Goal: Task Accomplishment & Management: Manage account settings

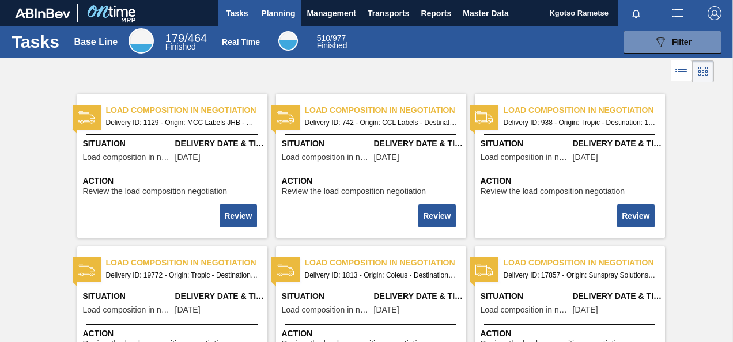
click at [275, 15] on span "Planning" at bounding box center [278, 13] width 34 height 14
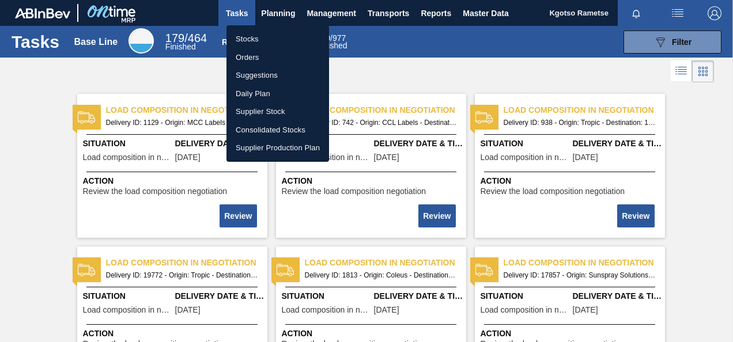
click at [260, 42] on li "Stocks" at bounding box center [277, 39] width 103 height 18
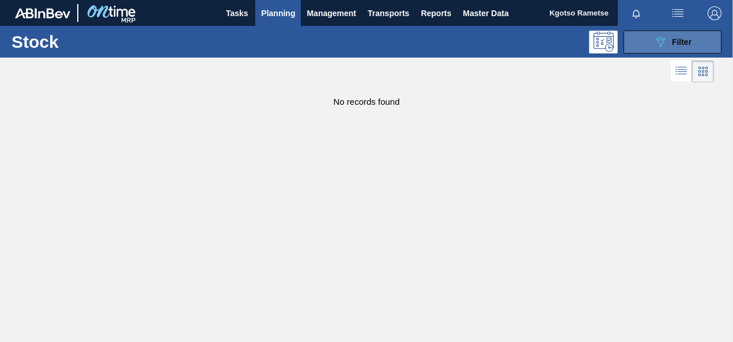
click at [671, 47] on div "089F7B8B-B2A5-4AFE-B5C0-19BA573D28AC Filter" at bounding box center [673, 42] width 38 height 14
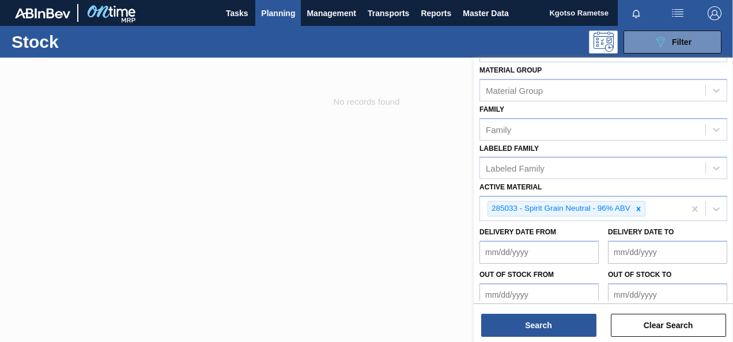
scroll to position [211, 0]
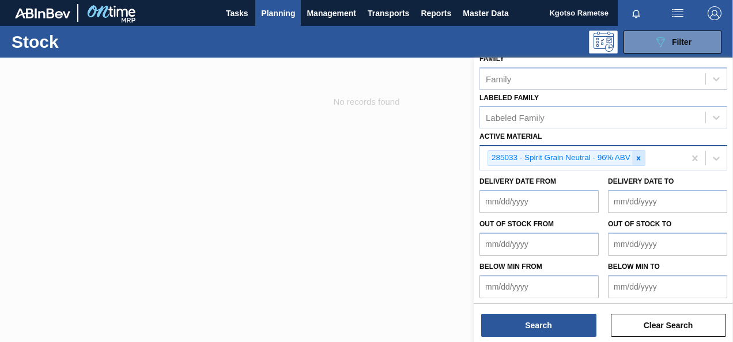
click at [635, 157] on icon at bounding box center [639, 158] width 8 height 8
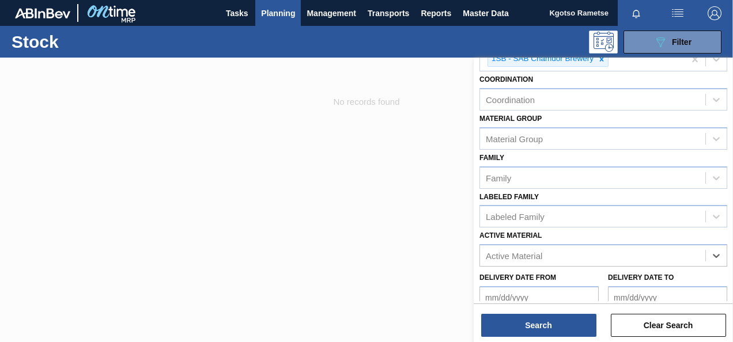
scroll to position [36, 0]
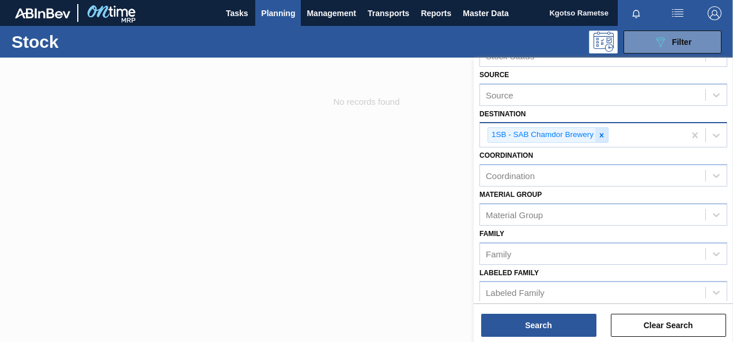
click at [598, 135] on icon at bounding box center [602, 135] width 8 height 8
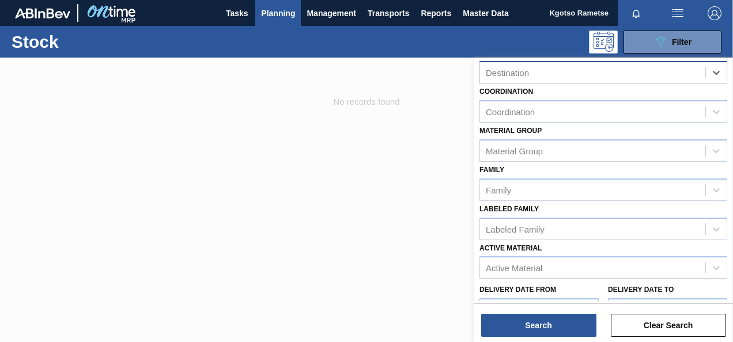
scroll to position [151, 0]
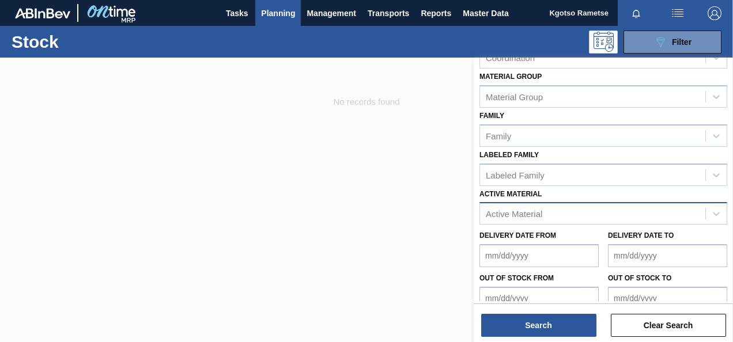
click at [505, 213] on div "Active Material" at bounding box center [514, 214] width 56 height 10
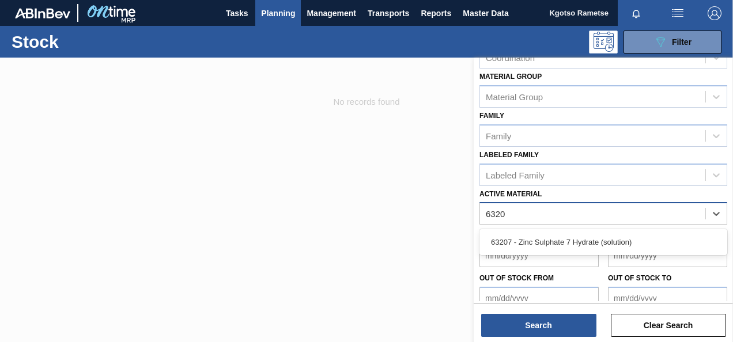
type Material "63207"
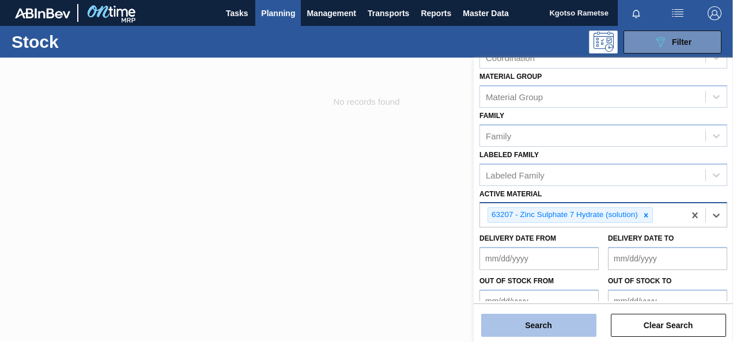
click at [521, 323] on button "Search" at bounding box center [538, 325] width 115 height 23
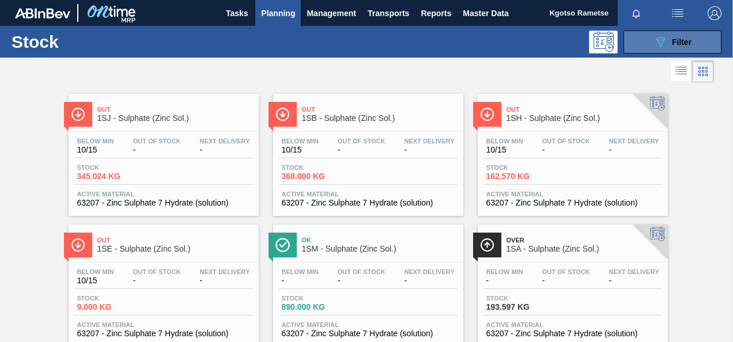
click at [654, 33] on button "089F7B8B-B2A5-4AFE-B5C0-19BA573D28AC Filter" at bounding box center [673, 42] width 98 height 23
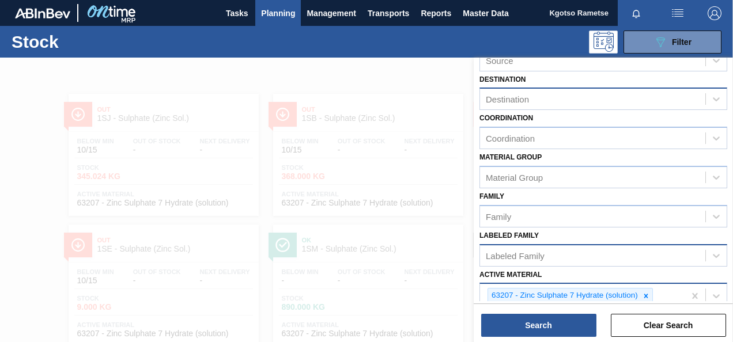
scroll to position [0, 0]
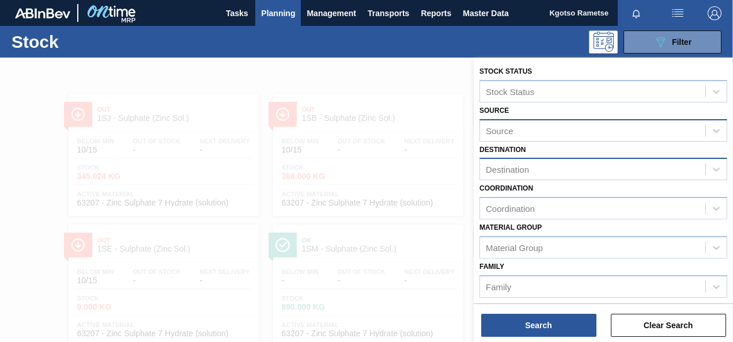
click at [508, 129] on div "Source" at bounding box center [500, 131] width 28 height 10
type input "1sd"
click at [539, 110] on div "Source Source" at bounding box center [603, 122] width 248 height 39
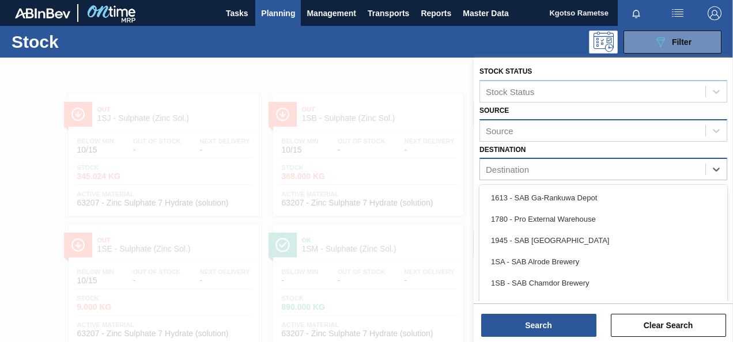
click at [518, 160] on div "Destination" at bounding box center [603, 169] width 248 height 22
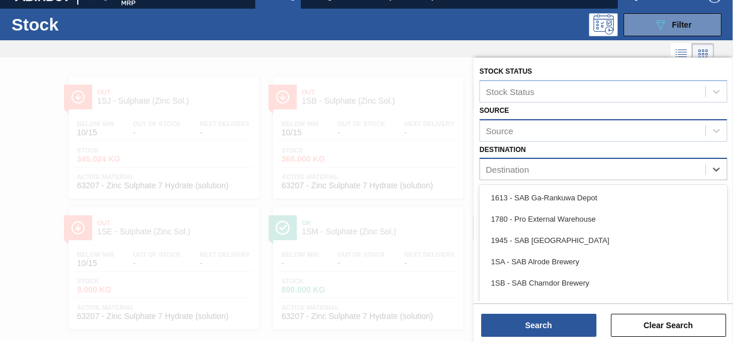
scroll to position [20, 0]
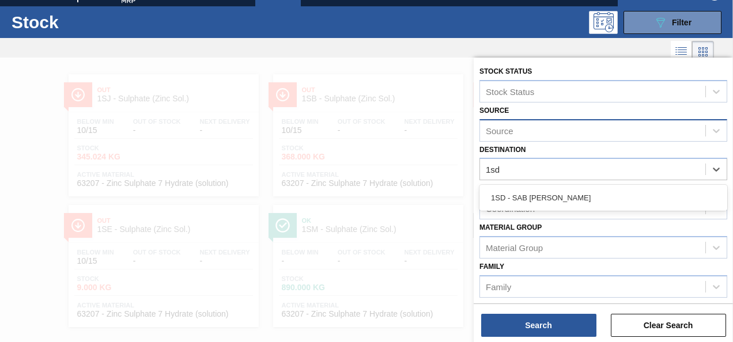
type input "1sd"
click at [526, 183] on div "Coordination Coordination" at bounding box center [603, 199] width 248 height 39
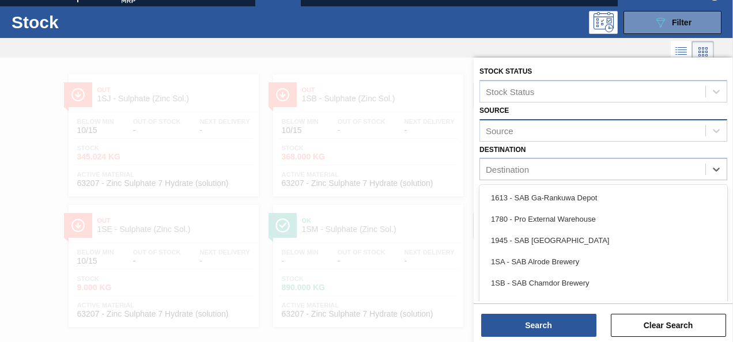
click at [524, 178] on div "Destination" at bounding box center [603, 169] width 248 height 22
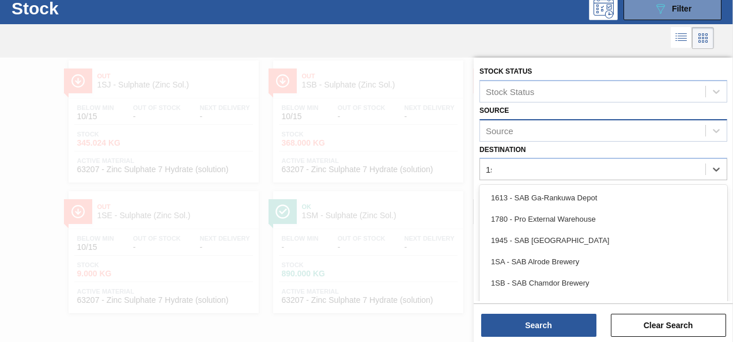
type input "1sd"
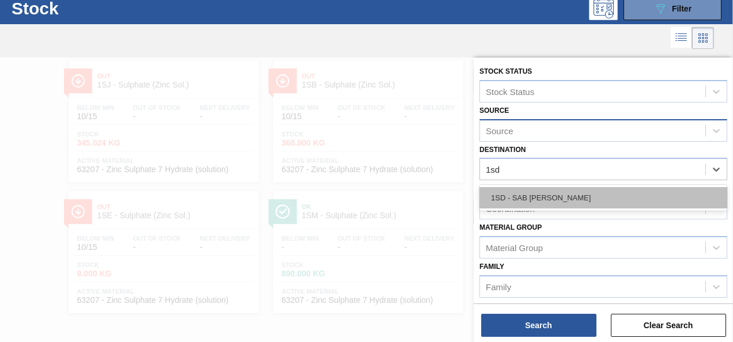
click at [525, 194] on div "1SD - SAB [PERSON_NAME]" at bounding box center [603, 197] width 248 height 21
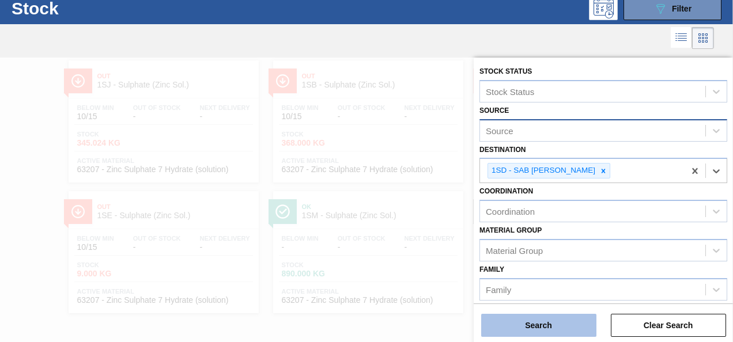
click at [520, 314] on button "Search" at bounding box center [538, 325] width 115 height 23
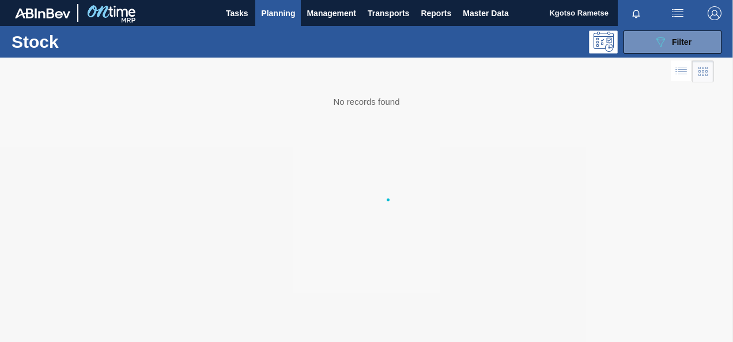
scroll to position [0, 0]
click at [656, 39] on icon "089F7B8B-B2A5-4AFE-B5C0-19BA573D28AC" at bounding box center [661, 42] width 14 height 14
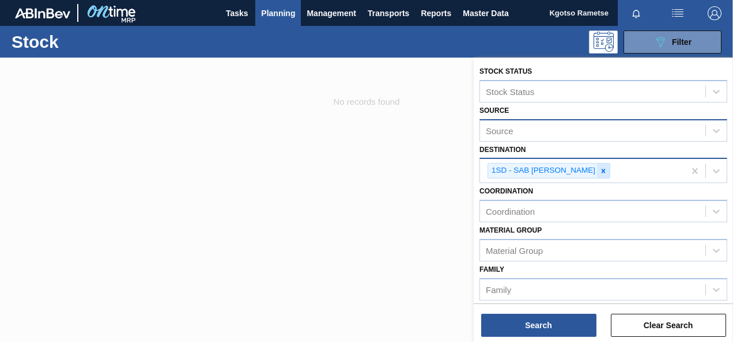
click at [599, 171] on icon at bounding box center [603, 171] width 8 height 8
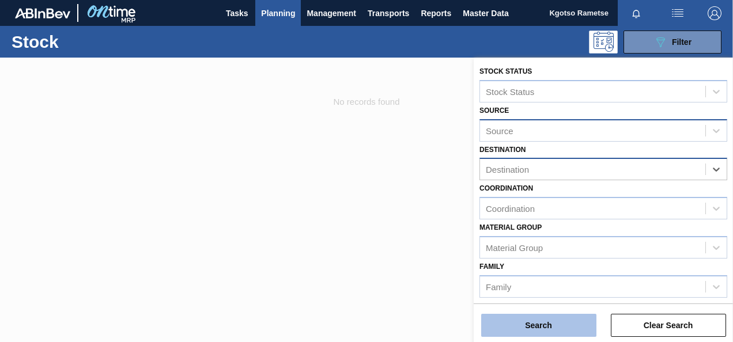
click at [543, 316] on button "Search" at bounding box center [538, 325] width 115 height 23
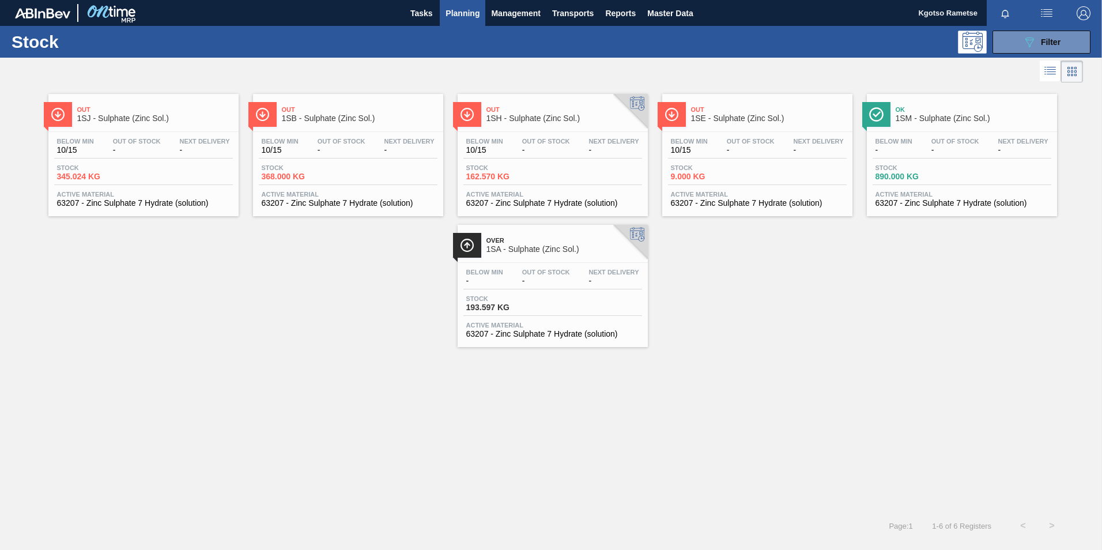
drag, startPoint x: 1012, startPoint y: 40, endPoint x: 999, endPoint y: 76, distance: 38.5
click at [733, 39] on button "089F7B8B-B2A5-4AFE-B5C0-19BA573D28AC Filter" at bounding box center [1041, 42] width 98 height 23
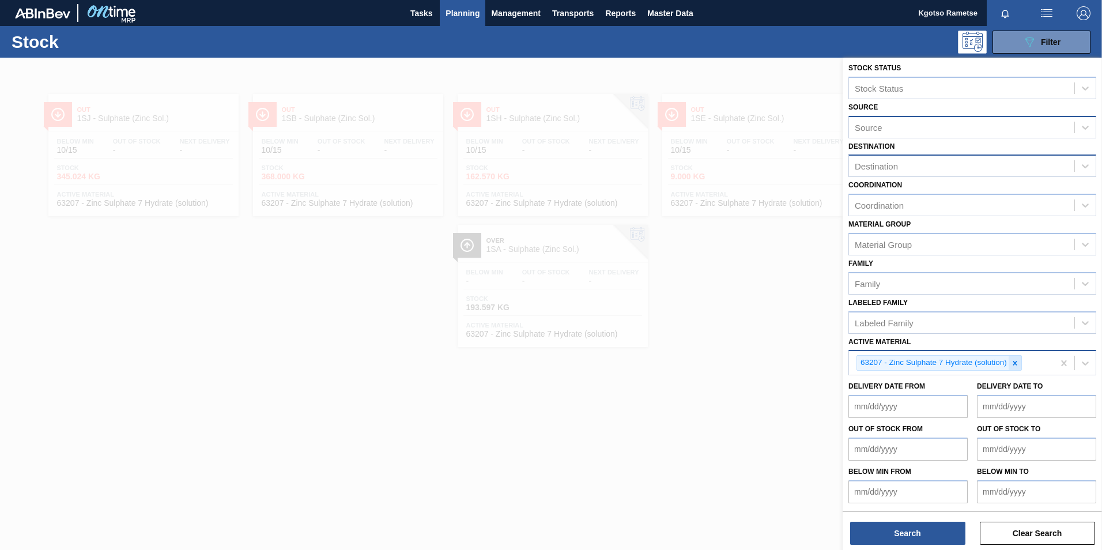
click at [733, 342] on icon at bounding box center [1015, 363] width 8 height 8
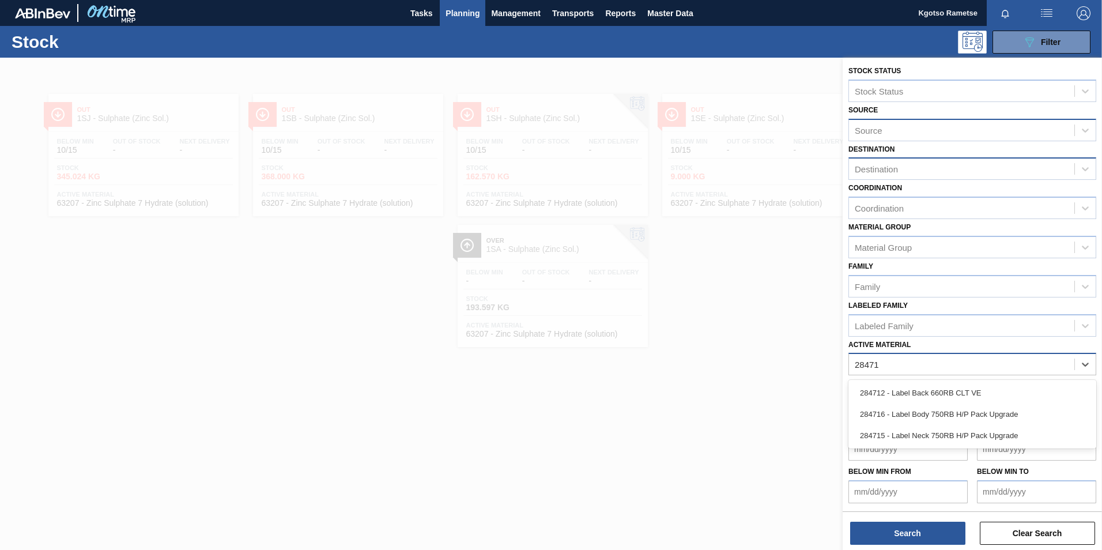
scroll to position [1, 0]
type Material "284715"
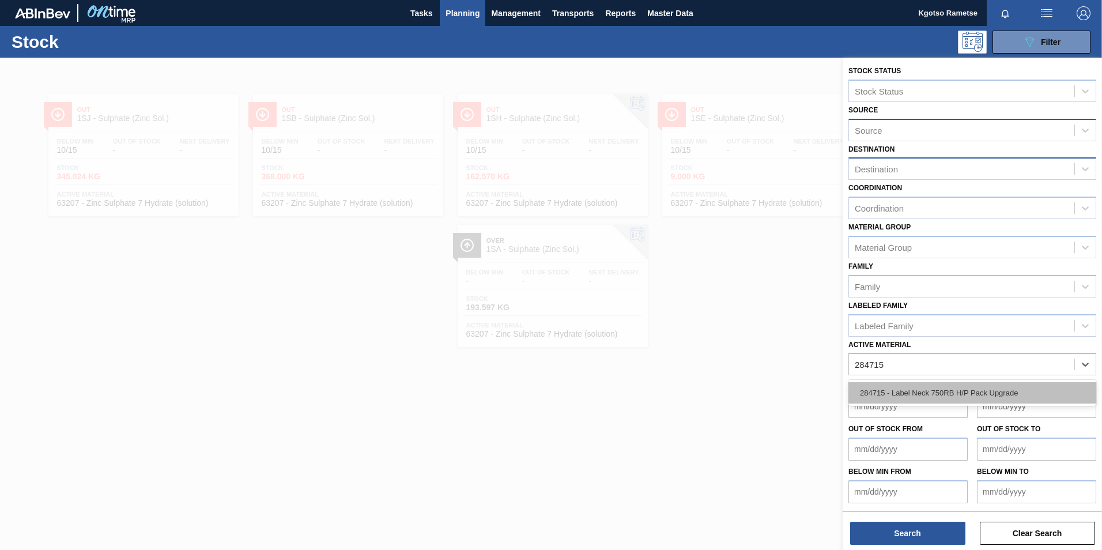
click at [733, 342] on div "284715 - Label Neck 750RB H/P Pack Upgrade" at bounding box center [972, 392] width 248 height 21
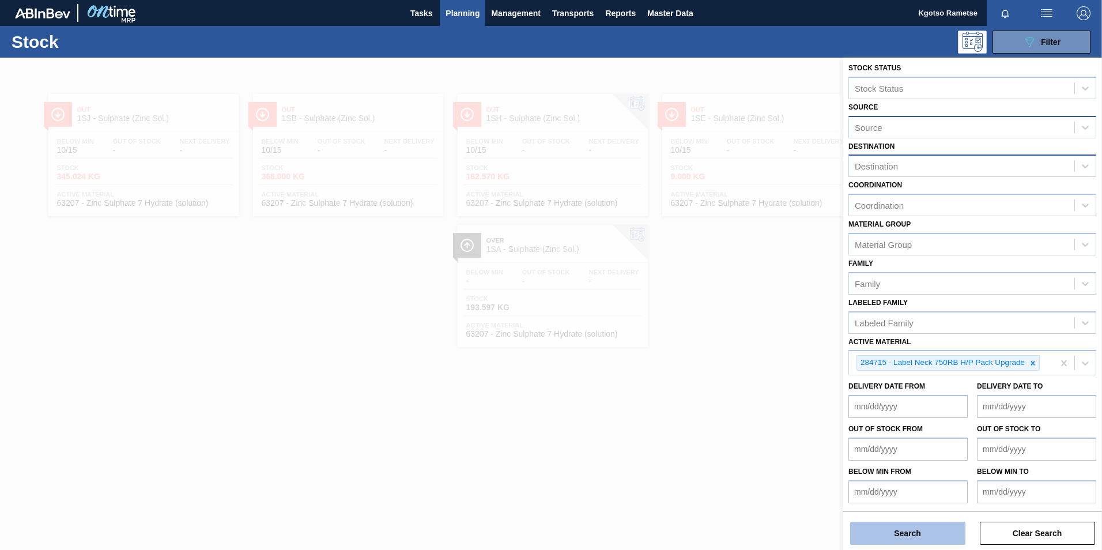
click at [733, 342] on button "Search" at bounding box center [907, 533] width 115 height 23
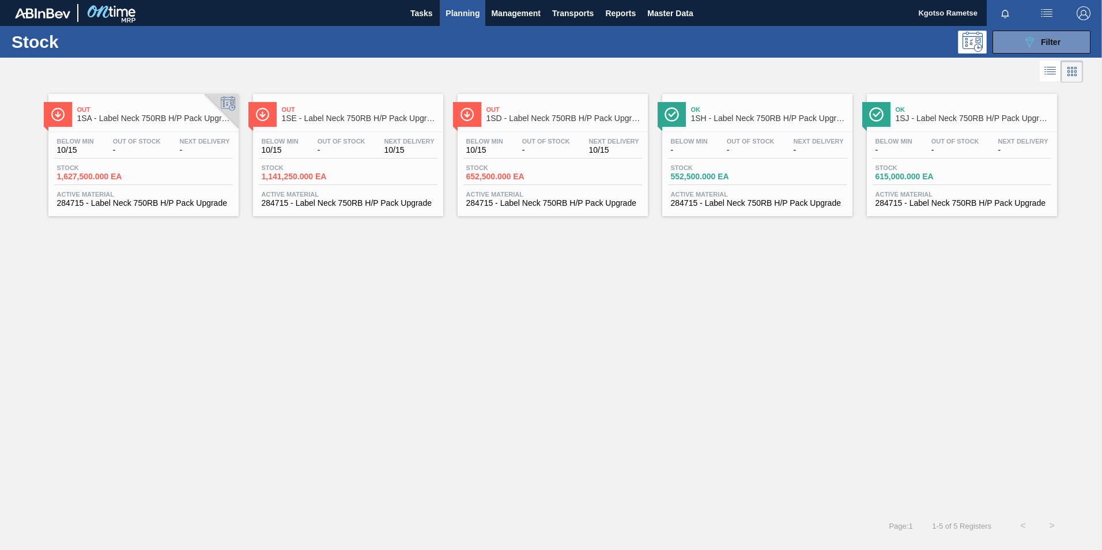
click at [383, 129] on div "Out 1SE - Label Neck 750RB H/P Pack Upgrade Below Min 10/15 Out Of Stock - Next…" at bounding box center [348, 155] width 190 height 122
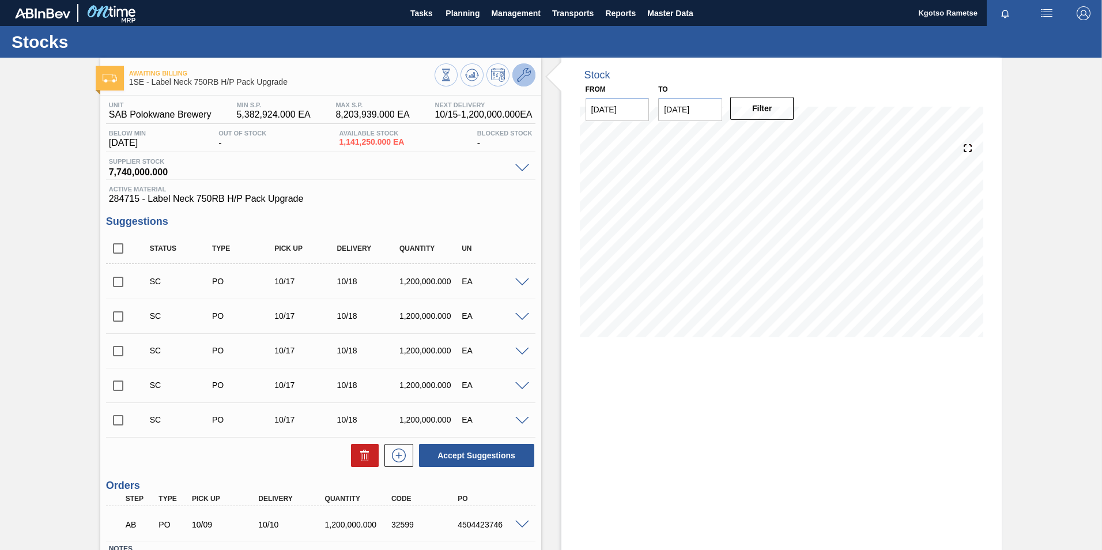
click at [519, 80] on icon at bounding box center [524, 75] width 14 height 14
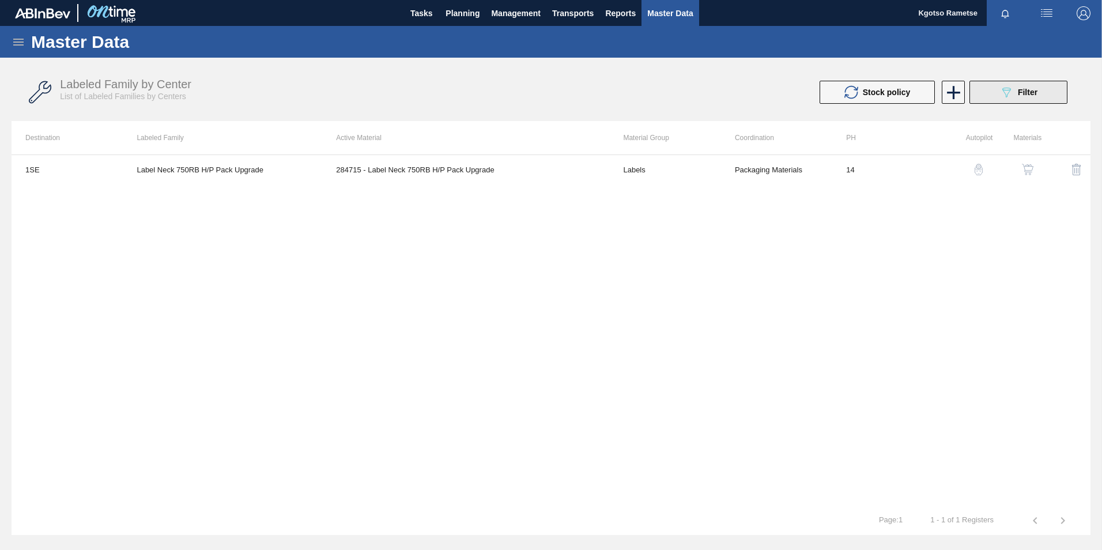
click at [733, 98] on div "089F7B8B-B2A5-4AFE-B5C0-19BA573D28AC Filter" at bounding box center [1018, 92] width 38 height 14
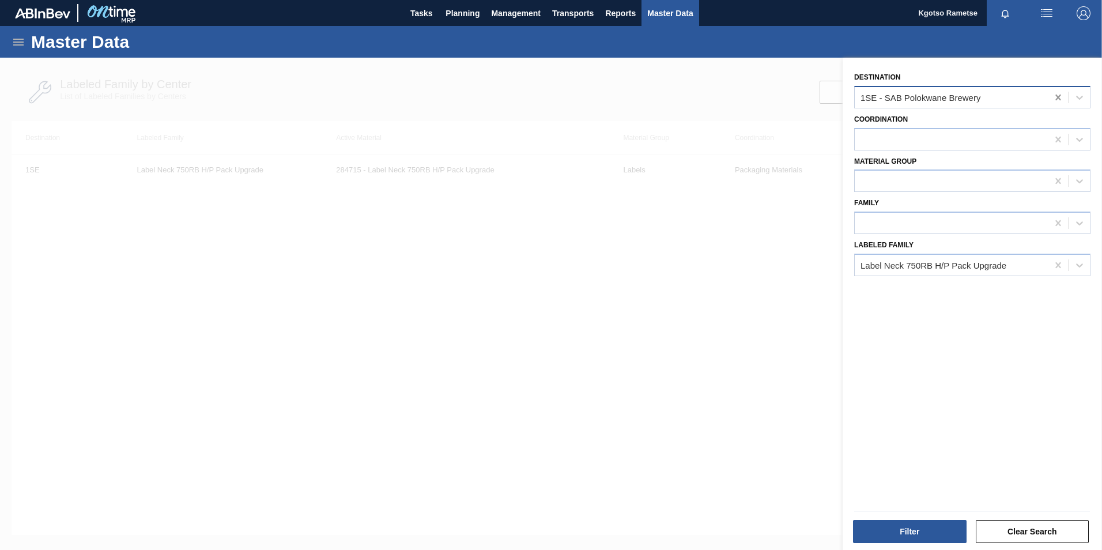
click at [733, 99] on icon at bounding box center [1057, 98] width 5 height 6
click at [733, 342] on button "Filter" at bounding box center [910, 531] width 114 height 23
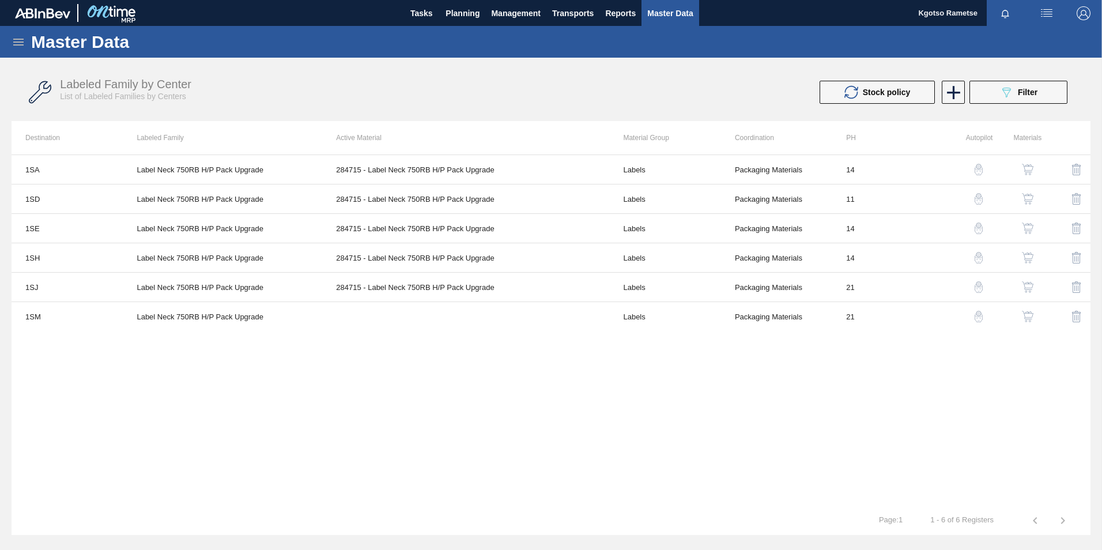
click at [733, 318] on img "button" at bounding box center [1028, 317] width 12 height 12
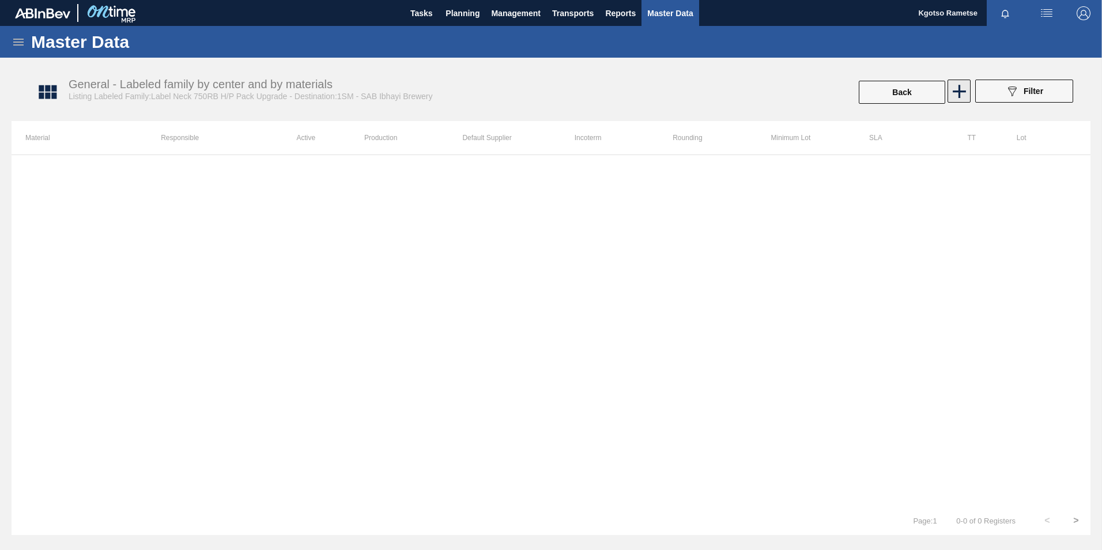
click at [733, 85] on icon at bounding box center [959, 91] width 22 height 22
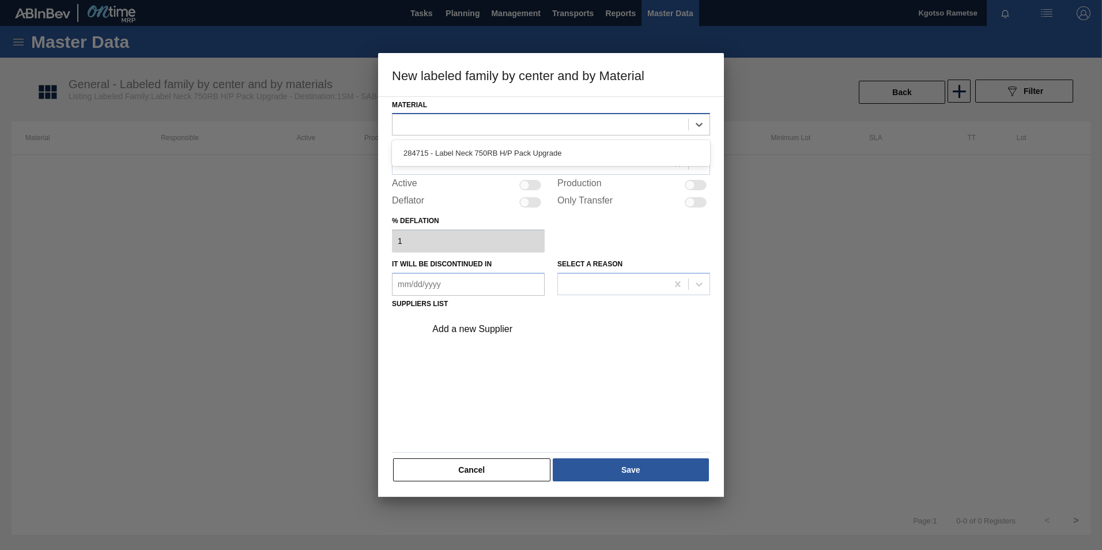
click at [552, 126] on div at bounding box center [540, 124] width 296 height 17
click at [520, 152] on div "284715 - Label Neck 750RB H/P Pack Upgrade" at bounding box center [551, 152] width 318 height 21
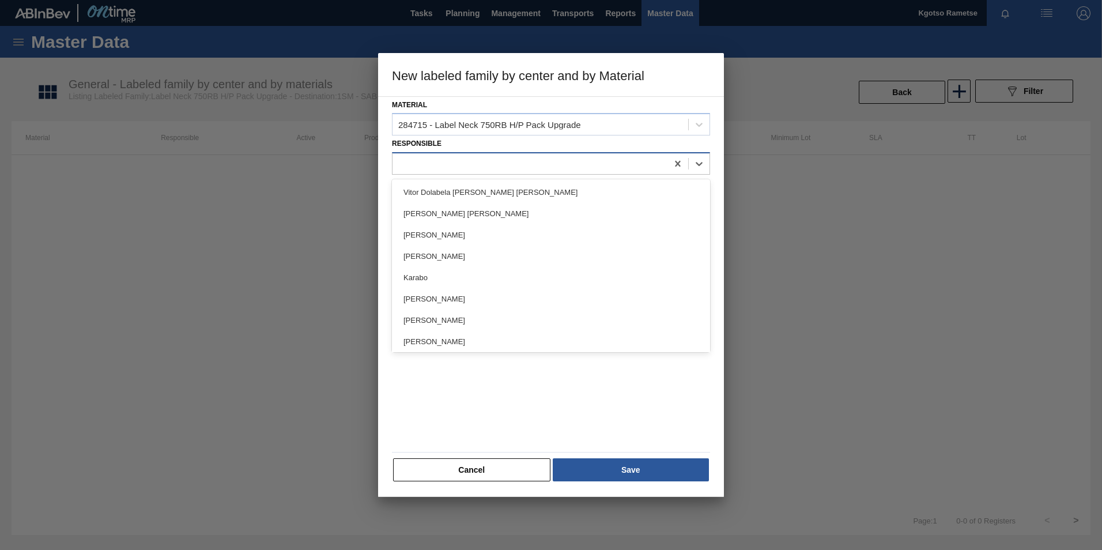
click at [493, 163] on div at bounding box center [529, 164] width 275 height 17
type input "kgot"
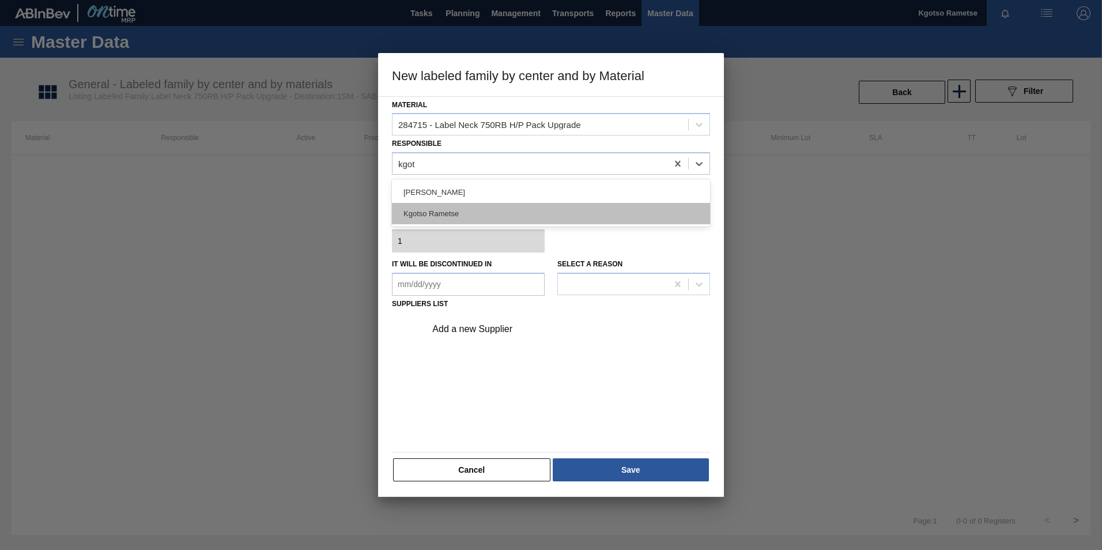
click at [576, 223] on div "[PERSON_NAME] Kgotso Rametse" at bounding box center [551, 202] width 318 height 47
click at [573, 219] on div "Kgotso Rametse" at bounding box center [551, 213] width 318 height 21
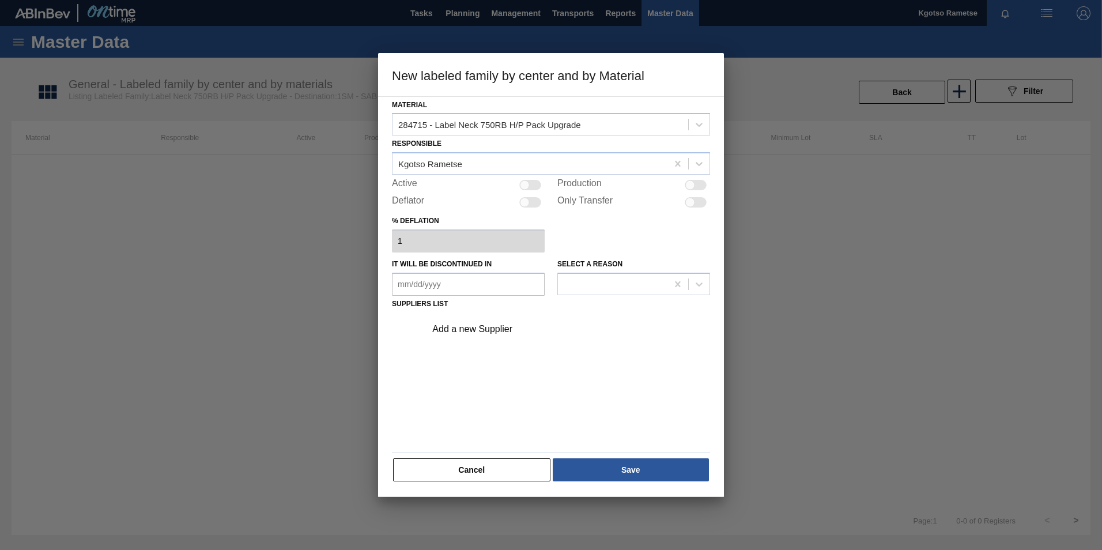
click at [524, 184] on div at bounding box center [525, 185] width 10 height 10
checkbox input "true"
click at [496, 325] on div "Add a new Supplier" at bounding box center [545, 329] width 226 height 10
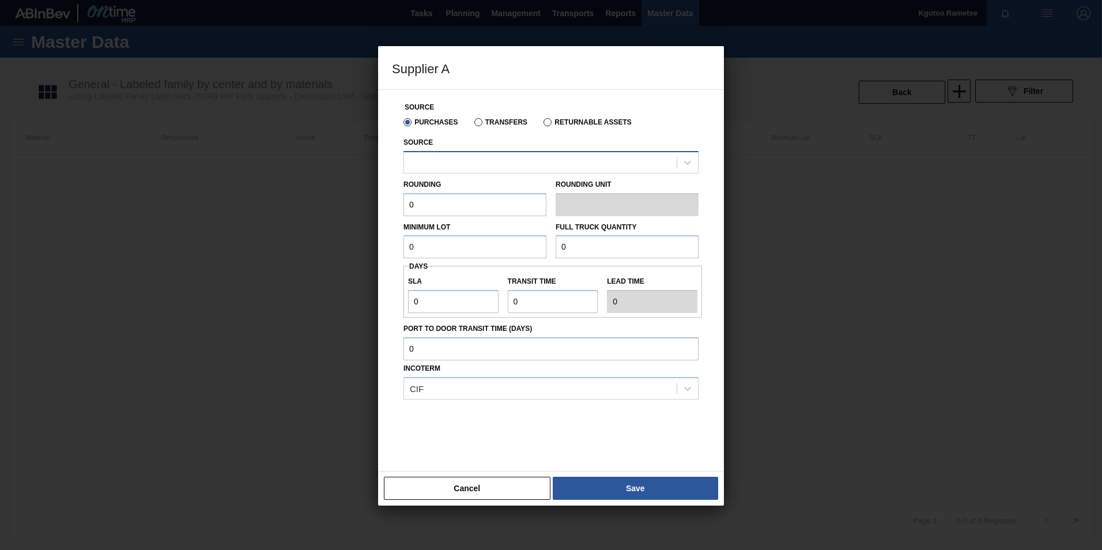
click at [458, 157] on div at bounding box center [540, 162] width 273 height 17
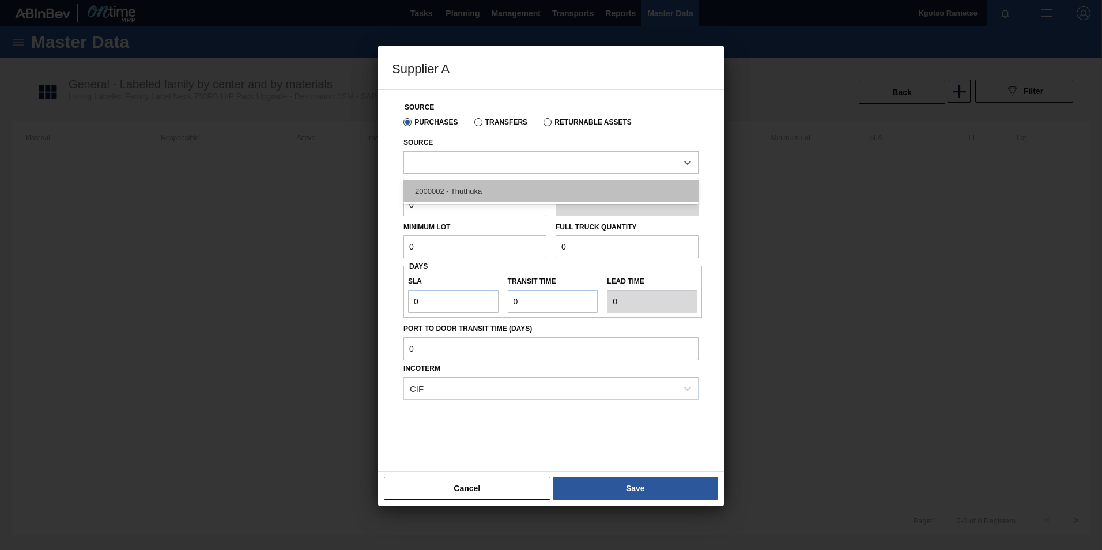
click at [447, 198] on div "2000002 - Thuthuka" at bounding box center [550, 190] width 295 height 21
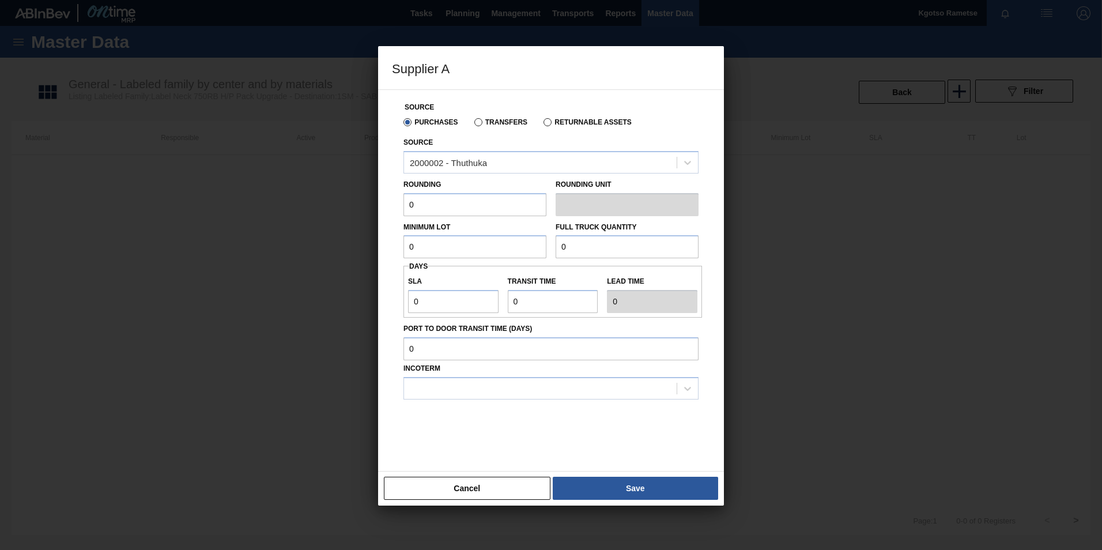
drag, startPoint x: 436, startPoint y: 201, endPoint x: 282, endPoint y: 213, distance: 154.3
click at [380, 203] on div "Source Purchases Transfers Returnable Assets Source 2000002 - Thuthuka Rounding…" at bounding box center [551, 280] width 346 height 382
type input "1"
drag, startPoint x: 423, startPoint y: 245, endPoint x: 391, endPoint y: 247, distance: 32.3
click at [392, 247] on div "Source Purchases Transfers Returnable Assets Source 2000002 - Thuthuka Rounding…" at bounding box center [551, 273] width 318 height 367
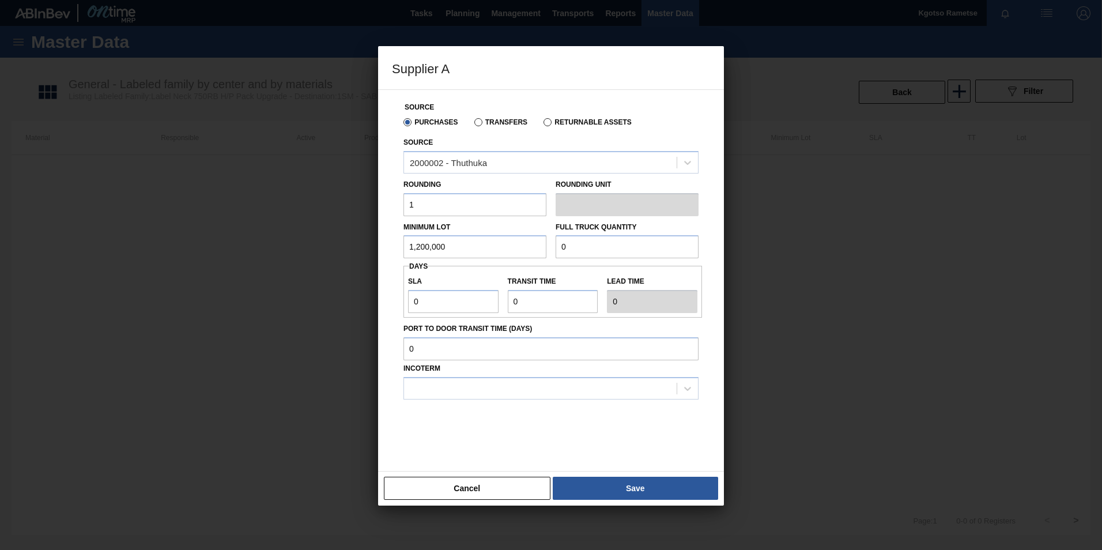
click at [441, 246] on input "1,200,000" at bounding box center [474, 246] width 143 height 23
type input "1,200,000"
click at [574, 252] on input "0" at bounding box center [627, 246] width 143 height 23
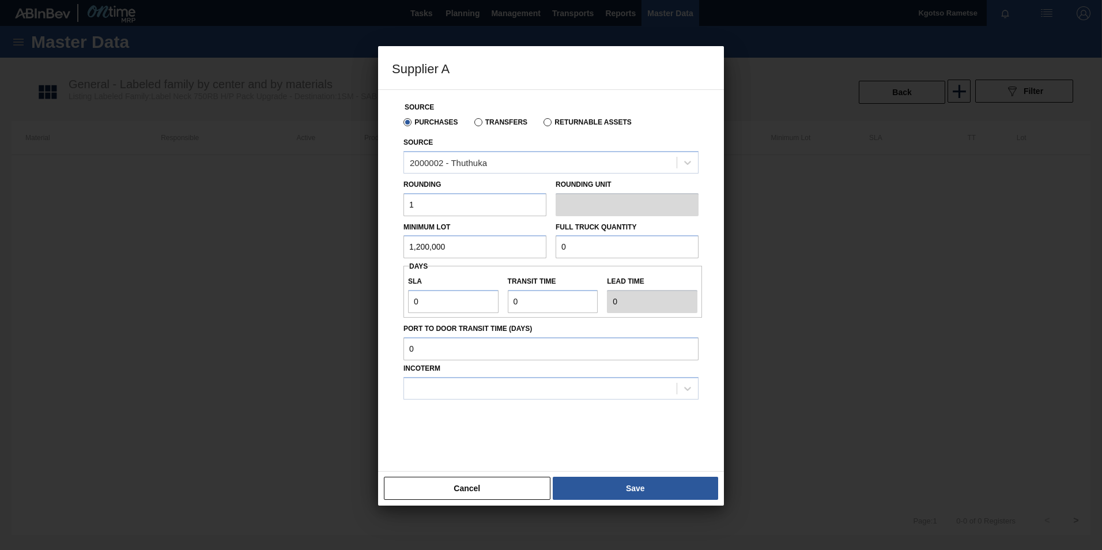
click at [574, 252] on input "0" at bounding box center [627, 246] width 143 height 23
paste input "1,200,00"
type input "1,200,000"
drag, startPoint x: 423, startPoint y: 308, endPoint x: 260, endPoint y: 309, distance: 162.5
click at [260, 309] on div "Supplier A Source Purchases Transfers Returnable Assets Source 2000002 - Thuthu…" at bounding box center [551, 275] width 1102 height 550
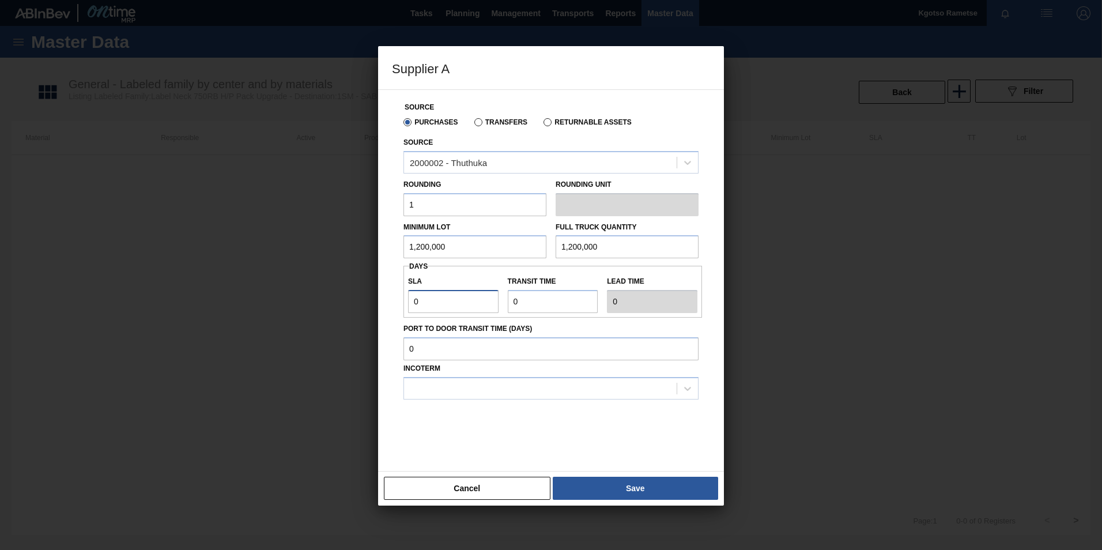
type input "1"
drag, startPoint x: 521, startPoint y: 299, endPoint x: 469, endPoint y: 305, distance: 52.8
click at [469, 305] on div "SLA 1 Transit time Lead time 1" at bounding box center [552, 291] width 299 height 43
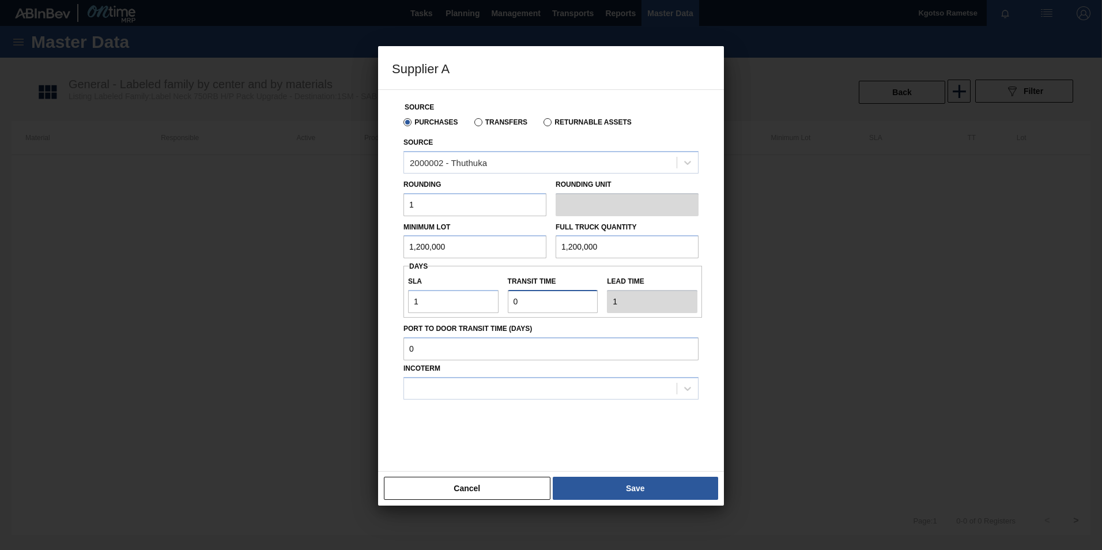
type input "1"
type input "2"
type input "1"
click at [455, 342] on div at bounding box center [540, 388] width 273 height 17
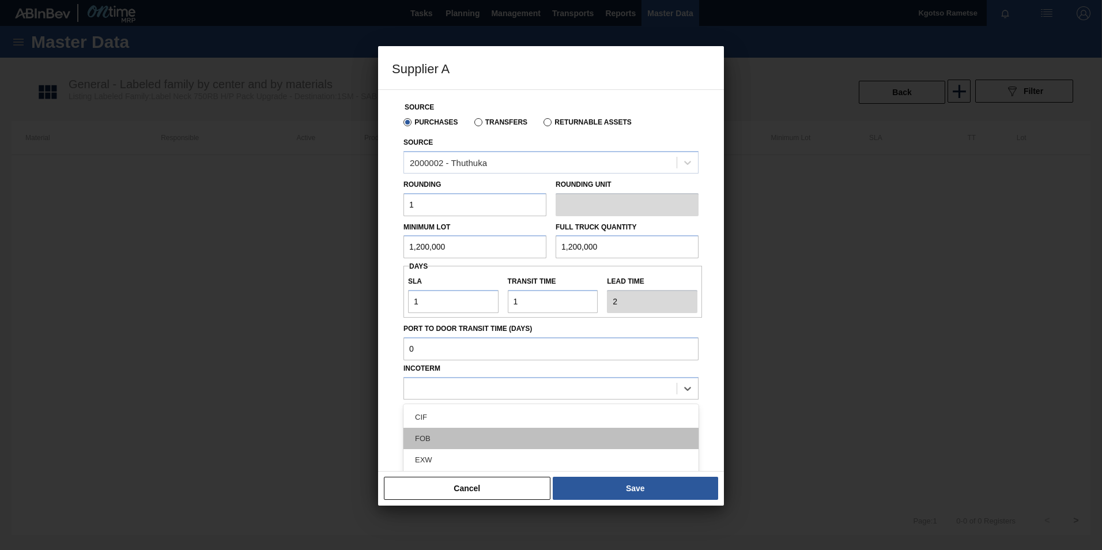
click at [458, 342] on div "FOB" at bounding box center [550, 438] width 295 height 21
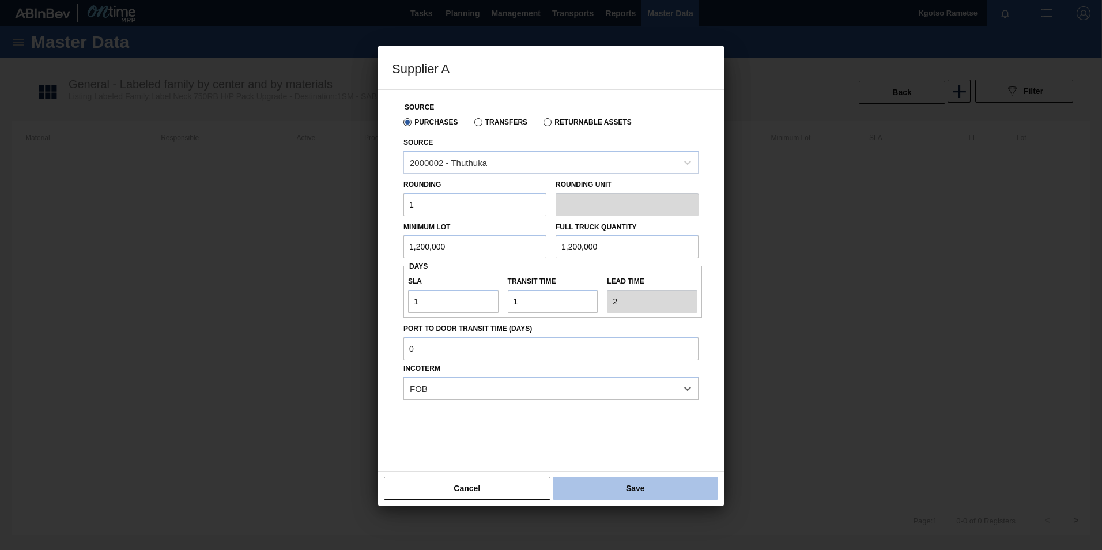
click at [655, 342] on button "Save" at bounding box center [635, 488] width 165 height 23
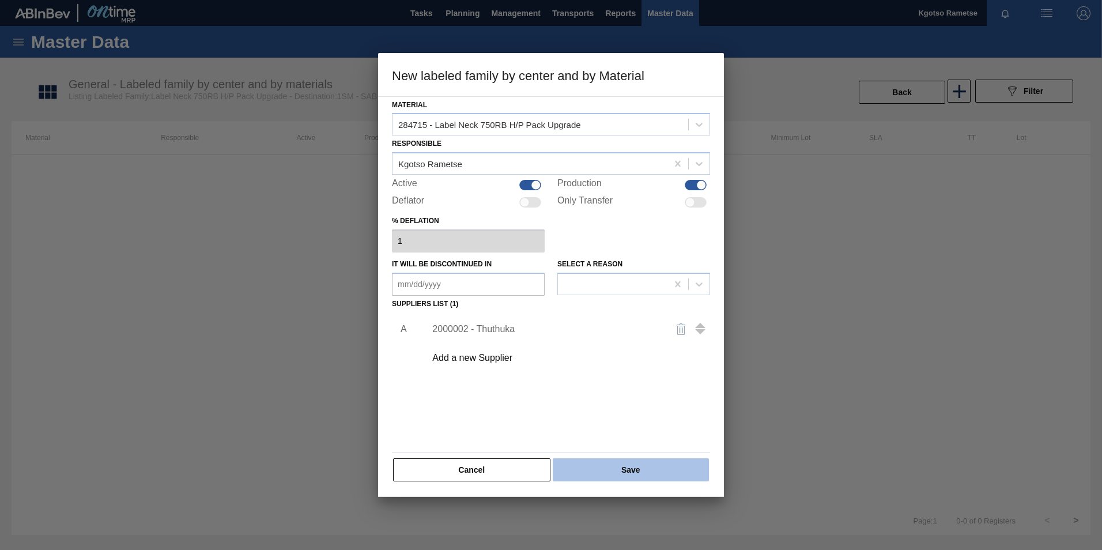
click at [620, 342] on button "Save" at bounding box center [631, 469] width 156 height 23
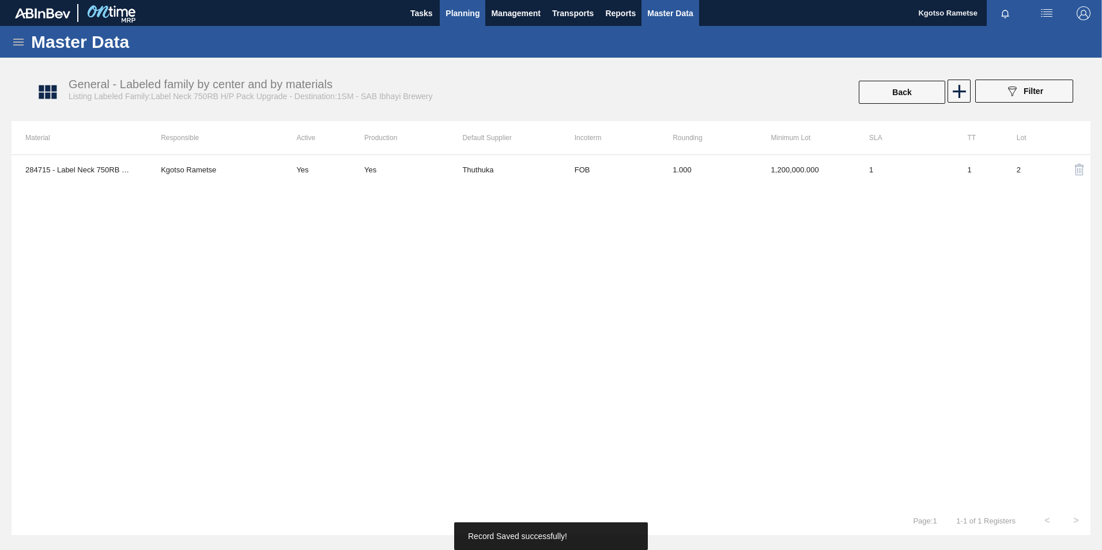
click at [465, 9] on span "Planning" at bounding box center [462, 13] width 34 height 14
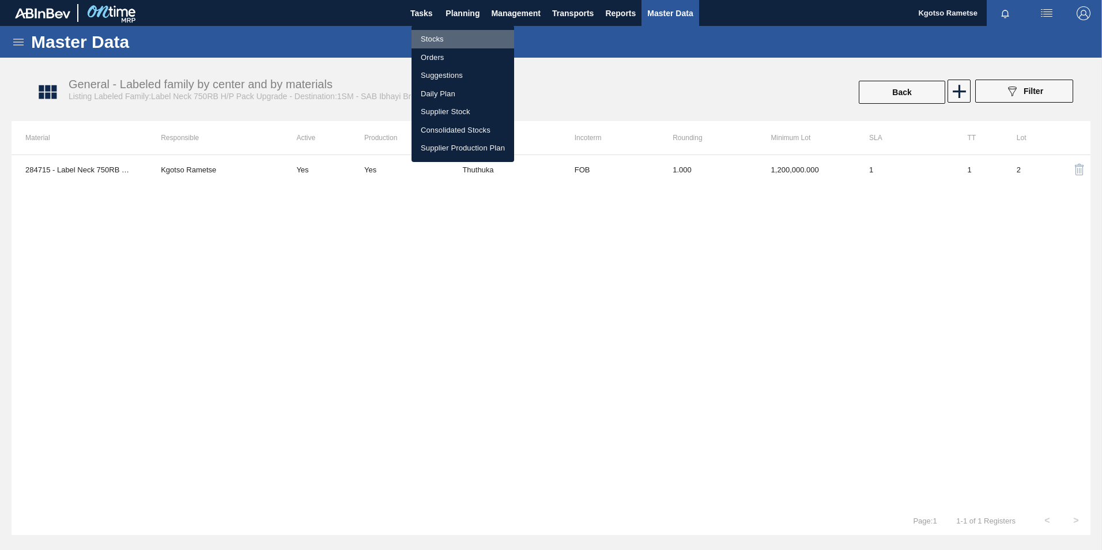
click at [431, 36] on li "Stocks" at bounding box center [462, 39] width 103 height 18
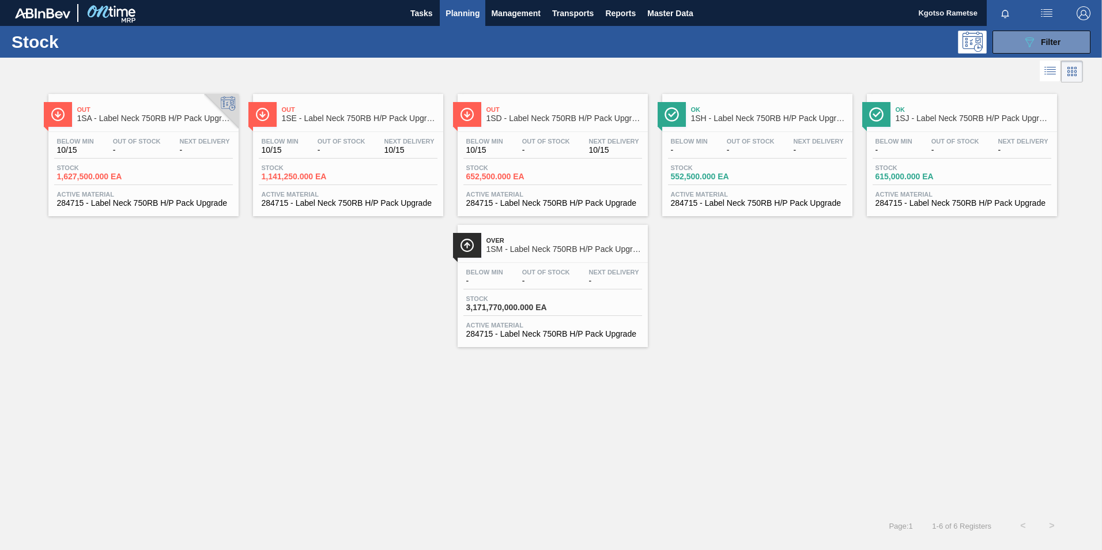
click at [576, 333] on span "284715 - Label Neck 750RB H/P Pack Upgrade" at bounding box center [552, 334] width 173 height 9
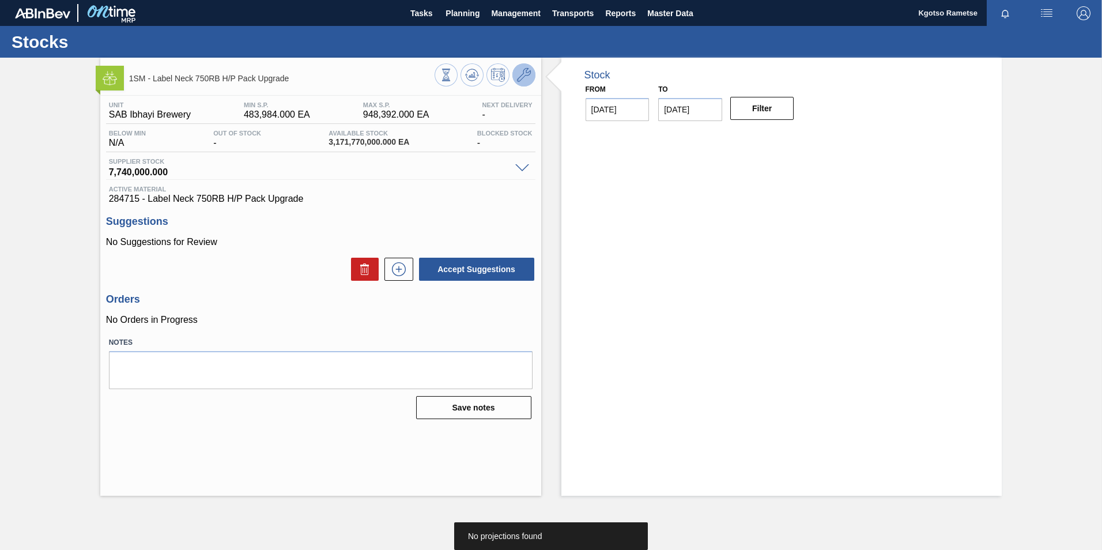
click at [531, 81] on button at bounding box center [523, 74] width 23 height 23
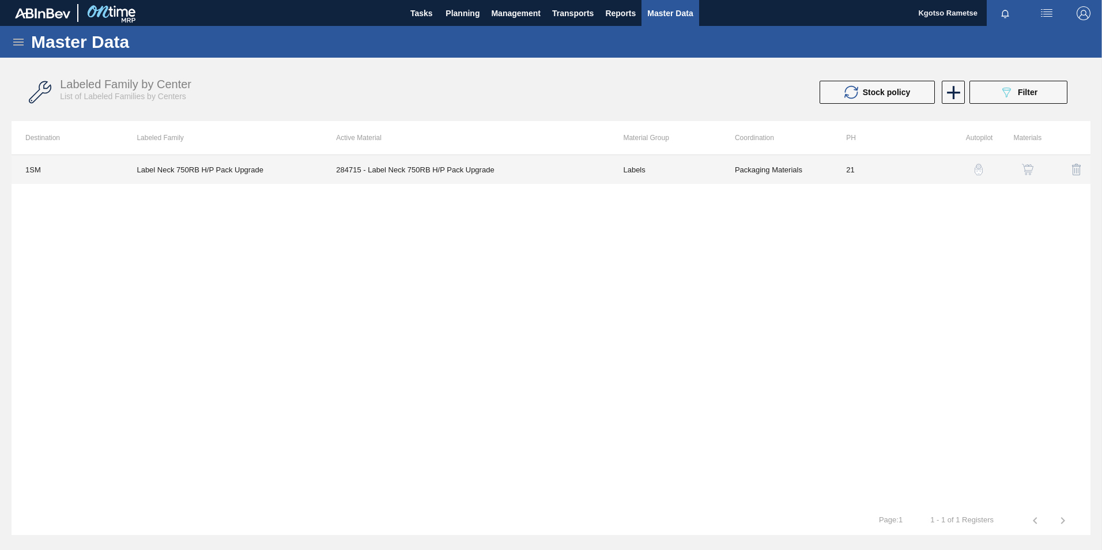
click at [492, 164] on td "284715 - Label Neck 750RB H/P Pack Upgrade" at bounding box center [465, 169] width 287 height 29
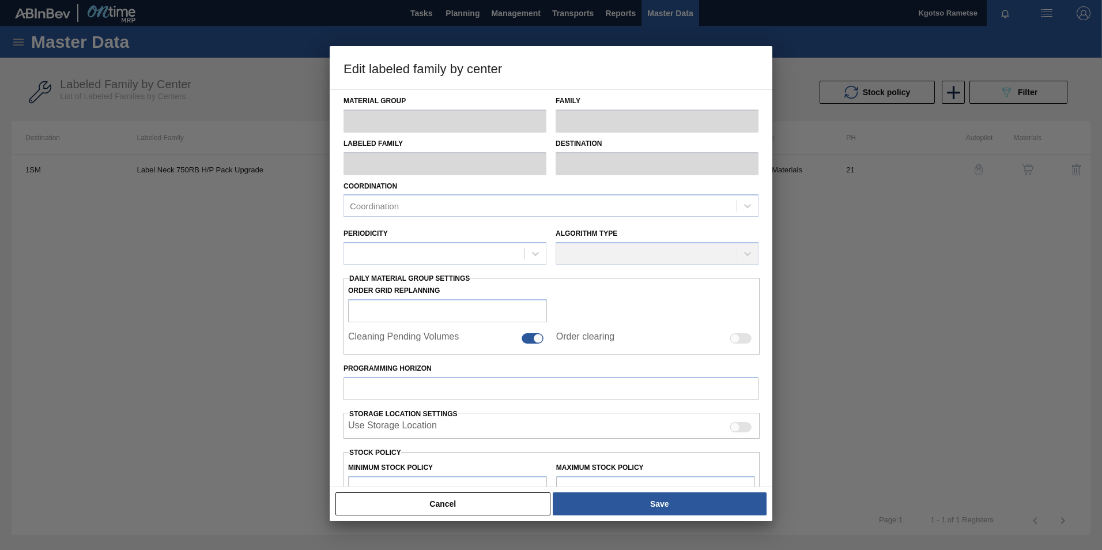
type input "Labels"
type input "750"
type input "Label Neck 750RB H/P Pack Upgrade"
type input "1SM - SAB Ibhayi Brewery"
type input "21"
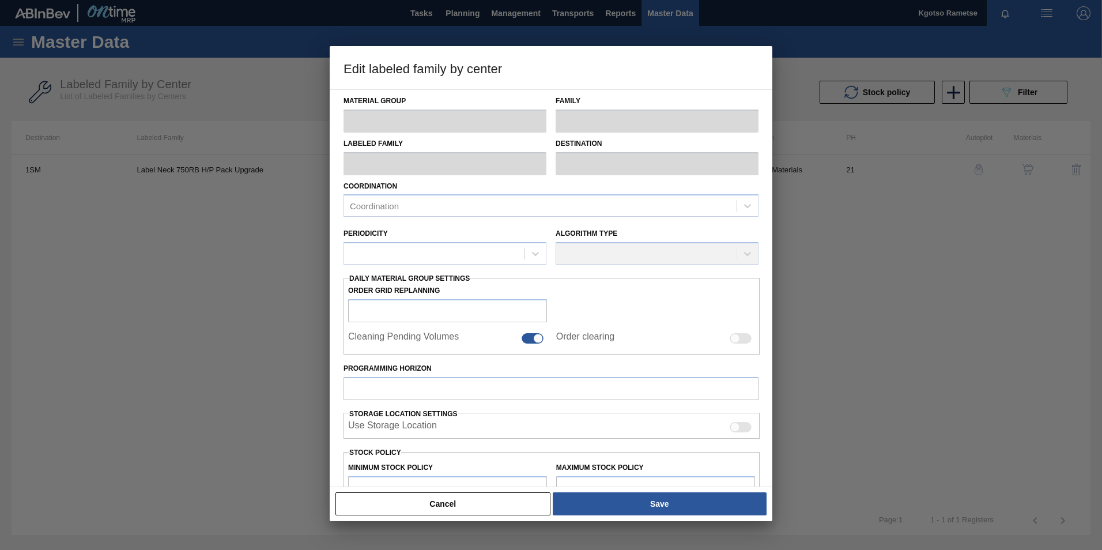
type input "483,984"
type input "948,392"
type input "100"
type input "948,392.000"
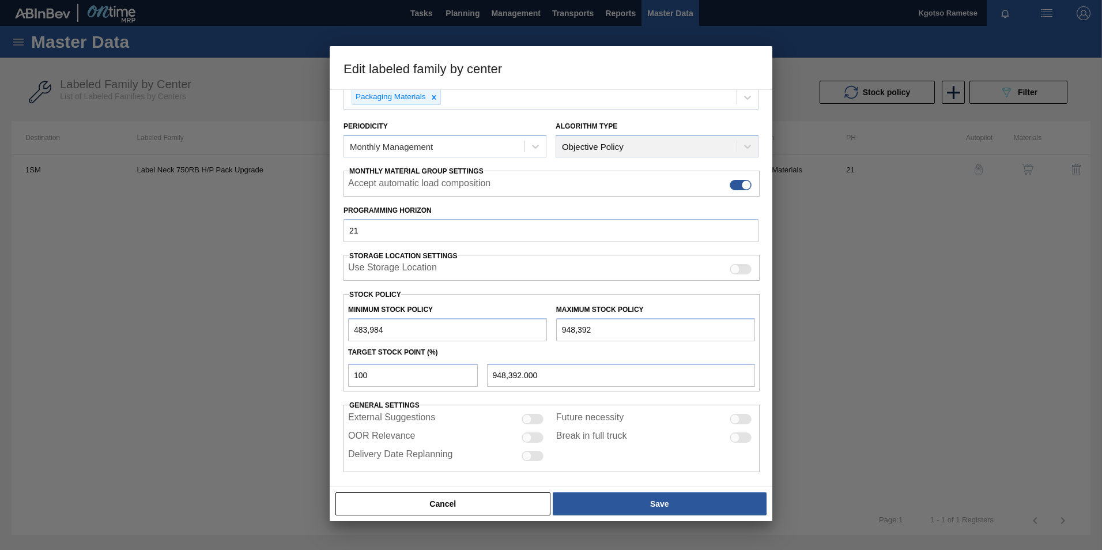
scroll to position [115, 0]
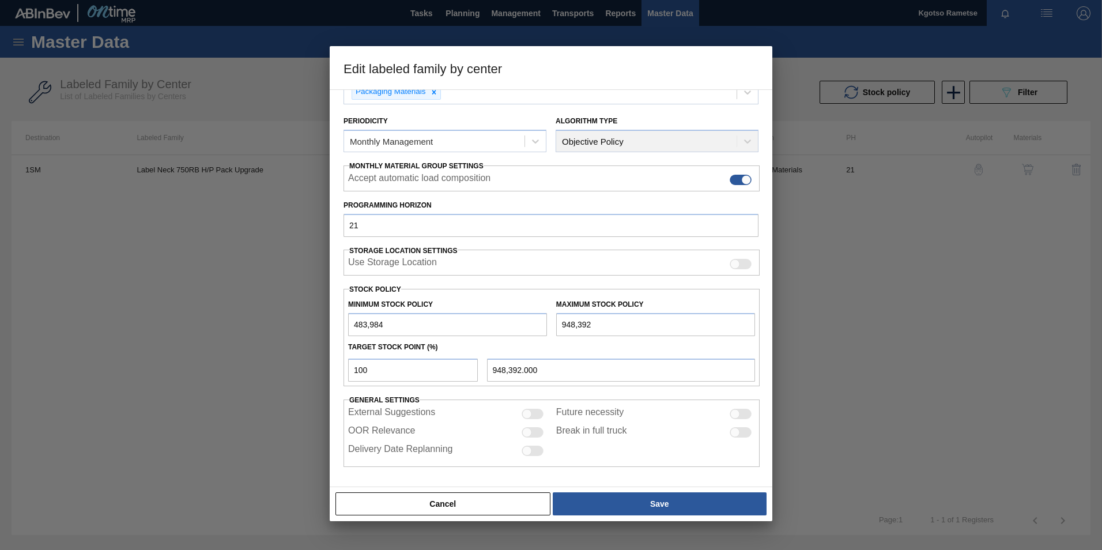
click at [347, 327] on div "Minimum Stock Policy 483,984" at bounding box center [447, 316] width 208 height 40
click at [351, 324] on input "483,984" at bounding box center [447, 324] width 199 height 23
type input "14,839,840"
click at [560, 323] on input "948,392" at bounding box center [655, 324] width 199 height 23
type input "1,948,392"
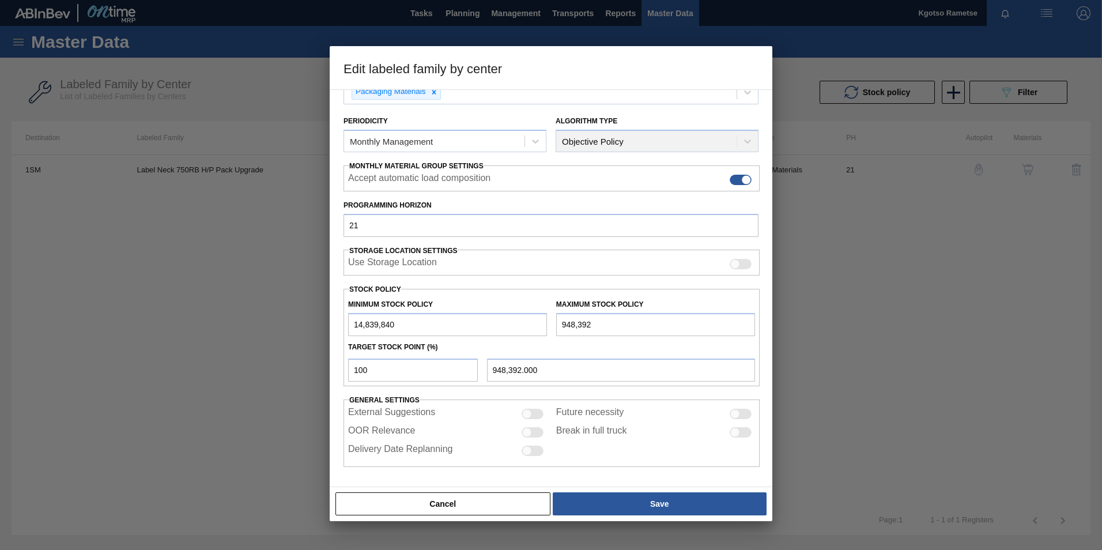
type input "1,948,392.000"
type input "19,483,925"
type input "19,483,925.000"
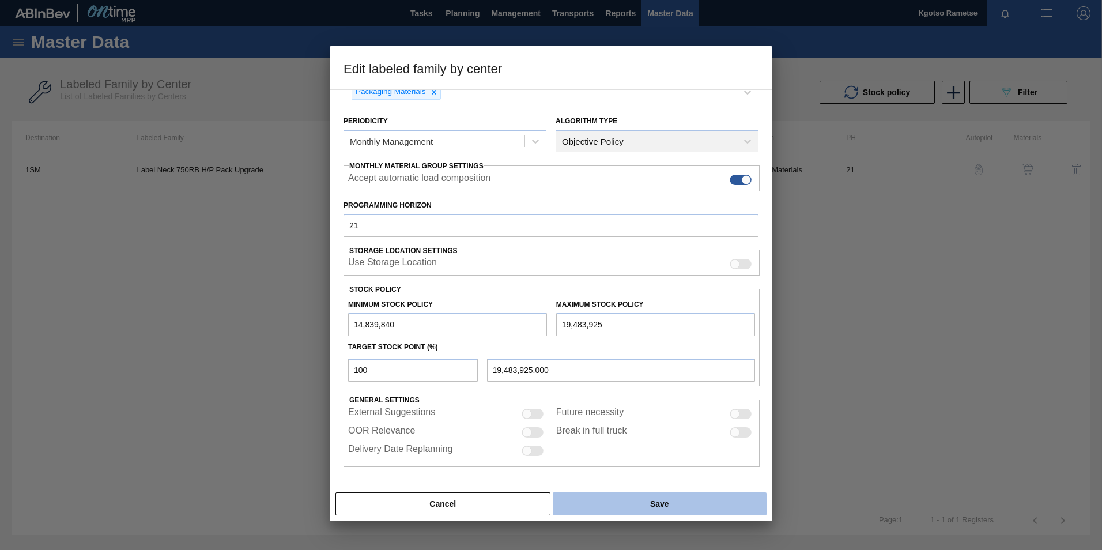
type input "19,483,925"
click at [621, 342] on button "Save" at bounding box center [660, 503] width 214 height 23
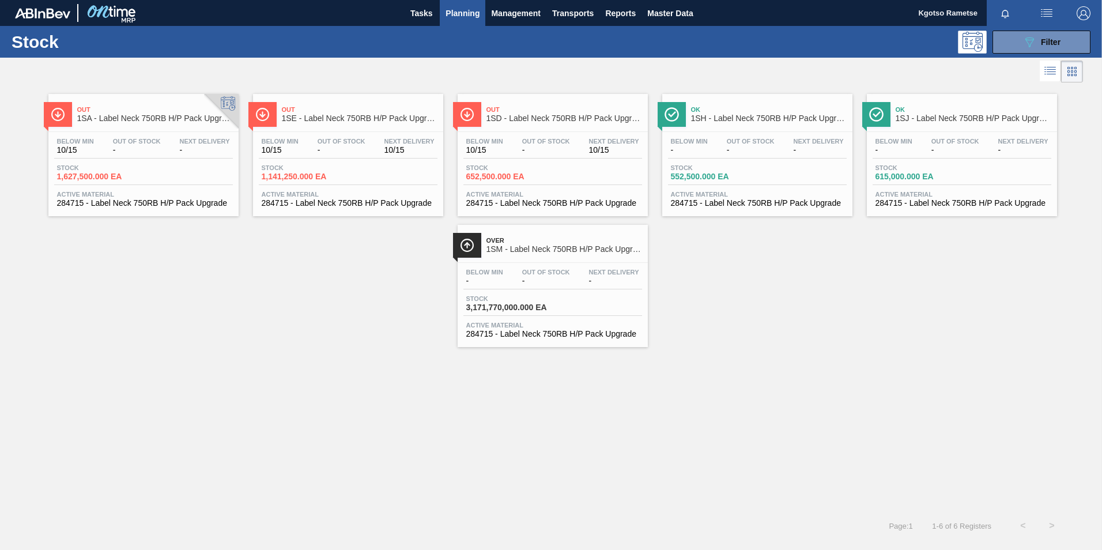
click at [506, 246] on span "1SM - Label Neck 750RB H/P Pack Upgrade" at bounding box center [564, 249] width 156 height 9
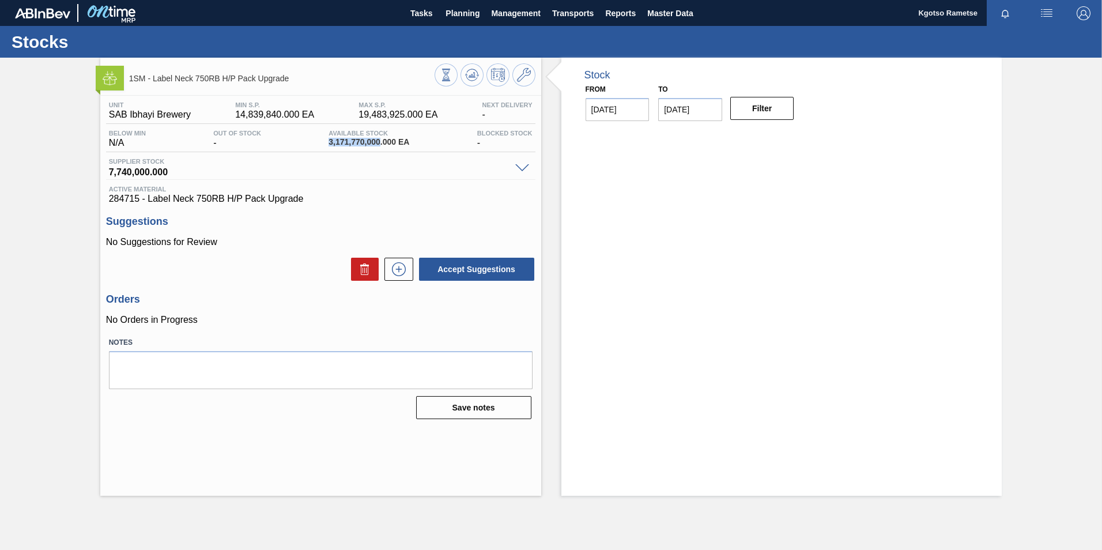
drag, startPoint x: 380, startPoint y: 141, endPoint x: 314, endPoint y: 144, distance: 66.9
click at [314, 144] on div "Below Min N/A Out Of Stock - Available Stock 3,171,770,000.000 EA Blocked Stock…" at bounding box center [320, 141] width 429 height 22
click at [516, 74] on button at bounding box center [523, 74] width 23 height 23
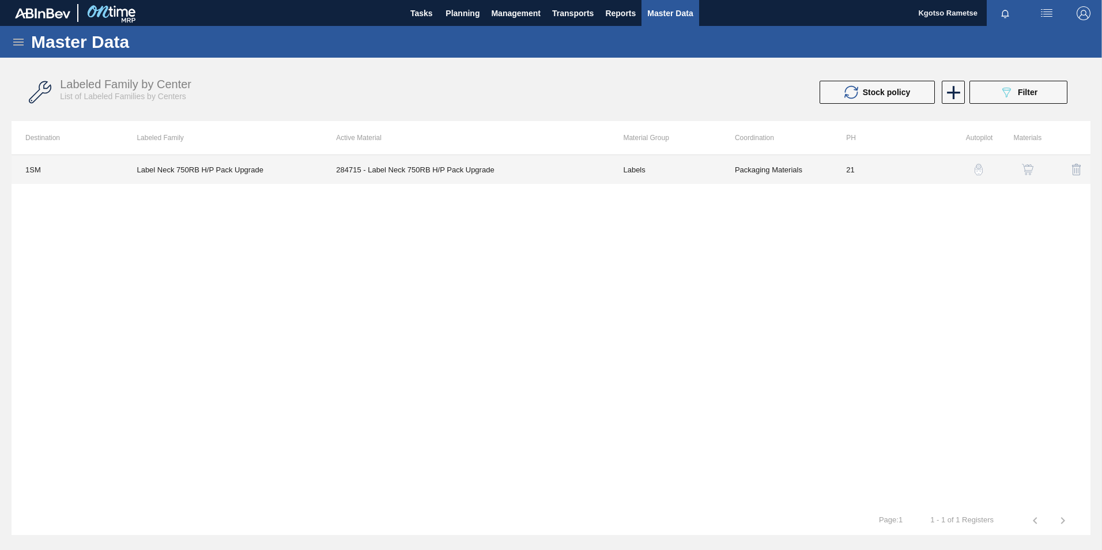
click at [424, 165] on td "284715 - Label Neck 750RB H/P Pack Upgrade" at bounding box center [465, 169] width 287 height 29
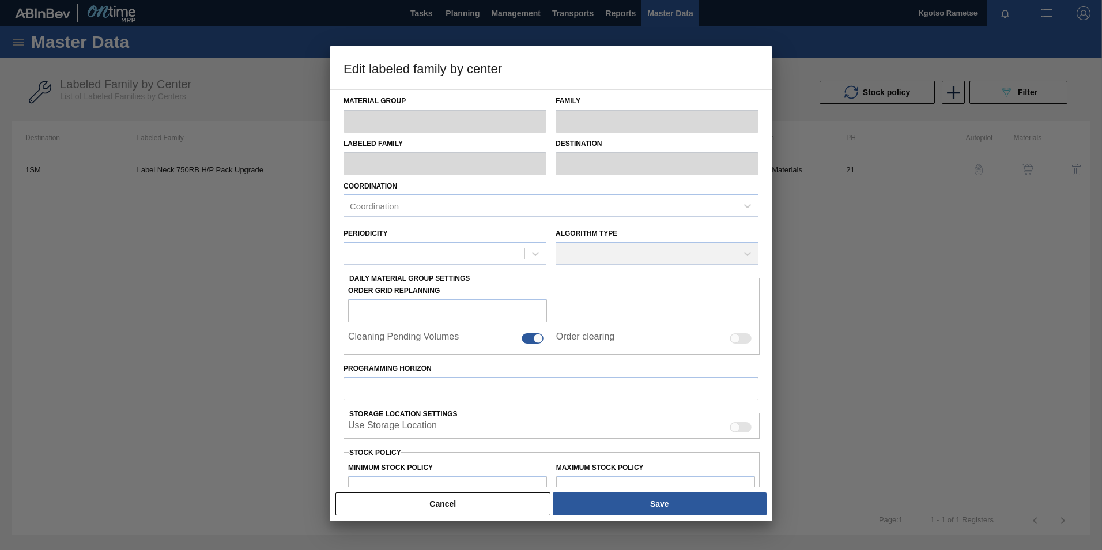
type input "Labels"
type input "750"
type input "Label Neck 750RB H/P Pack Upgrade"
type input "1SM - SAB Ibhayi Brewery"
type input "21"
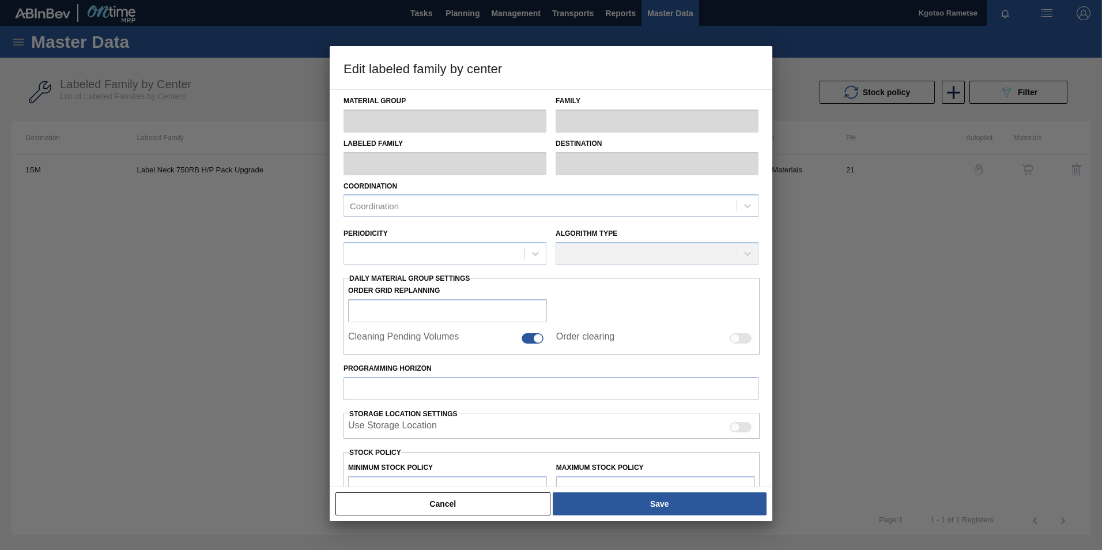
type input "14,839,840"
type input "19,483,925"
type input "100"
type input "19,483,925.000"
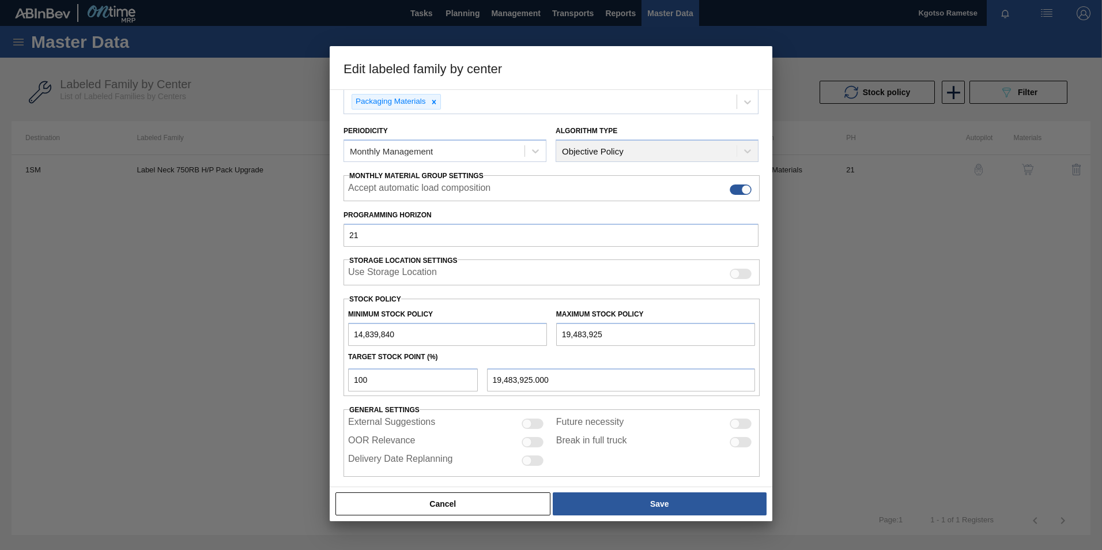
scroll to position [115, 0]
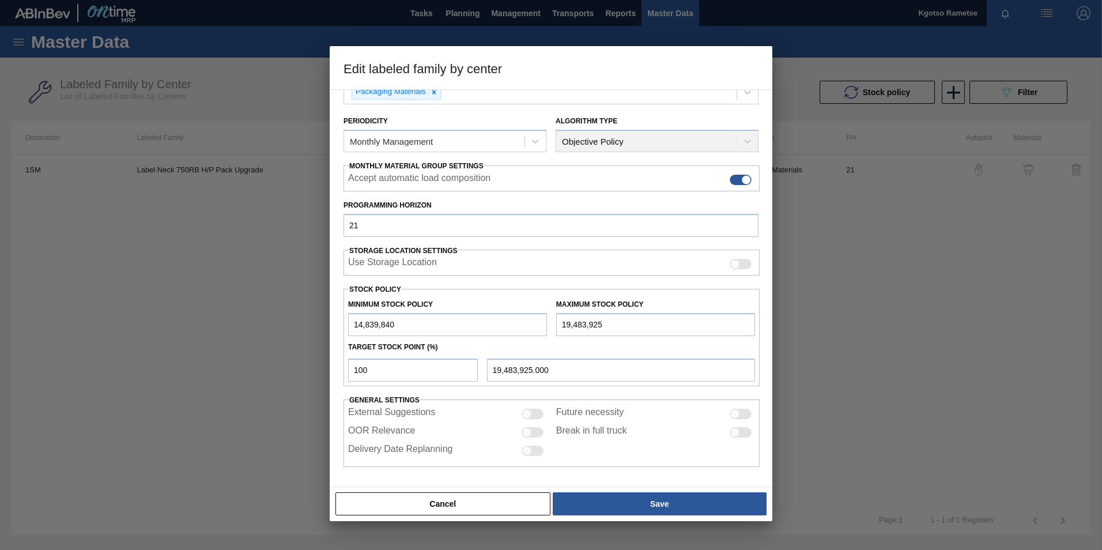
drag, startPoint x: 358, startPoint y: 323, endPoint x: 350, endPoint y: 323, distance: 7.5
click at [352, 323] on input "14,839,840" at bounding box center [447, 324] width 199 height 23
type input "24,839,840"
drag, startPoint x: 564, startPoint y: 323, endPoint x: 544, endPoint y: 323, distance: 20.2
click at [546, 323] on div "Minimum Stock Policy 24,839,840 Maximum Stock Policy 19,483,925" at bounding box center [551, 314] width 416 height 43
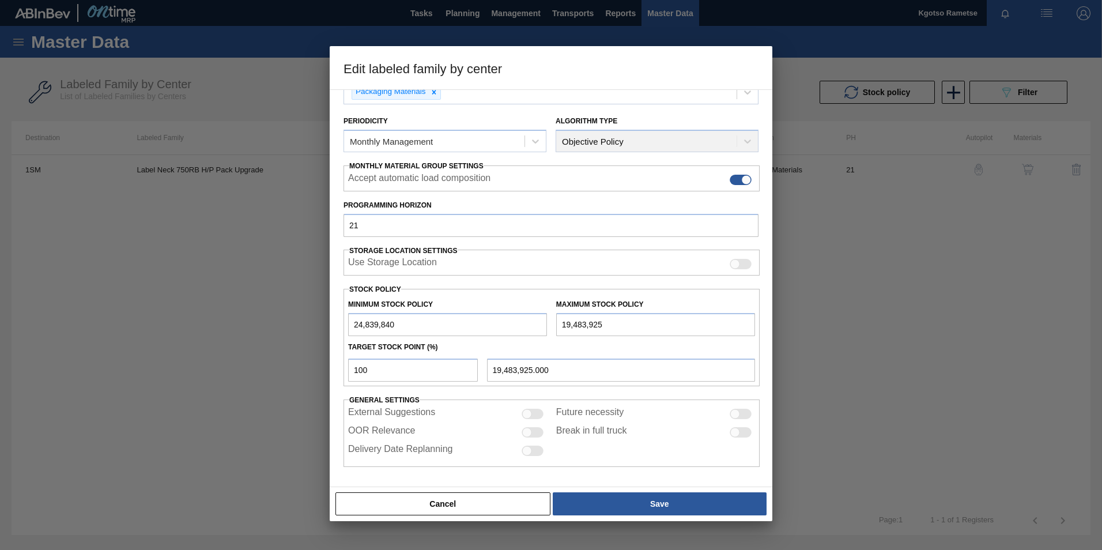
type input "29,483,925"
type input "29,483,925.000"
type input "29,483,925"
click at [621, 342] on div "Cancel Save" at bounding box center [550, 503] width 433 height 25
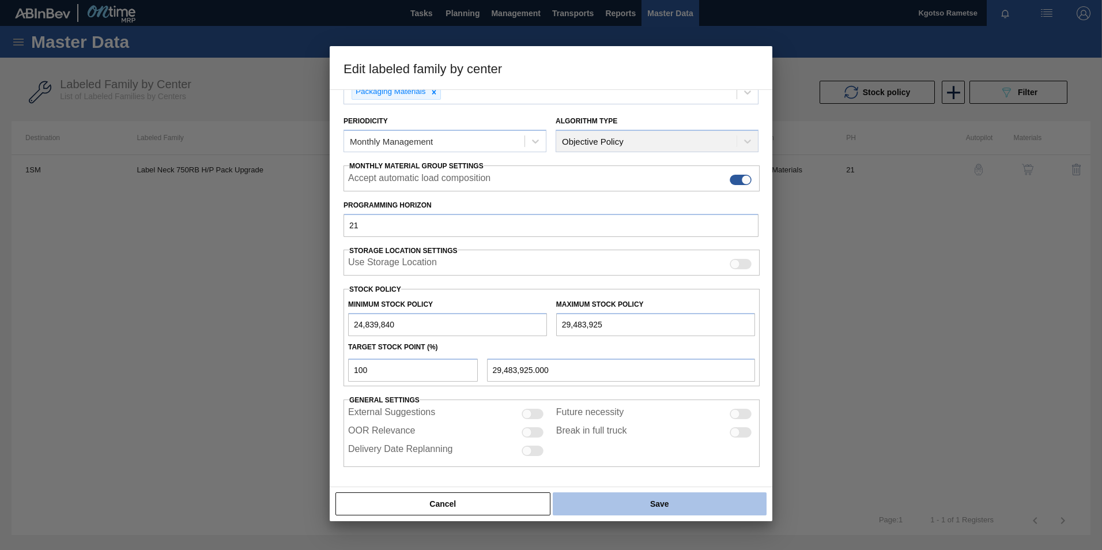
click at [618, 342] on button "Save" at bounding box center [660, 503] width 214 height 23
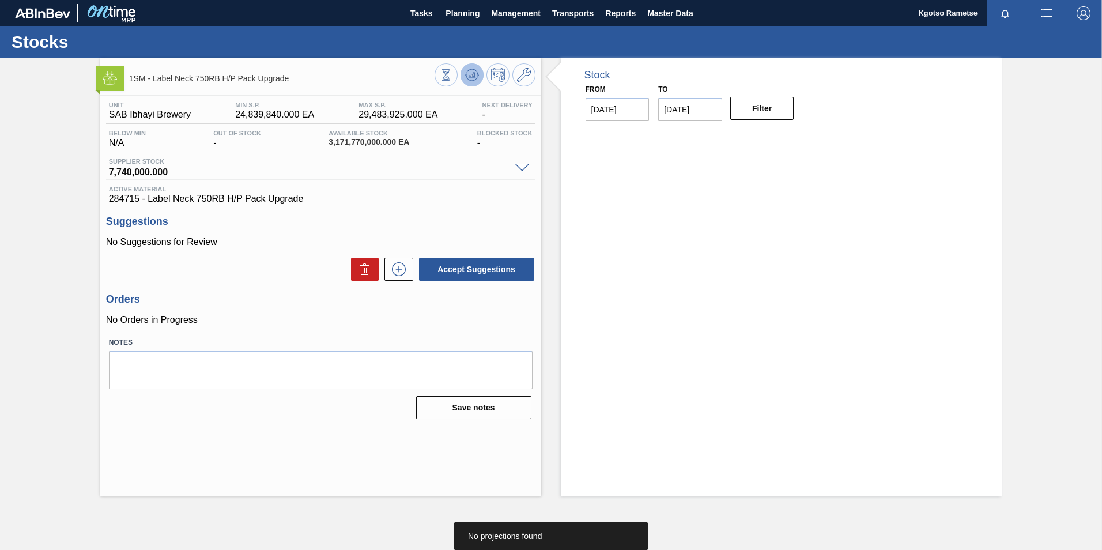
click at [467, 73] on icon at bounding box center [472, 75] width 14 height 14
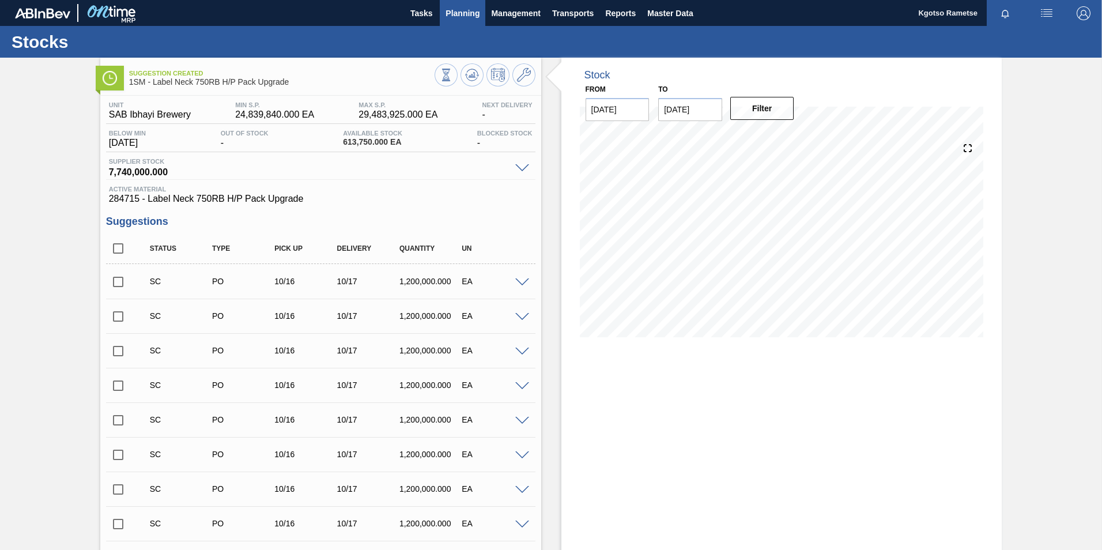
click at [459, 5] on button "Planning" at bounding box center [463, 13] width 46 height 26
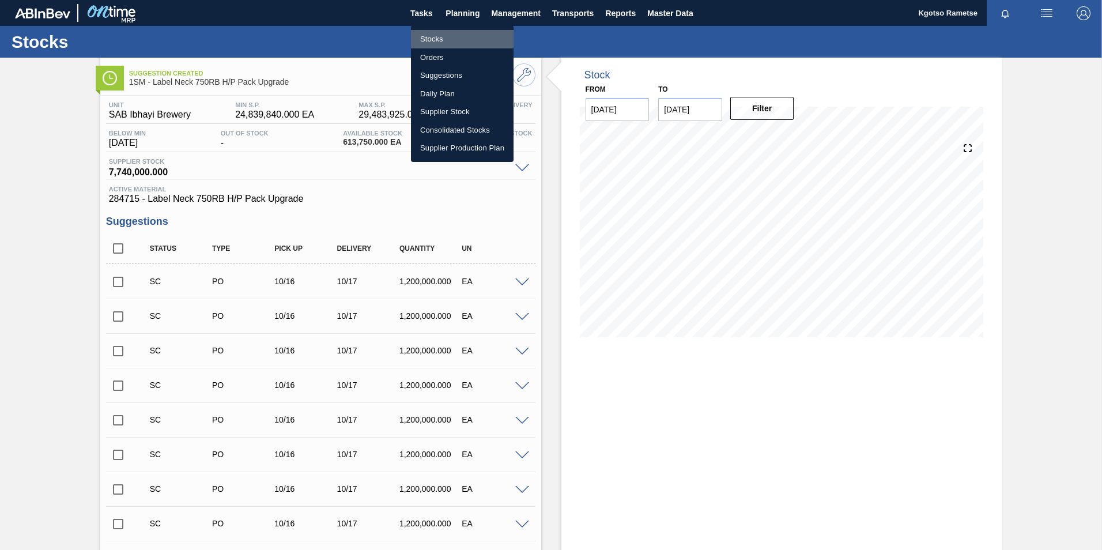
click at [444, 38] on li "Stocks" at bounding box center [462, 39] width 103 height 18
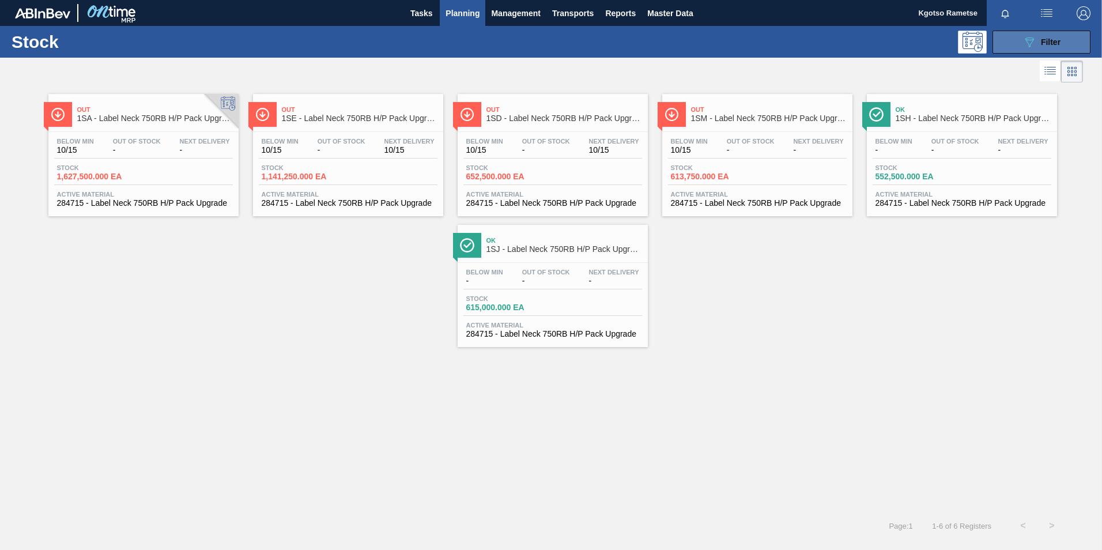
click at [733, 48] on icon "089F7B8B-B2A5-4AFE-B5C0-19BA573D28AC" at bounding box center [1029, 42] width 14 height 14
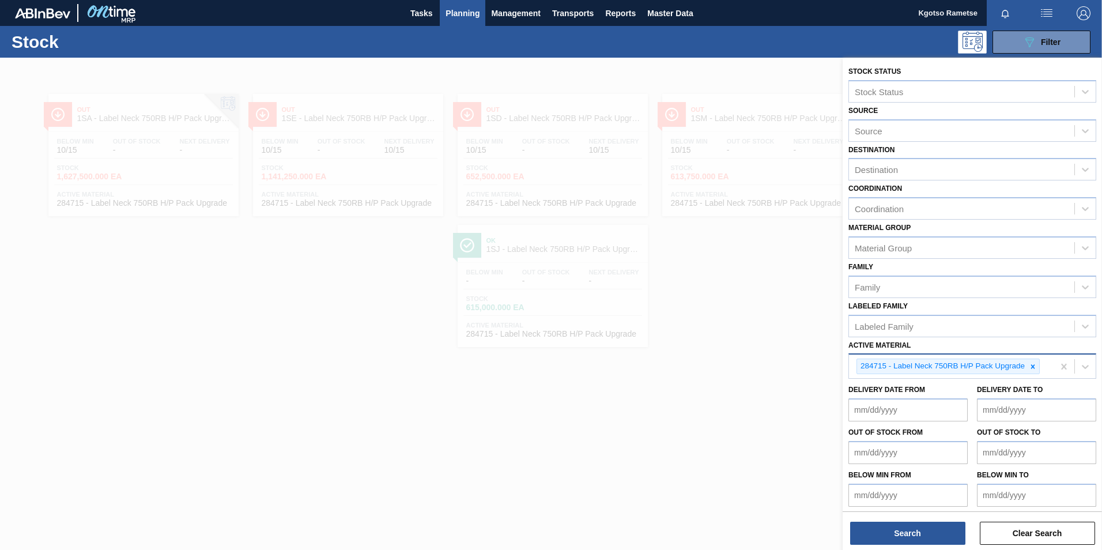
click at [733, 342] on div at bounding box center [1032, 366] width 13 height 14
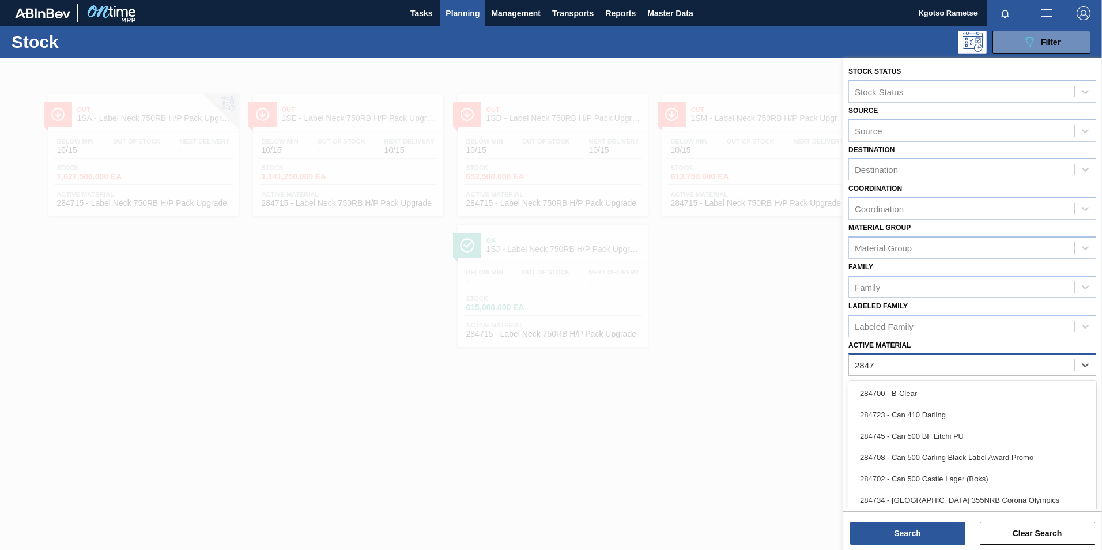
type Material "28471"
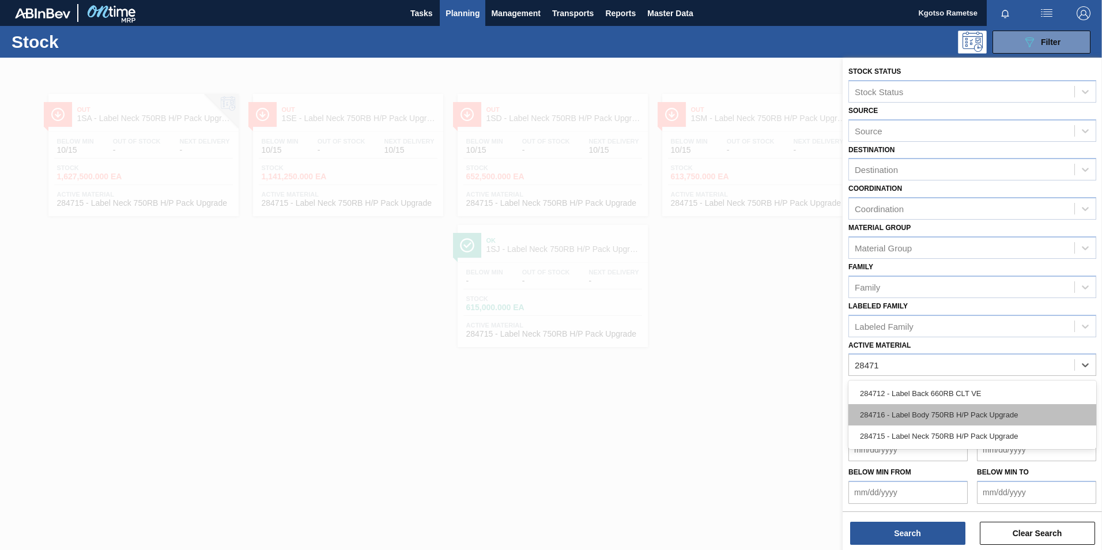
click at [733, 342] on div "284716 - Label Body 750RB H/P Pack Upgrade" at bounding box center [972, 414] width 248 height 21
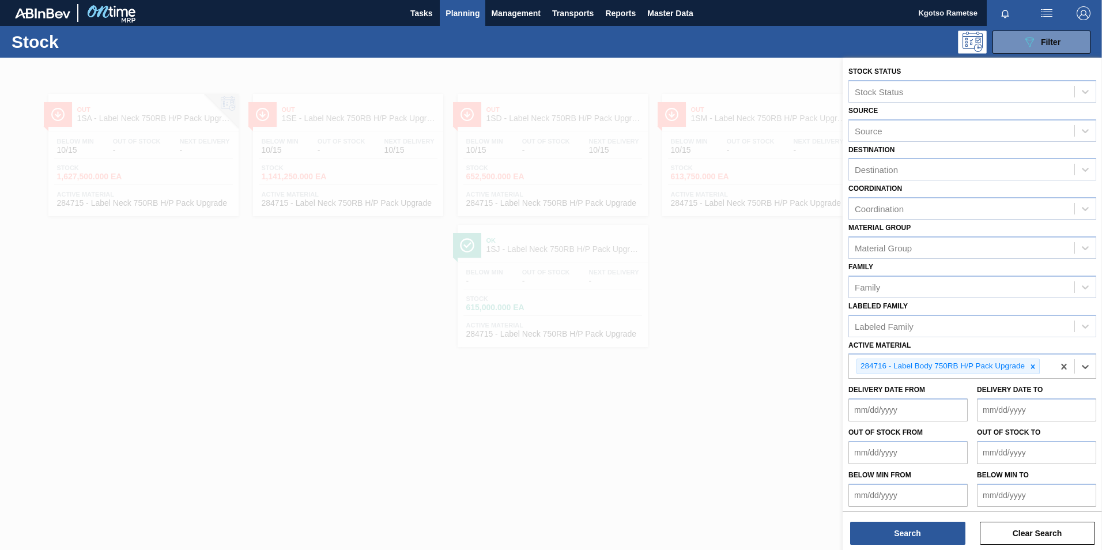
click at [733, 342] on div "Search Clear Search" at bounding box center [972, 527] width 259 height 32
click at [733, 342] on button "Search" at bounding box center [907, 533] width 115 height 23
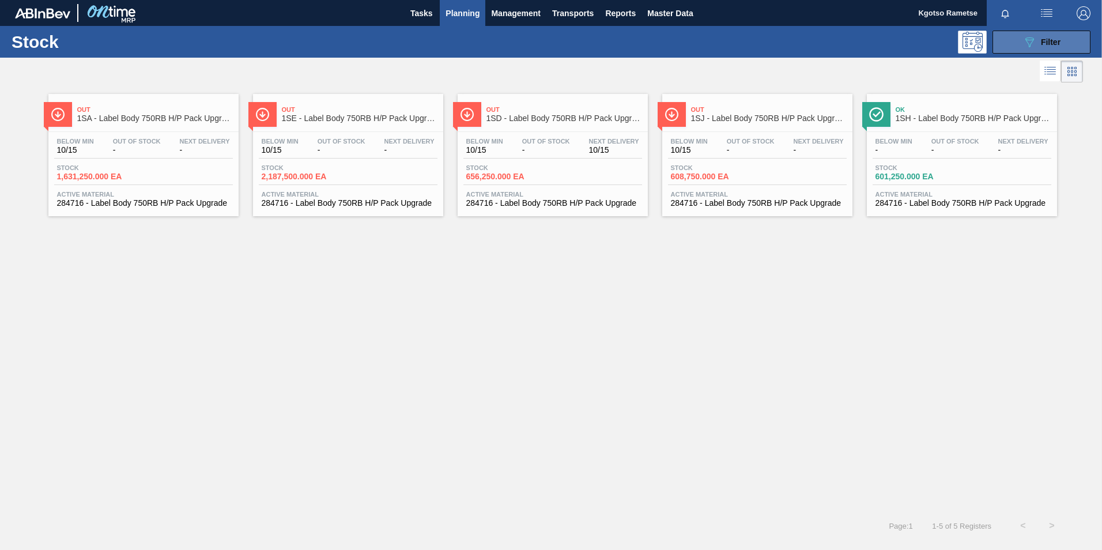
click at [733, 47] on icon "089F7B8B-B2A5-4AFE-B5C0-19BA573D28AC" at bounding box center [1029, 42] width 14 height 14
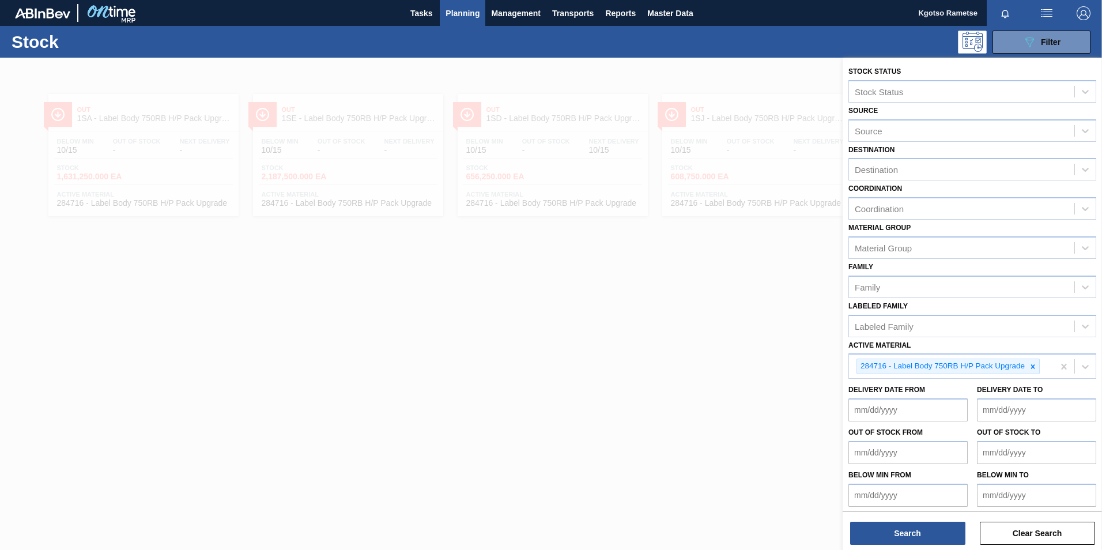
drag, startPoint x: 517, startPoint y: 172, endPoint x: 522, endPoint y: 151, distance: 21.8
click at [516, 172] on div at bounding box center [551, 333] width 1102 height 550
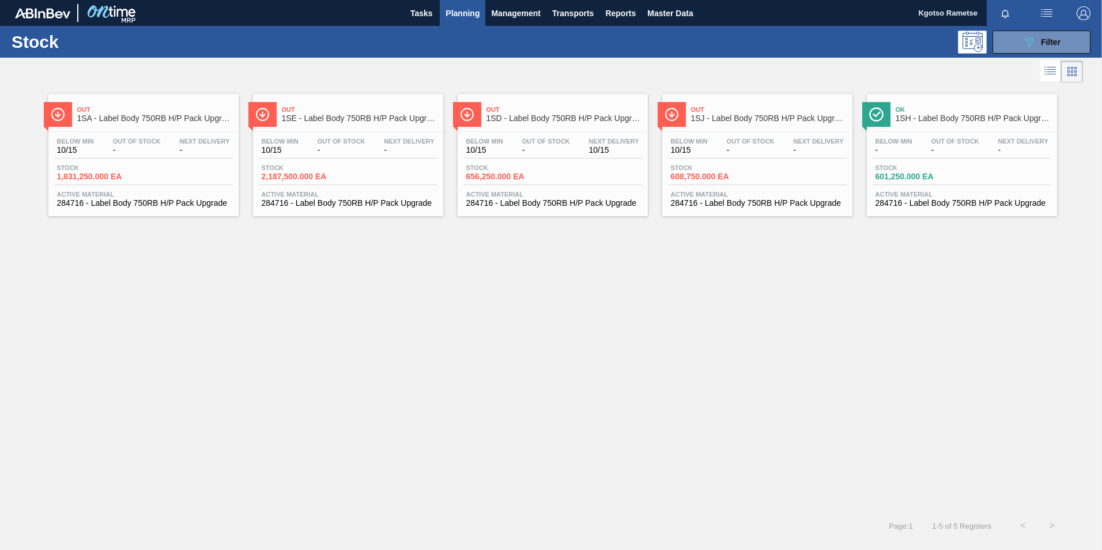
click at [532, 110] on span "Out" at bounding box center [564, 109] width 156 height 7
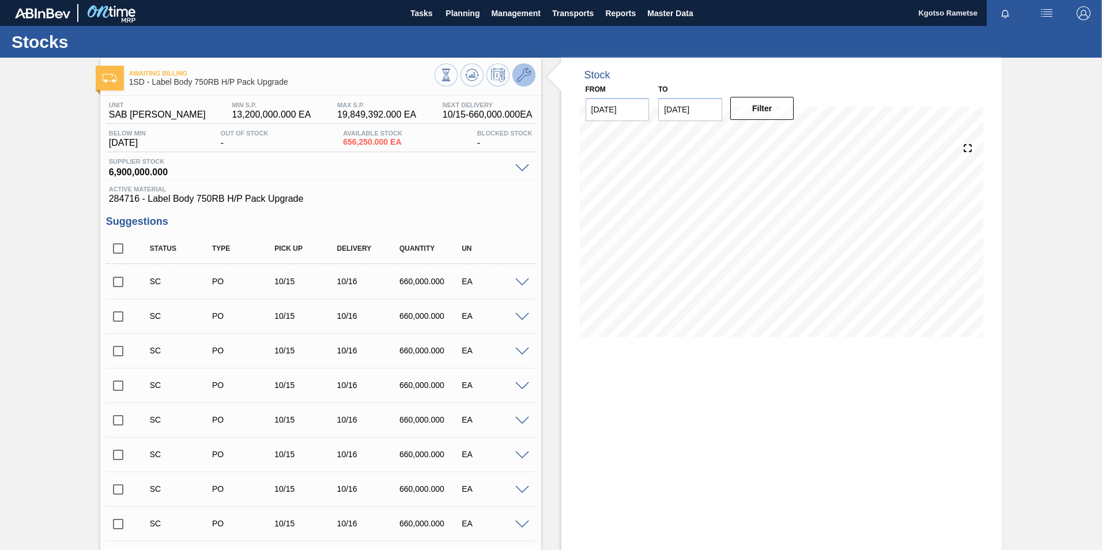
click at [521, 74] on icon at bounding box center [524, 75] width 14 height 14
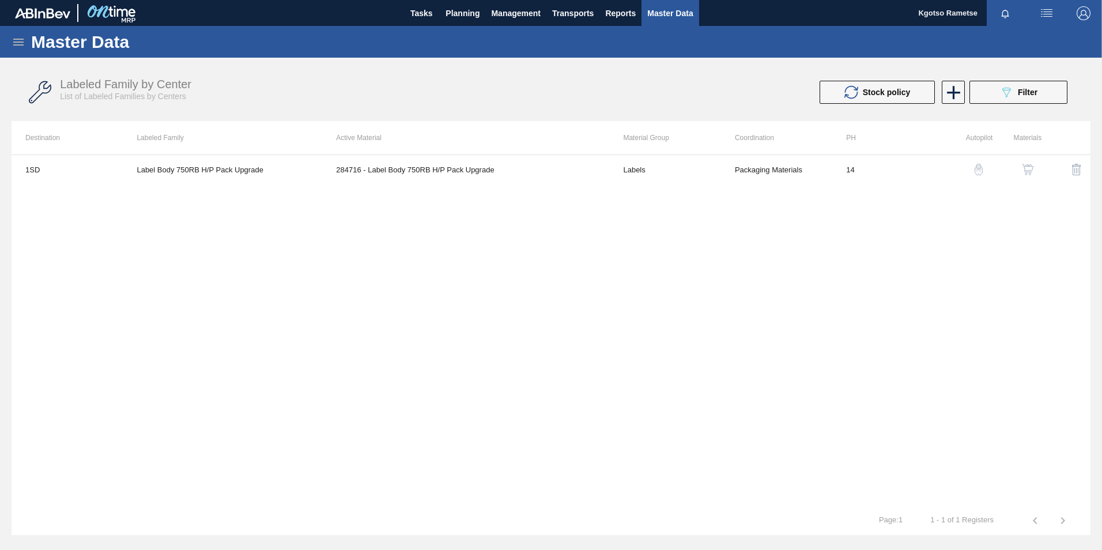
click at [733, 173] on img "button" at bounding box center [1028, 170] width 12 height 12
click at [733, 99] on button "089F7B8B-B2A5-4AFE-B5C0-19BA573D28AC Filter" at bounding box center [1018, 92] width 98 height 23
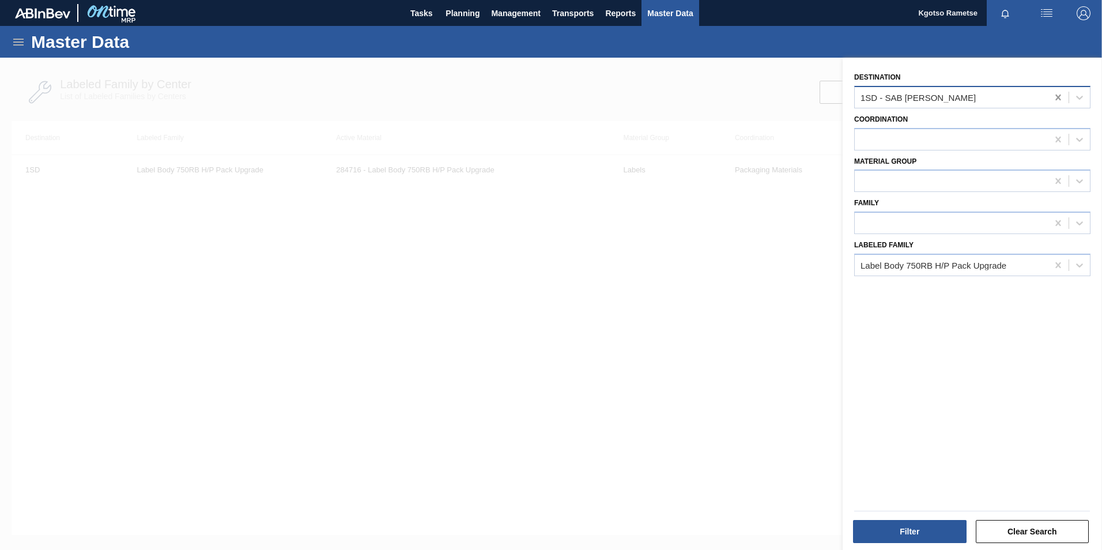
click at [733, 102] on icon at bounding box center [1058, 98] width 12 height 12
click at [733, 342] on button "Filter" at bounding box center [910, 531] width 114 height 23
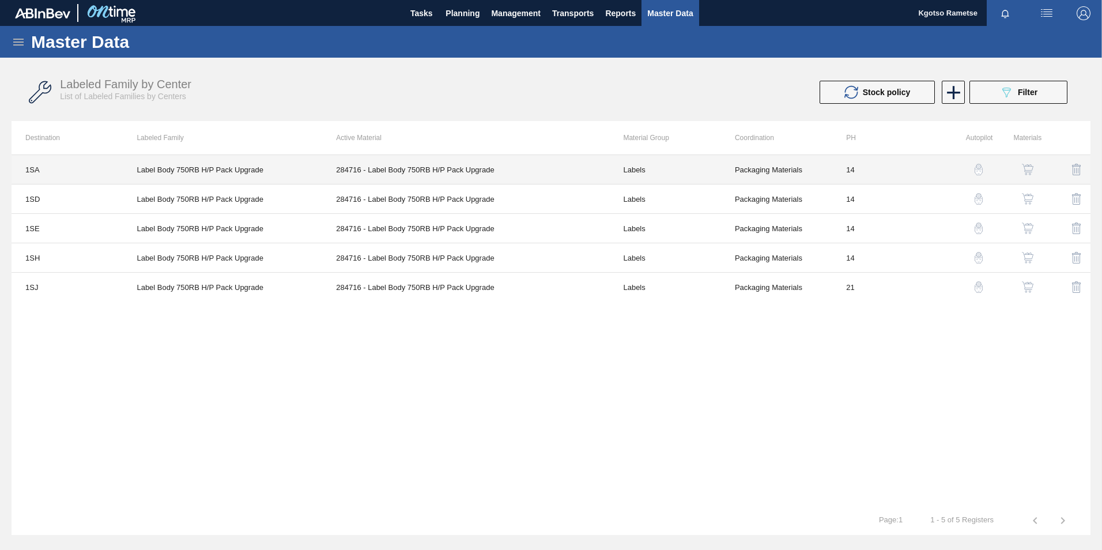
click at [411, 161] on td "284716 - Label Body 750RB H/P Pack Upgrade" at bounding box center [465, 169] width 287 height 29
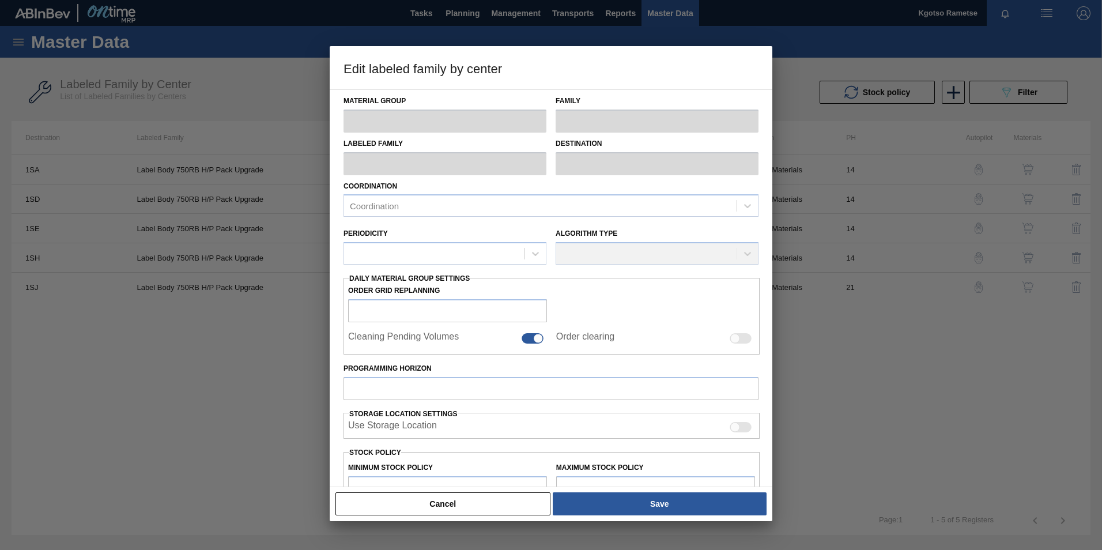
type input "Labels"
type input "750"
type input "Label Body 750RB H/P Pack Upgrade"
type input "1SA - SAB Alrode Brewery"
type input "14"
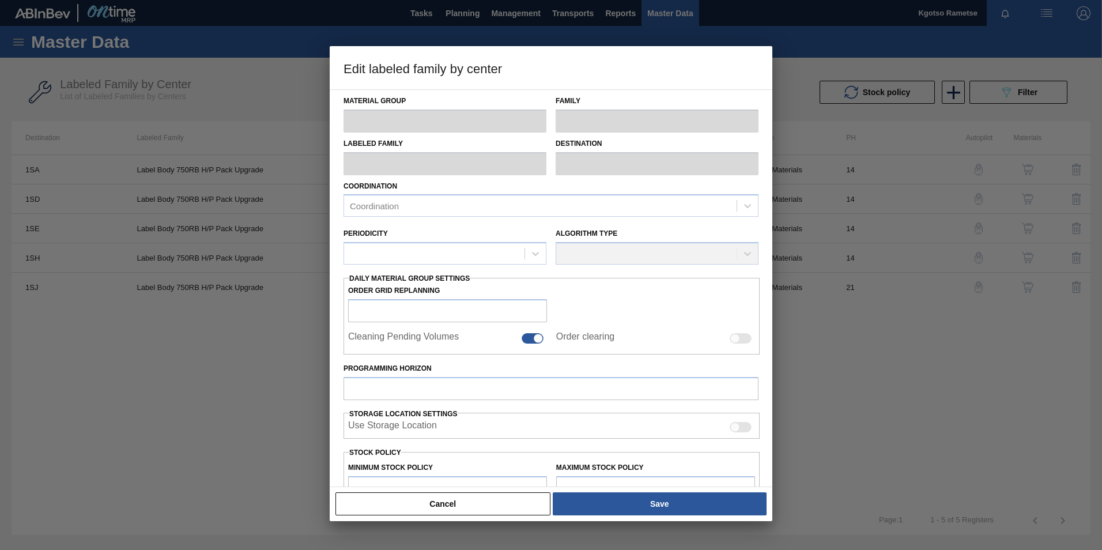
type input "6,584,932"
type input "9,939,023"
type input "100"
type input "9,939,023.000"
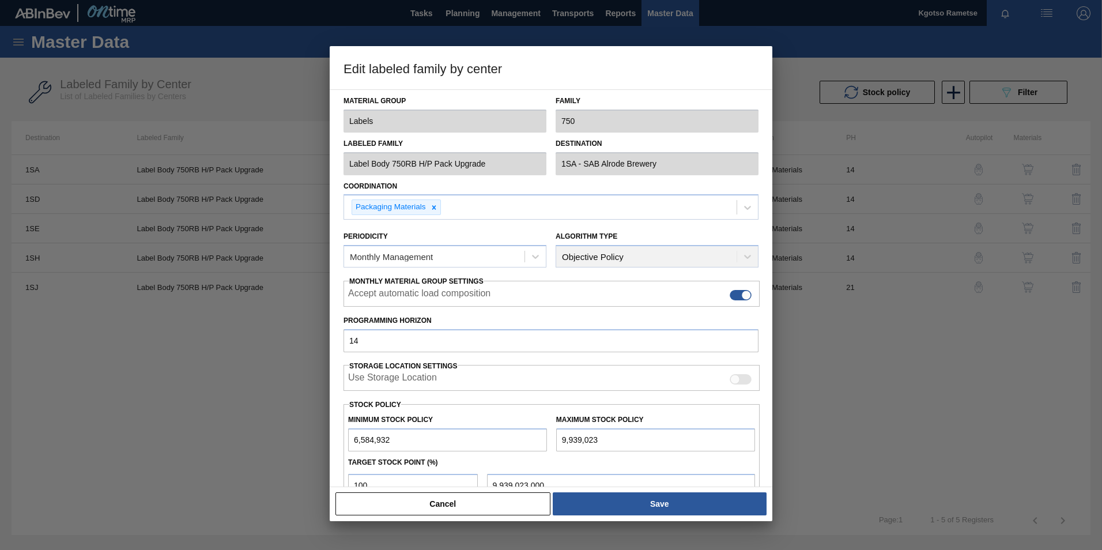
click at [338, 163] on div "Material Group Labels Family 750 Labeled Family Label Body 750RB H/P Pack Upgra…" at bounding box center [551, 288] width 443 height 398
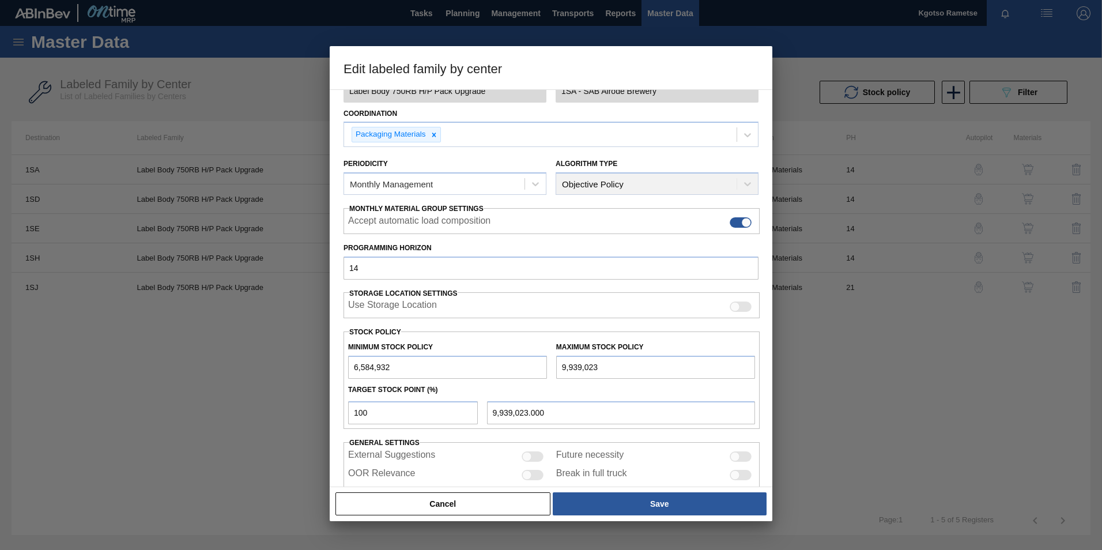
scroll to position [115, 0]
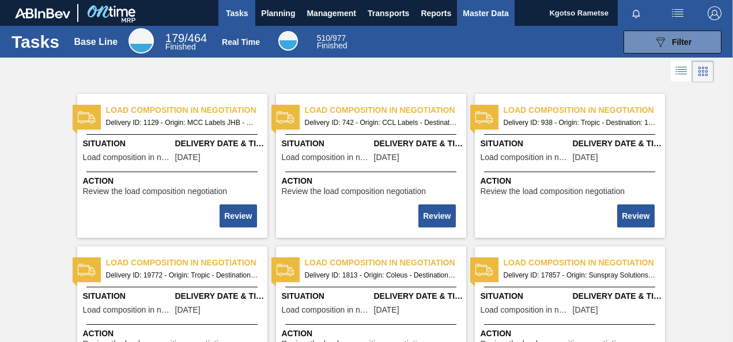
click at [479, 8] on span "Master Data" at bounding box center [486, 13] width 46 height 14
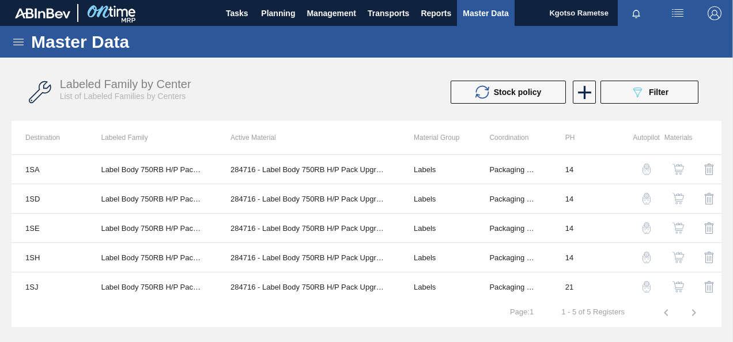
click at [13, 43] on icon at bounding box center [19, 42] width 14 height 14
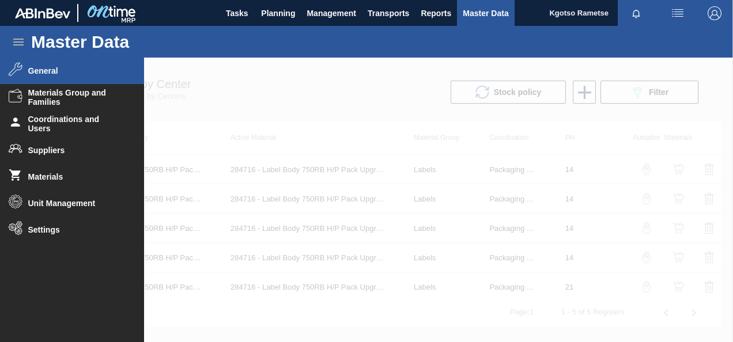
click at [52, 75] on span "General" at bounding box center [75, 70] width 95 height 9
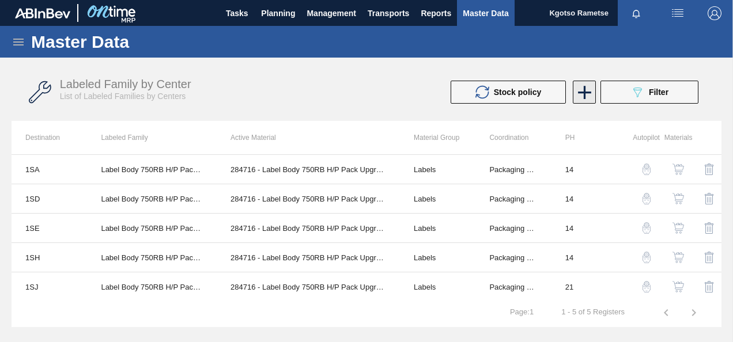
click at [584, 90] on icon at bounding box center [584, 92] width 13 height 13
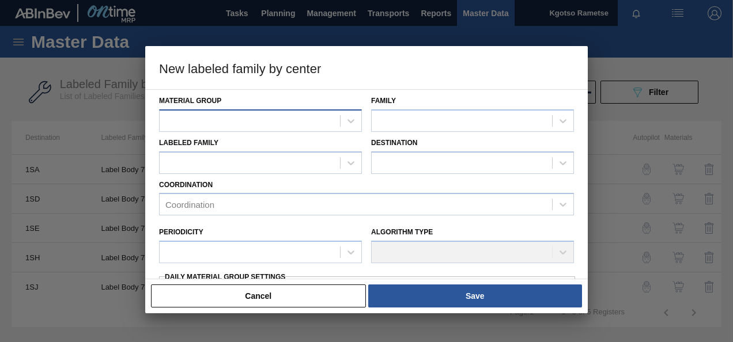
click at [322, 126] on div at bounding box center [250, 120] width 180 height 17
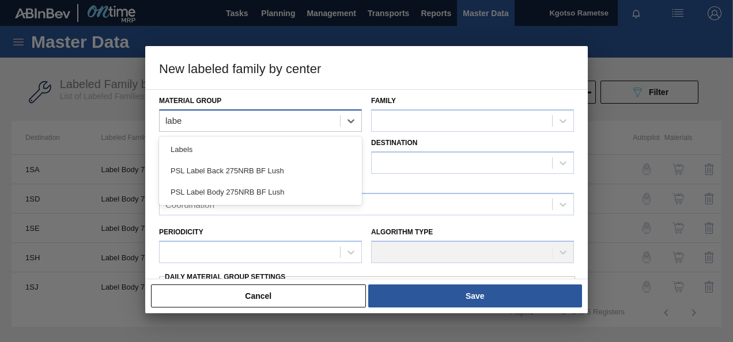
type Group "label"
drag, startPoint x: 178, startPoint y: 142, endPoint x: 188, endPoint y: 146, distance: 11.4
click at [179, 142] on div "Labels" at bounding box center [260, 149] width 203 height 21
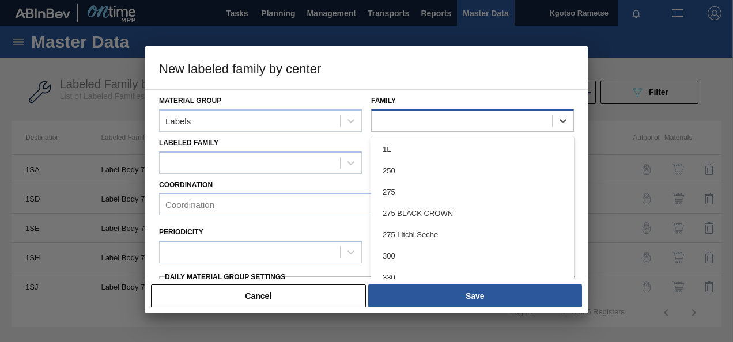
click at [444, 116] on div at bounding box center [462, 120] width 180 height 17
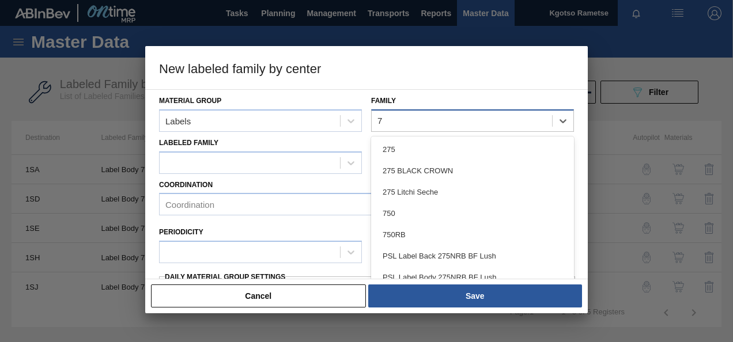
type input "75"
click at [439, 207] on div "750" at bounding box center [472, 213] width 203 height 21
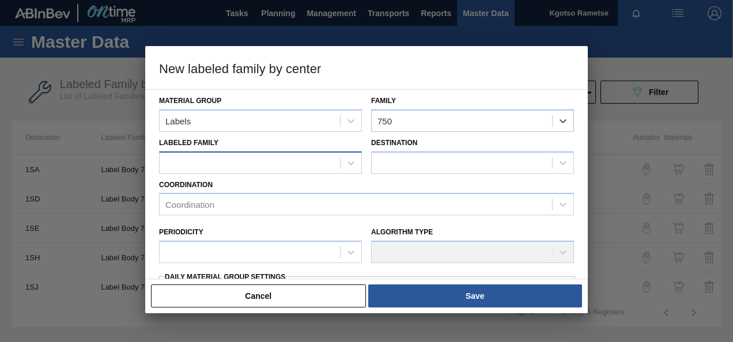
click at [301, 167] on div at bounding box center [250, 162] width 180 height 17
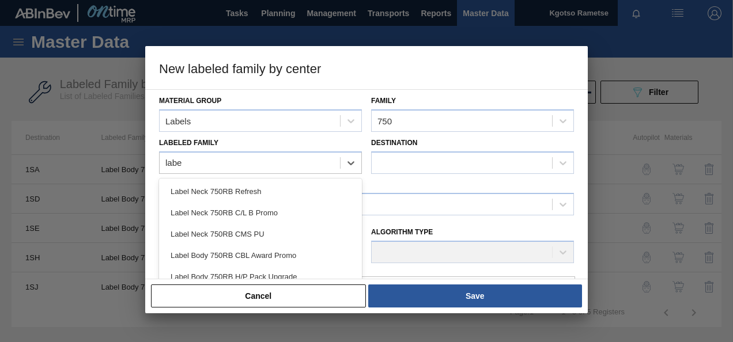
type Family "labe"
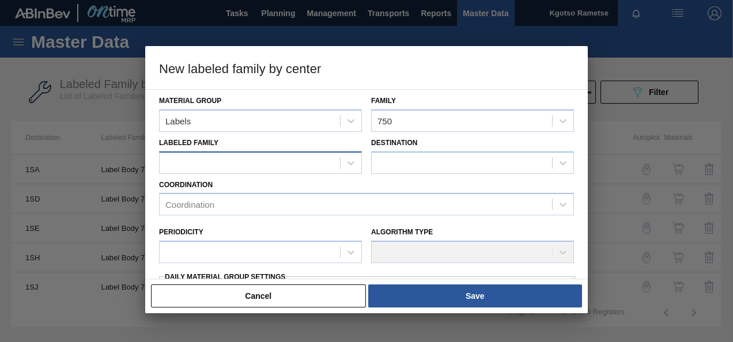
click at [182, 165] on div at bounding box center [250, 162] width 180 height 17
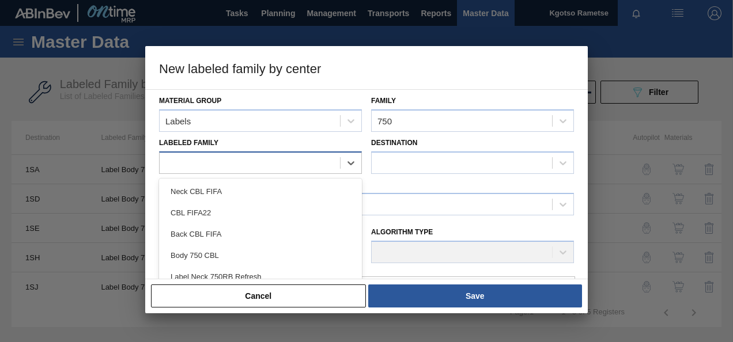
paste Family "Label Body 750RB H/P Pack Upgrade"
type Family "Label Body 750RB H/P Pack Upgrade"
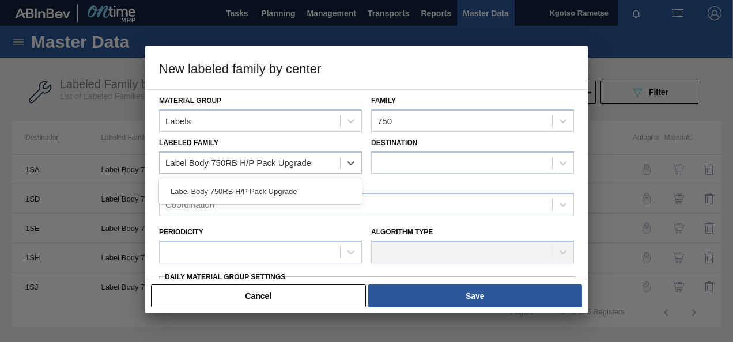
drag, startPoint x: 220, startPoint y: 190, endPoint x: 228, endPoint y: 186, distance: 9.0
click at [221, 189] on div "Label Body 750RB H/P Pack Upgrade" at bounding box center [260, 191] width 203 height 21
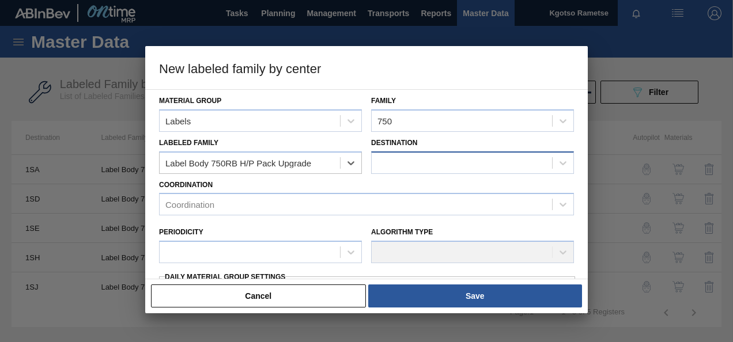
checkbox input "false"
click at [387, 165] on div at bounding box center [462, 162] width 180 height 17
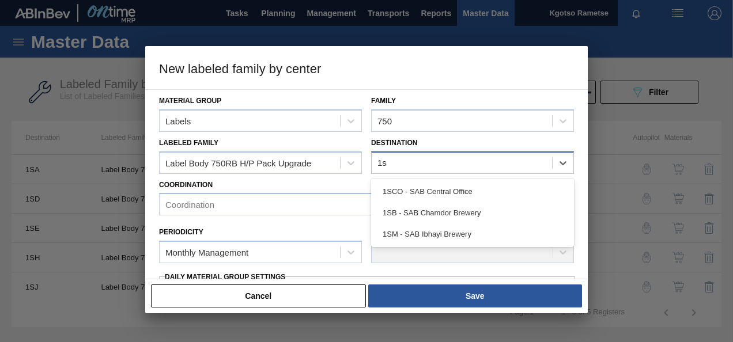
type input "1sm"
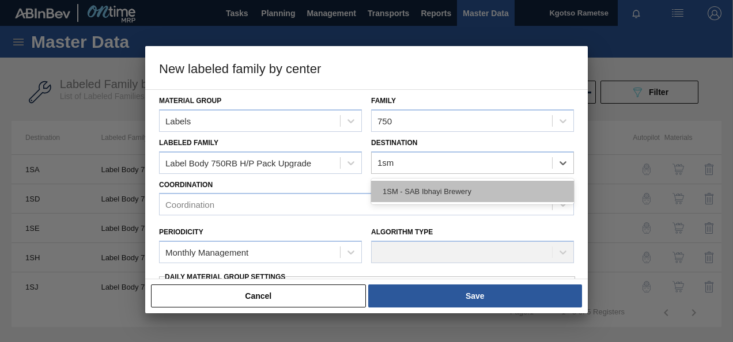
click at [400, 190] on div "1SM - SAB Ibhayi Brewery" at bounding box center [472, 191] width 203 height 21
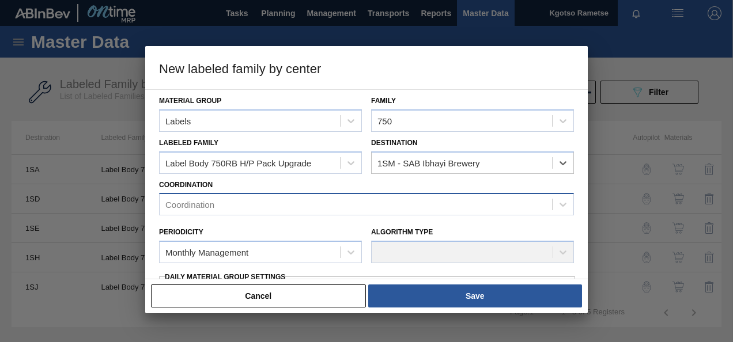
click at [250, 213] on div "Coordination" at bounding box center [366, 204] width 415 height 22
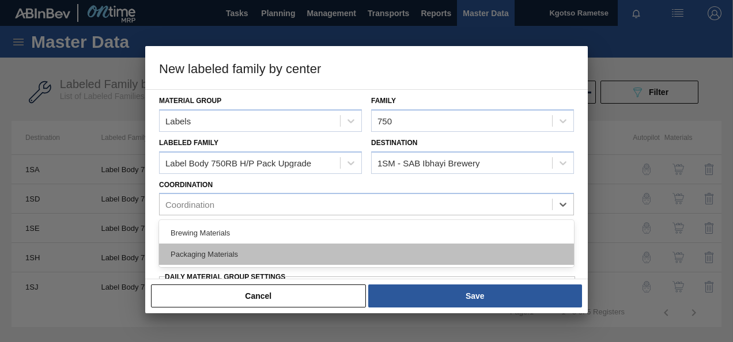
click at [233, 244] on div "Packaging Materials" at bounding box center [366, 254] width 415 height 21
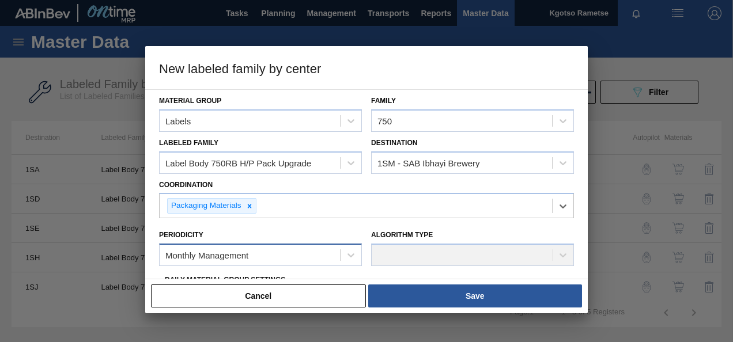
scroll to position [231, 0]
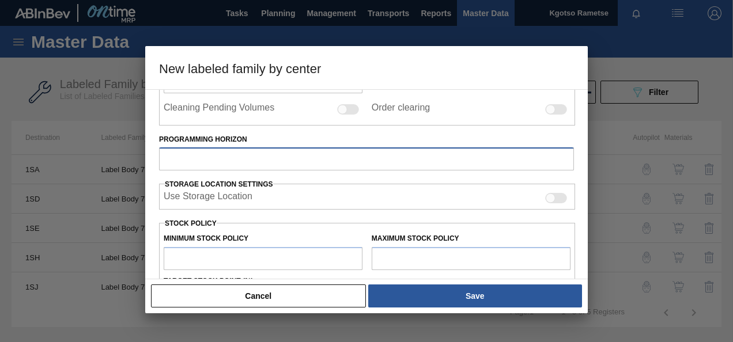
click at [206, 158] on input "Programming Horizon" at bounding box center [366, 159] width 415 height 23
type input "120"
click at [190, 248] on input "text" at bounding box center [263, 258] width 199 height 23
type input "1"
type input "1.000"
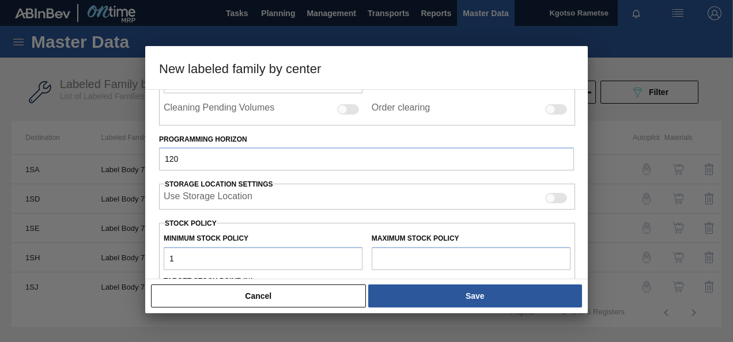
type input "12"
type input "12.000"
type input "1"
type input "1.000"
type input "10"
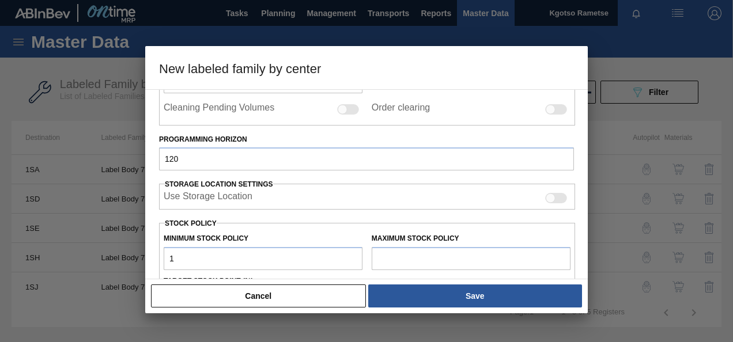
type input "10.000"
type input "100"
type input "100.000"
type input "1,000"
type input "1,000.000"
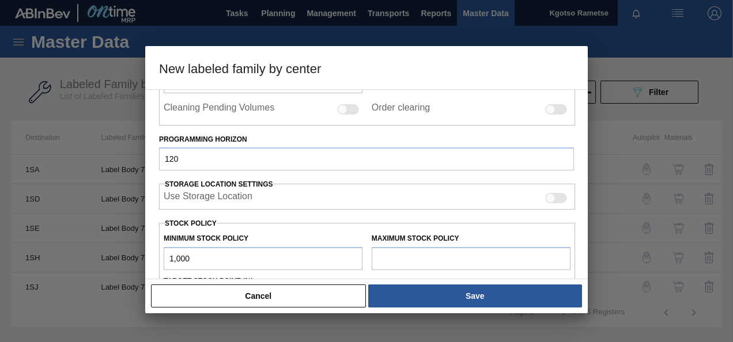
type input "10,000"
type input "10,000.000"
type input "100,000"
type input "100,000.000"
type input "1,000,000"
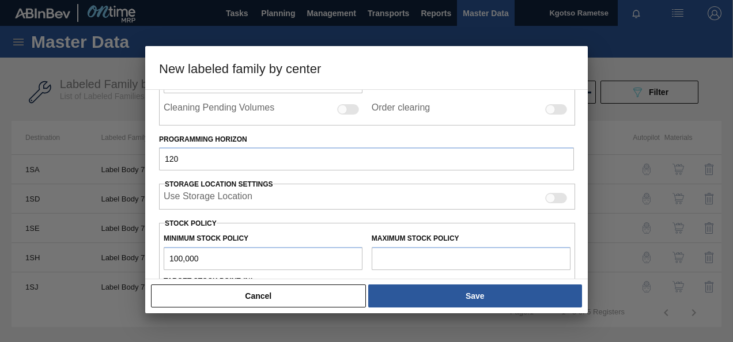
type input "1,000,000.000"
type input "10,000,000"
type input "10,000,000.000"
type input "10,000,000"
click at [399, 253] on input "text" at bounding box center [471, 258] width 199 height 23
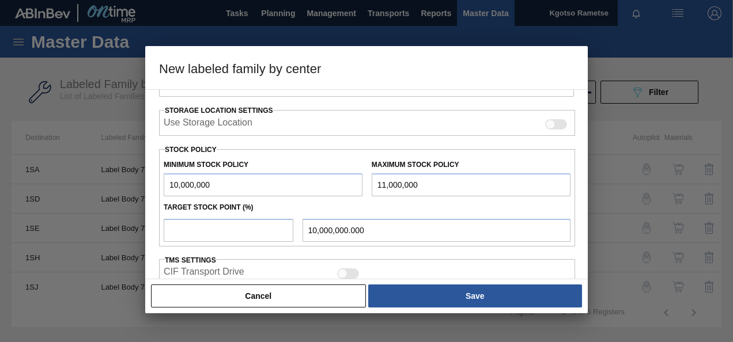
scroll to position [346, 0]
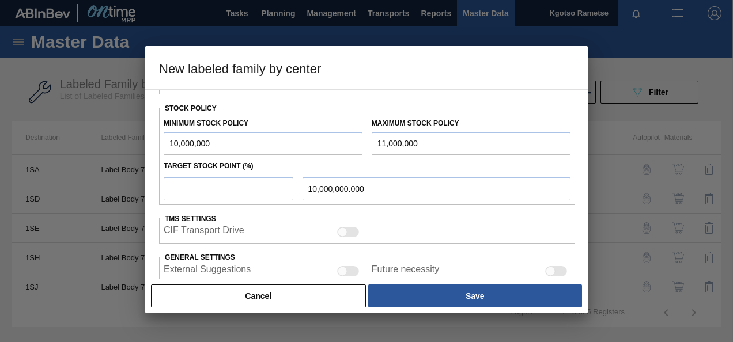
type input "11,000,000"
click at [183, 188] on input "number" at bounding box center [229, 189] width 130 height 23
type input "1"
type input "10,010,000.000"
type input "10"
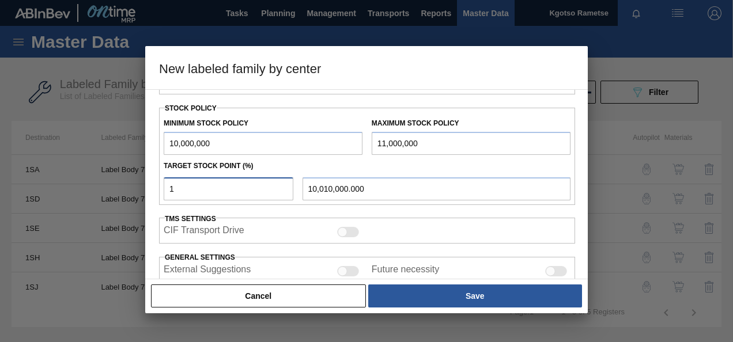
type input "10,100,000.000"
type input "100"
type input "11,000,000.000"
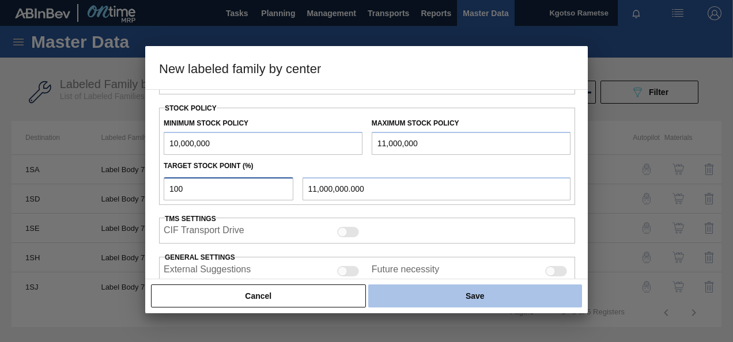
type input "100"
click at [459, 285] on button "Save" at bounding box center [475, 296] width 214 height 23
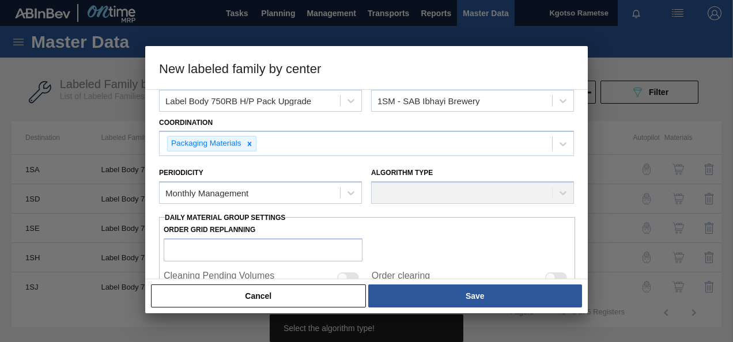
scroll to position [58, 0]
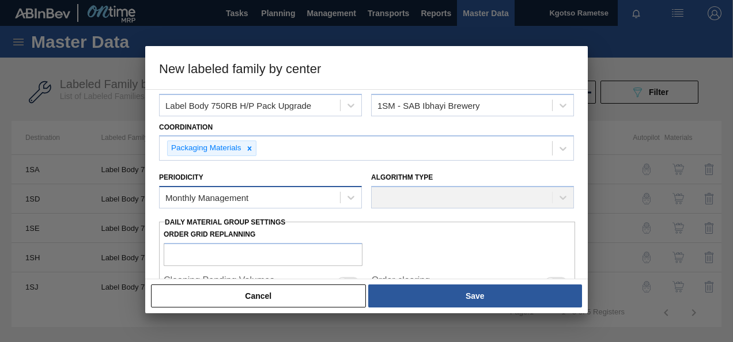
click at [224, 190] on div "Monthly Management" at bounding box center [250, 198] width 180 height 17
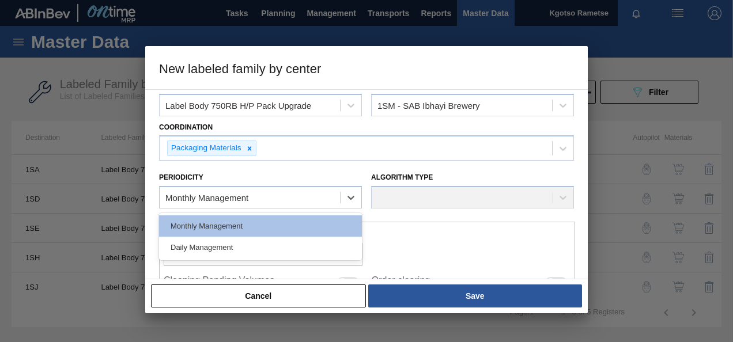
click at [214, 216] on div "Monthly Management" at bounding box center [260, 226] width 203 height 21
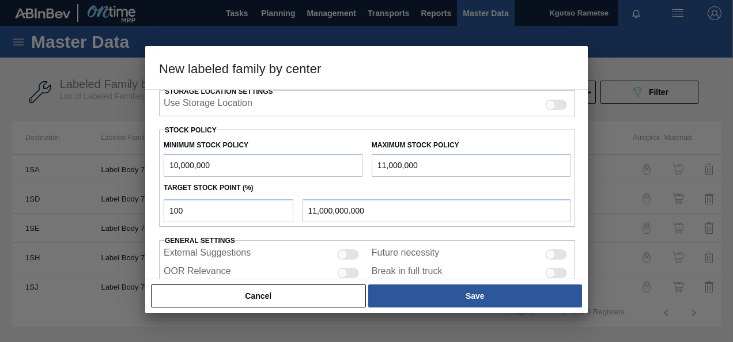
scroll to position [318, 0]
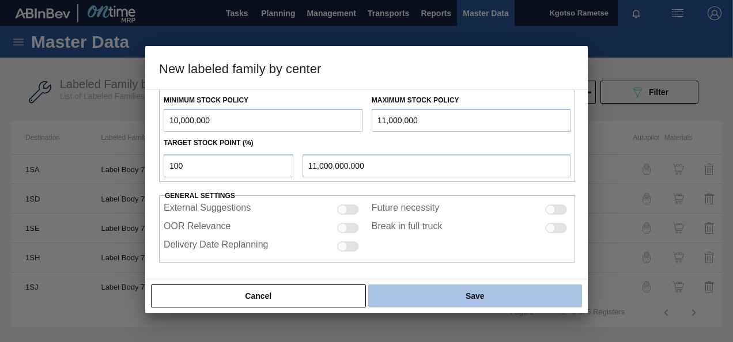
click at [418, 295] on button "Save" at bounding box center [475, 296] width 214 height 23
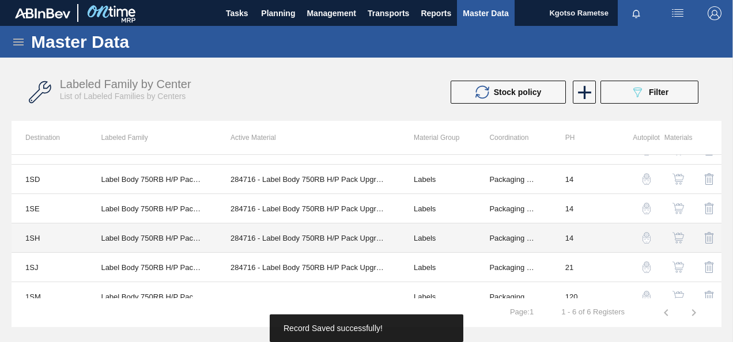
scroll to position [31, 0]
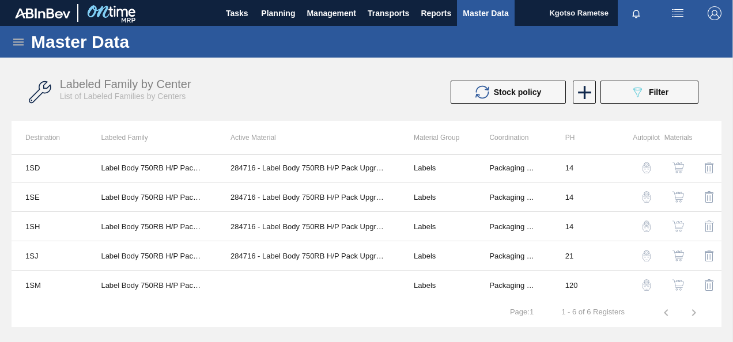
click at [676, 282] on img "button" at bounding box center [679, 286] width 12 height 12
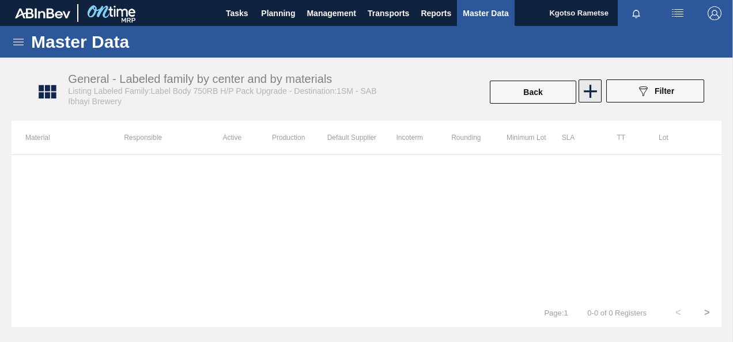
click at [590, 92] on icon at bounding box center [590, 91] width 13 height 13
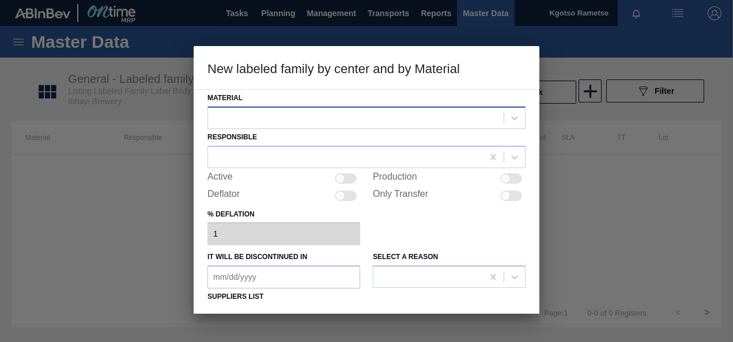
click at [380, 120] on div at bounding box center [356, 118] width 296 height 17
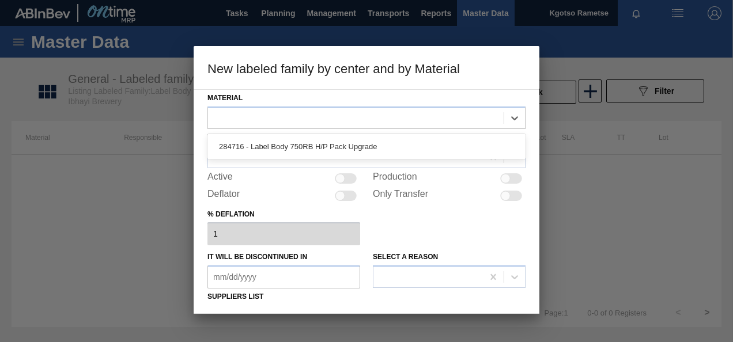
drag, startPoint x: 326, startPoint y: 146, endPoint x: 294, endPoint y: 159, distance: 34.9
click at [325, 146] on div "284716 - Label Body 750RB H/P Pack Upgrade" at bounding box center [366, 146] width 318 height 21
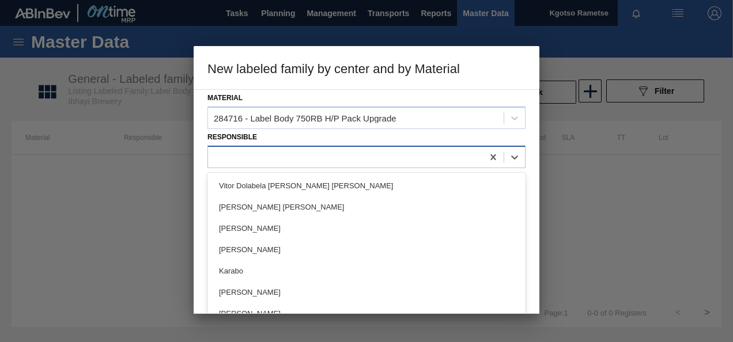
click at [292, 159] on div at bounding box center [345, 157] width 275 height 17
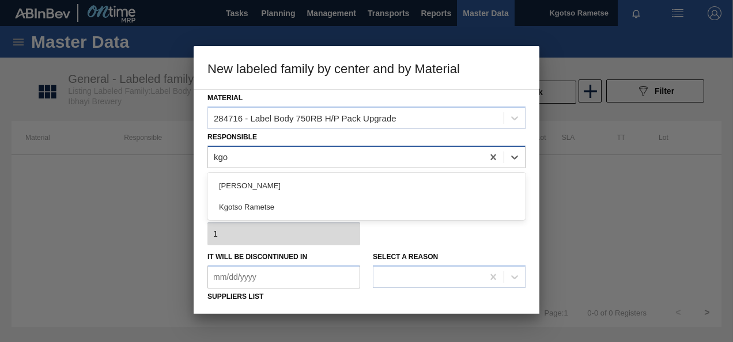
type input "kgot"
click at [282, 206] on div "Kgotso Rametse" at bounding box center [366, 207] width 318 height 21
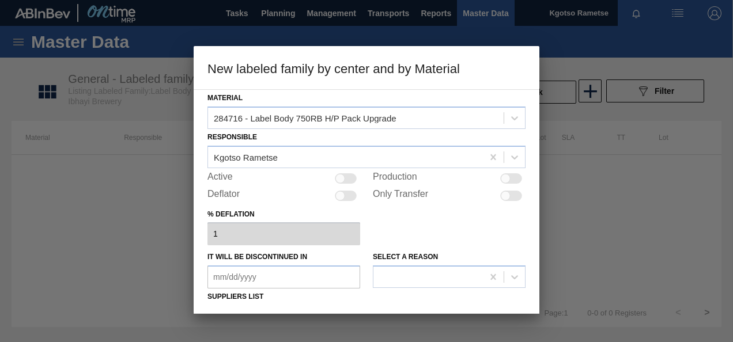
click at [349, 179] on div at bounding box center [346, 178] width 22 height 10
checkbox input "true"
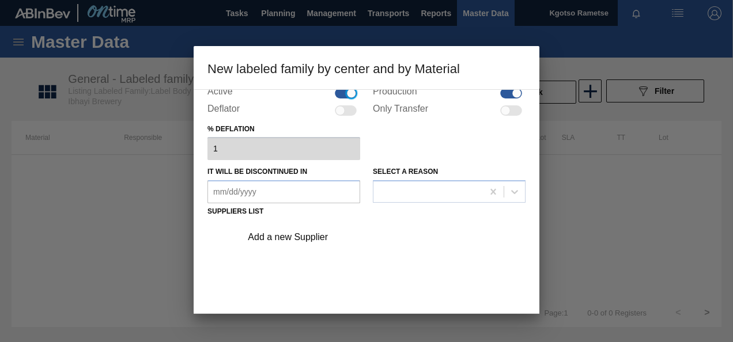
scroll to position [175, 0]
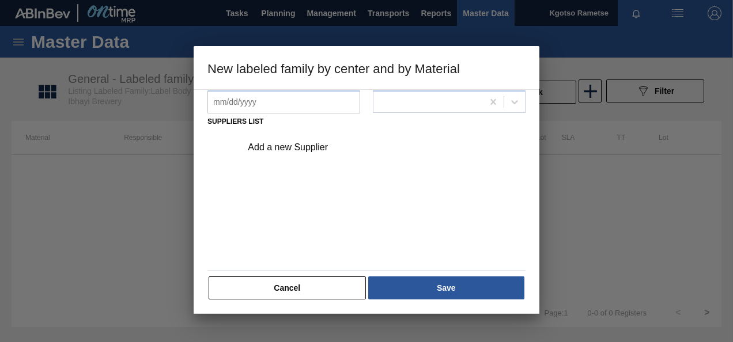
click at [290, 150] on div "Add a new Supplier" at bounding box center [361, 147] width 226 height 10
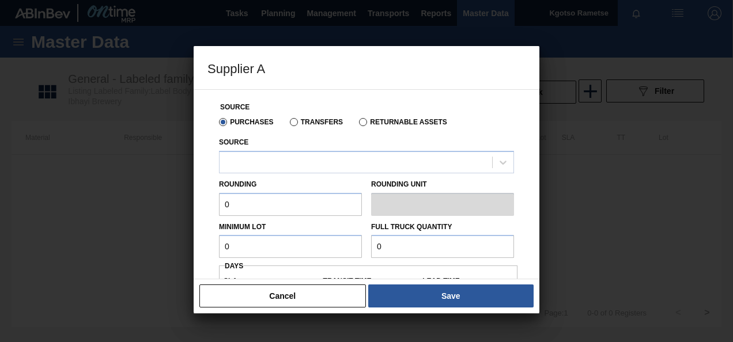
click at [281, 149] on div "Source" at bounding box center [366, 153] width 295 height 39
click at [269, 176] on div "Rounding 0" at bounding box center [290, 196] width 143 height 40
drag, startPoint x: 263, startPoint y: 165, endPoint x: 256, endPoint y: 175, distance: 12.0
click at [262, 166] on div at bounding box center [356, 162] width 273 height 17
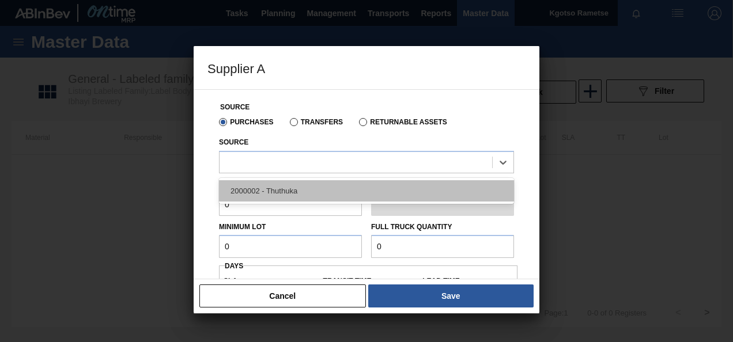
click at [245, 191] on div "2000002 - Thuthuka" at bounding box center [366, 190] width 295 height 21
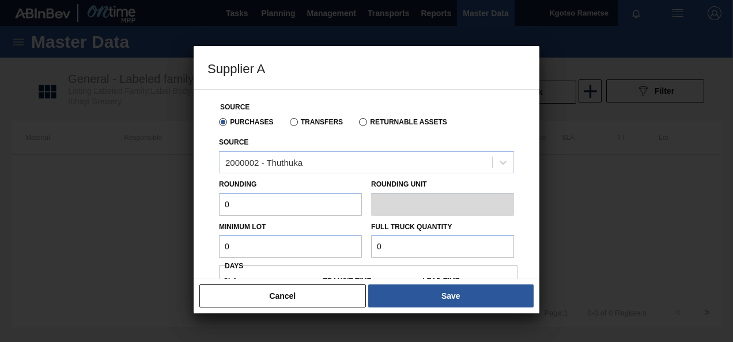
drag, startPoint x: 232, startPoint y: 201, endPoint x: 182, endPoint y: 207, distance: 50.5
click at [186, 207] on div "Supplier A Source Purchases Transfers Returnable Assets Source 2000002 - Thuthu…" at bounding box center [366, 171] width 733 height 342
type input "1"
drag, startPoint x: 238, startPoint y: 249, endPoint x: 181, endPoint y: 249, distance: 57.1
click at [181, 249] on div "Supplier A Source Purchases Transfers Returnable Assets Source 2000002 - Thuthu…" at bounding box center [366, 171] width 733 height 342
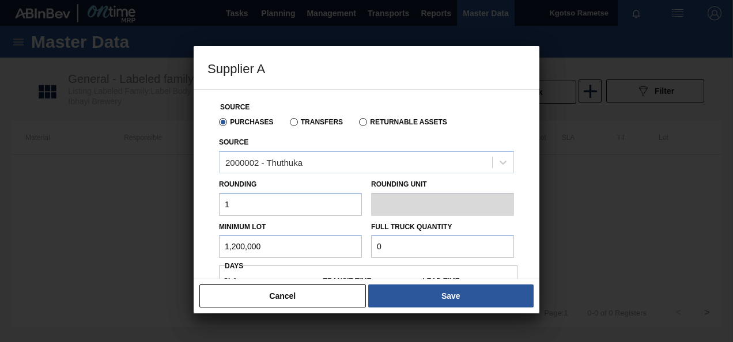
drag, startPoint x: 259, startPoint y: 246, endPoint x: 70, endPoint y: 255, distance: 188.7
click at [144, 251] on div "Supplier A Source Purchases Transfers Returnable Assets Source 2000002 - Thuthu…" at bounding box center [366, 171] width 733 height 342
type input "1,200,000"
drag, startPoint x: 394, startPoint y: 246, endPoint x: 342, endPoint y: 243, distance: 52.5
click at [367, 243] on div "Full Truck Quantity 0" at bounding box center [443, 239] width 152 height 40
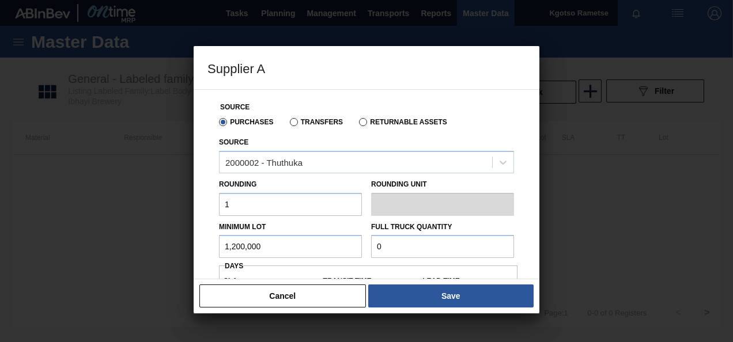
paste input "1,200,00"
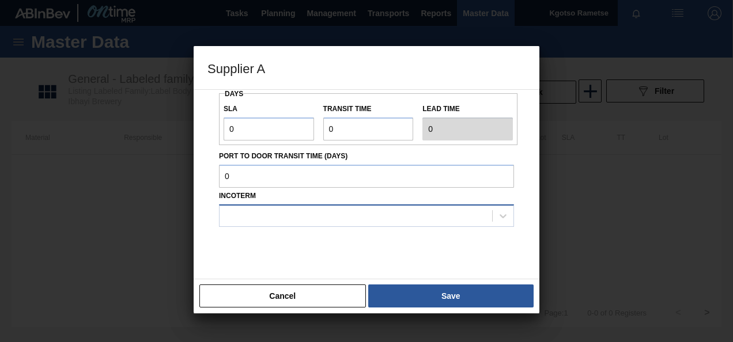
scroll to position [173, 0]
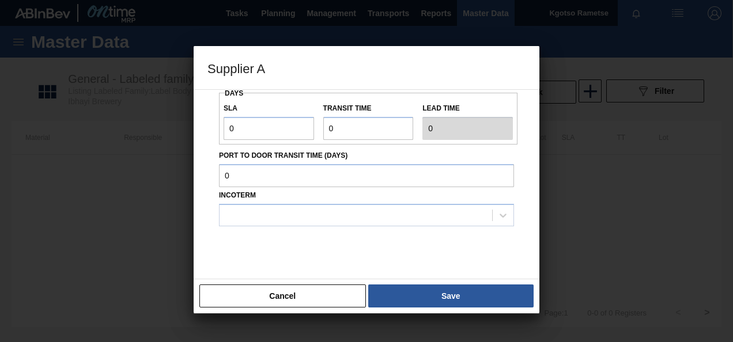
type input "1,200,000"
click at [158, 136] on div "Supplier A Source Purchases Transfers Returnable Assets Source 2000002 - Thuthu…" at bounding box center [366, 171] width 733 height 342
type input "1"
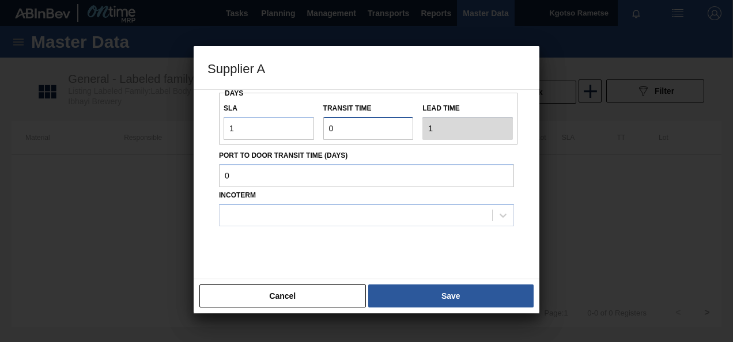
drag, startPoint x: 339, startPoint y: 127, endPoint x: 197, endPoint y: 152, distance: 144.4
click at [292, 131] on div "SLA 1 Transit time Lead time 1" at bounding box center [368, 118] width 299 height 43
type input "1"
type input "2"
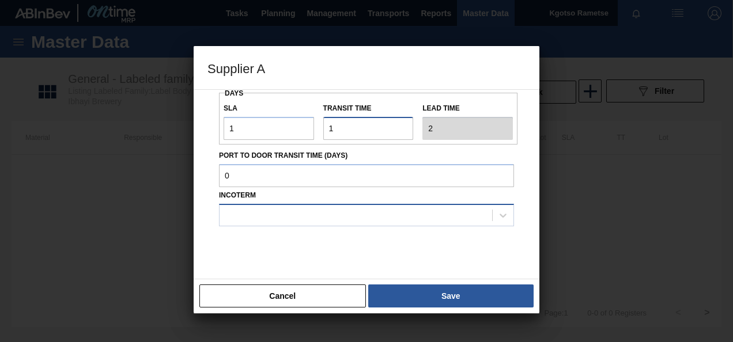
type input "1"
click at [282, 221] on div at bounding box center [356, 215] width 273 height 17
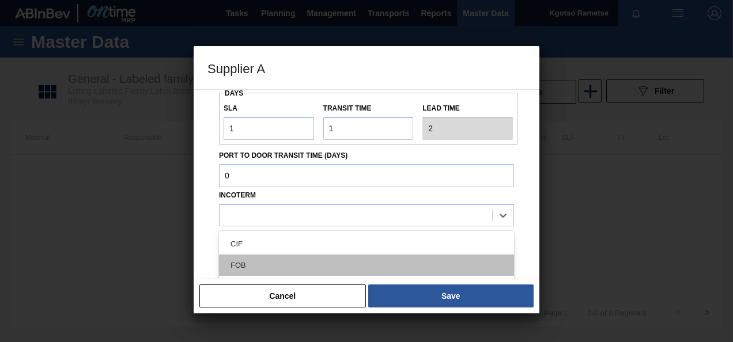
click at [263, 262] on div "FOB" at bounding box center [366, 265] width 295 height 21
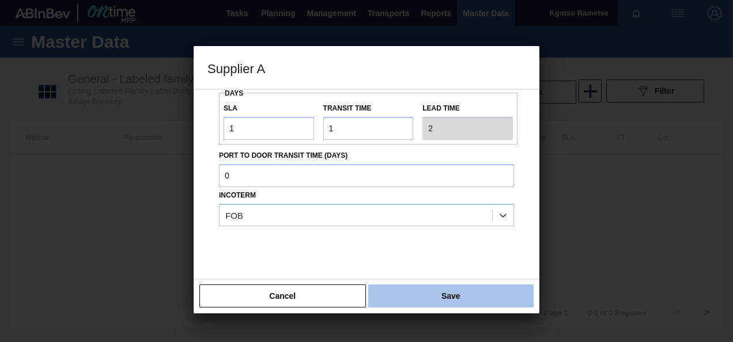
click at [444, 296] on button "Save" at bounding box center [450, 296] width 165 height 23
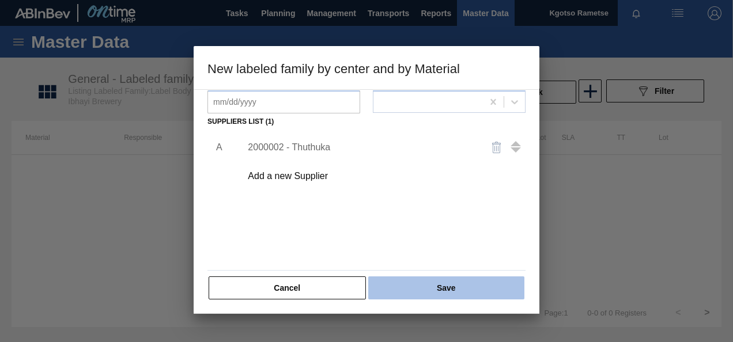
click at [447, 288] on button "Save" at bounding box center [446, 288] width 156 height 23
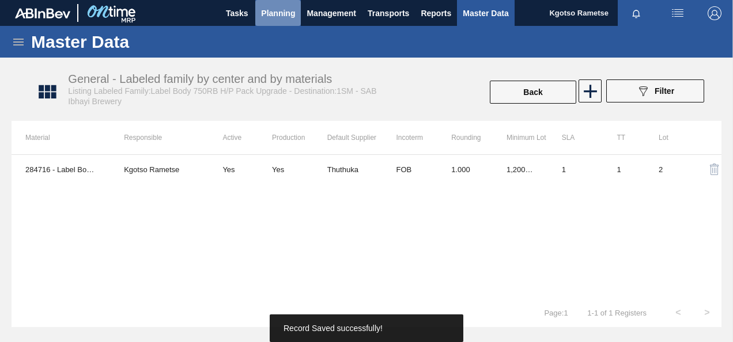
click at [277, 8] on span "Planning" at bounding box center [278, 13] width 34 height 14
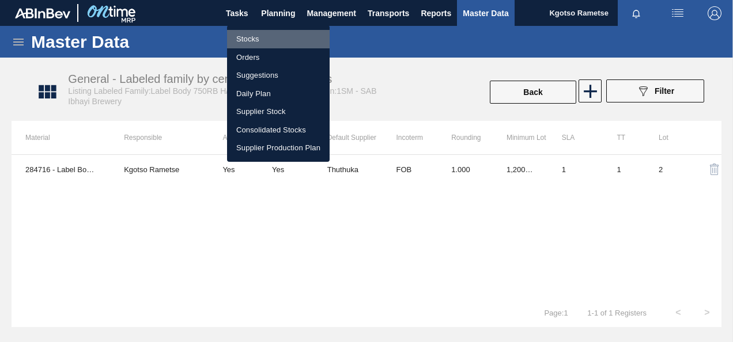
click at [267, 31] on li "Stocks" at bounding box center [278, 39] width 103 height 18
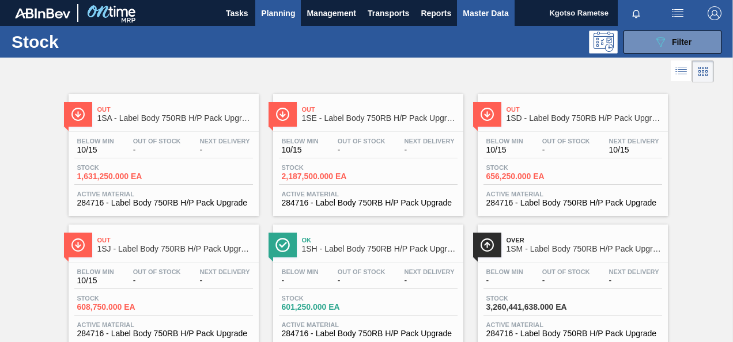
click at [474, 13] on span "Master Data" at bounding box center [486, 13] width 46 height 14
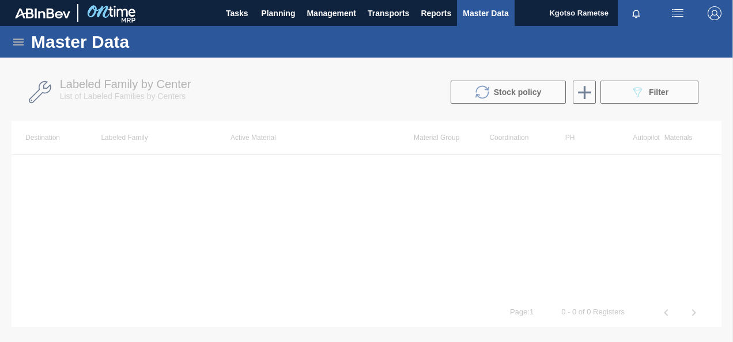
click at [15, 43] on icon at bounding box center [19, 42] width 14 height 14
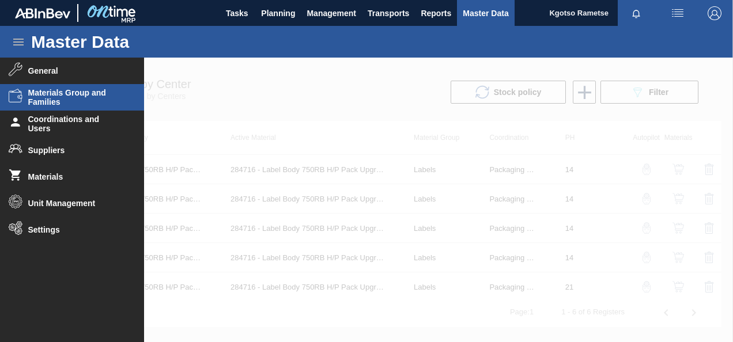
click at [75, 103] on span "Materials Group and Families" at bounding box center [75, 97] width 95 height 18
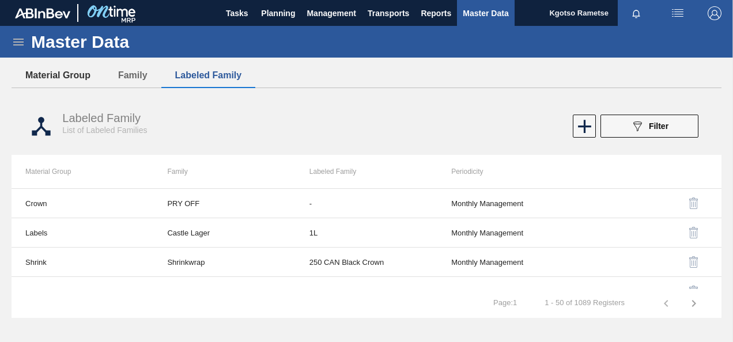
click at [47, 75] on button "Material Group" at bounding box center [58, 75] width 93 height 24
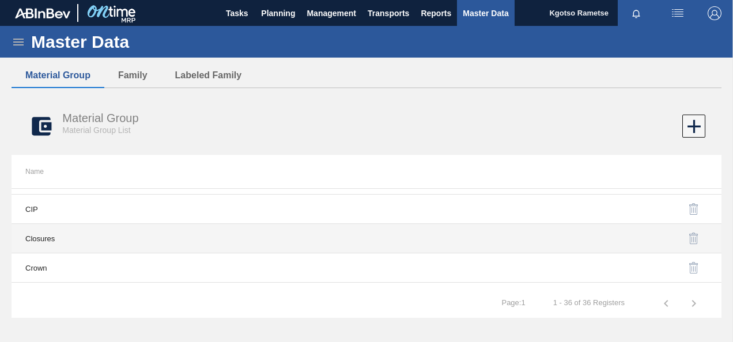
scroll to position [346, 0]
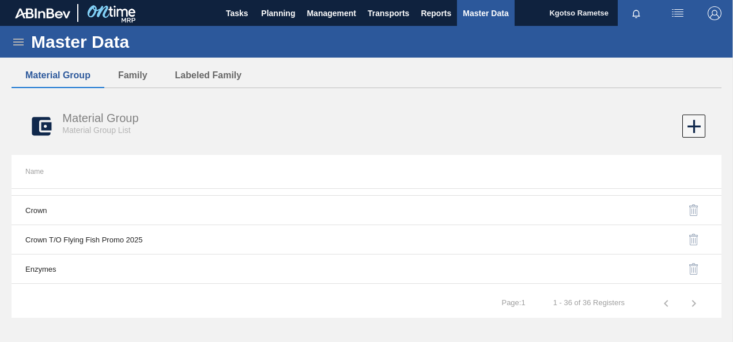
click at [21, 36] on icon at bounding box center [19, 42] width 14 height 14
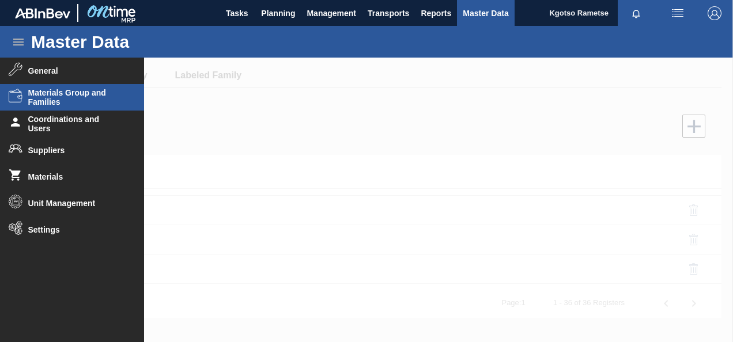
click at [17, 48] on icon at bounding box center [19, 42] width 14 height 14
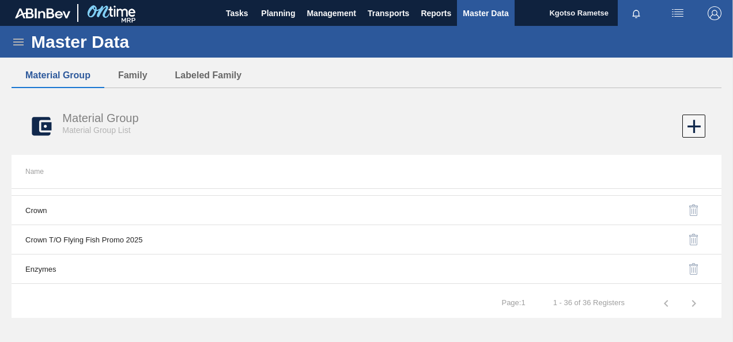
click at [21, 41] on icon at bounding box center [18, 42] width 10 height 7
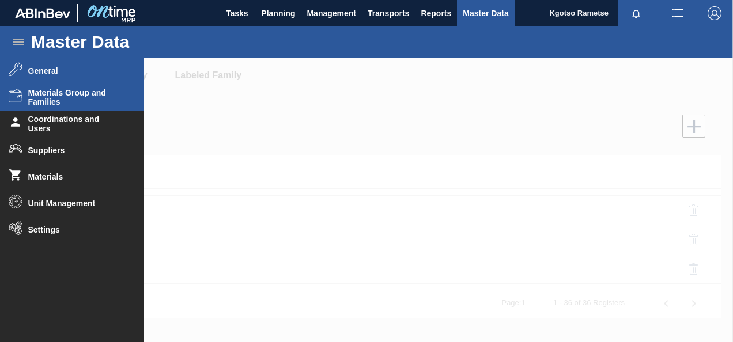
click at [28, 75] on span "General" at bounding box center [75, 70] width 95 height 9
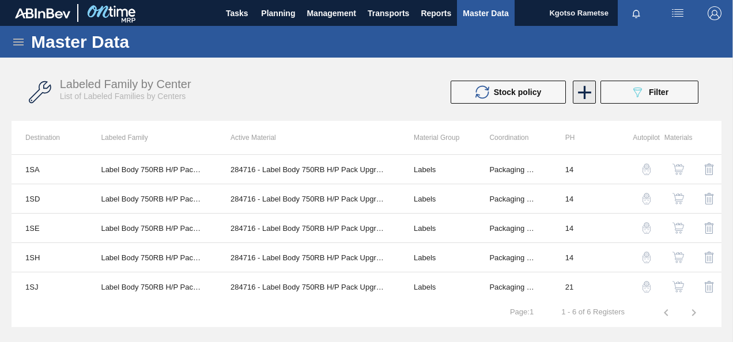
click at [580, 89] on icon at bounding box center [584, 92] width 22 height 22
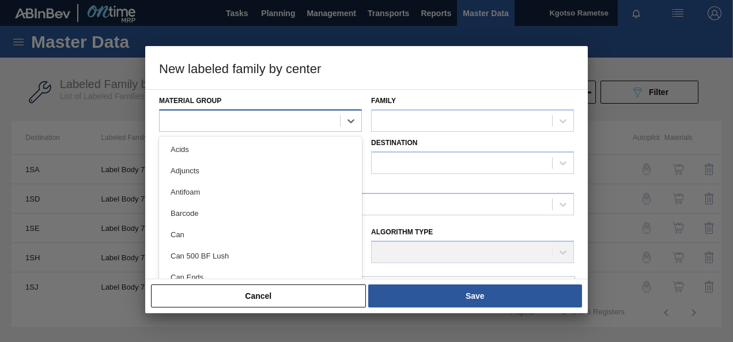
click at [269, 112] on div at bounding box center [250, 120] width 180 height 17
type Group "cr"
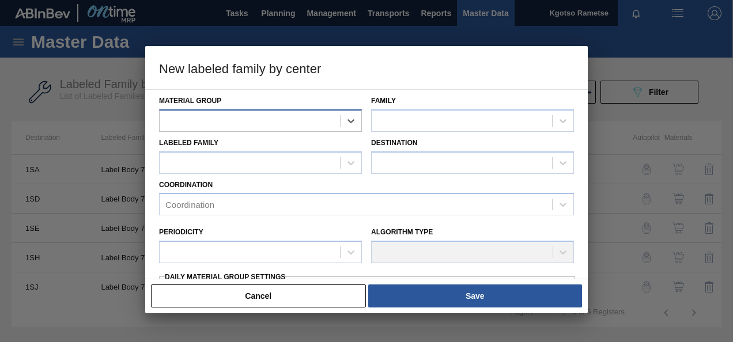
click at [270, 114] on div at bounding box center [250, 120] width 180 height 17
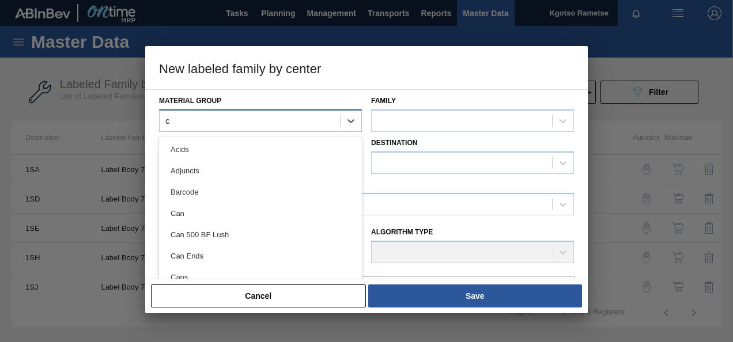
type Group "cr"
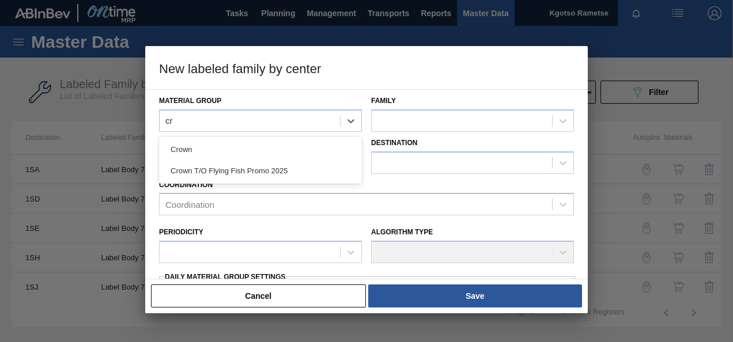
click at [250, 158] on div "Crown" at bounding box center [260, 149] width 203 height 21
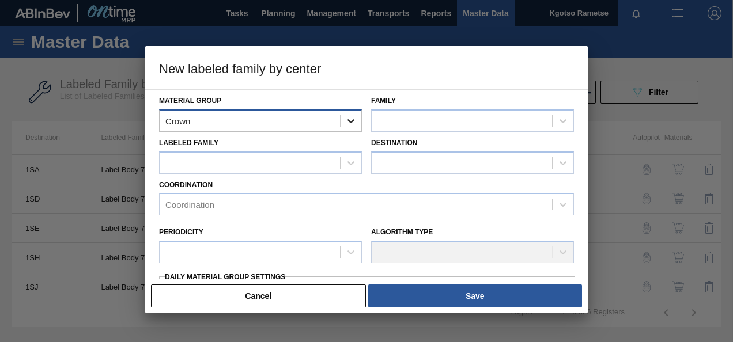
click at [344, 120] on div at bounding box center [351, 121] width 21 height 21
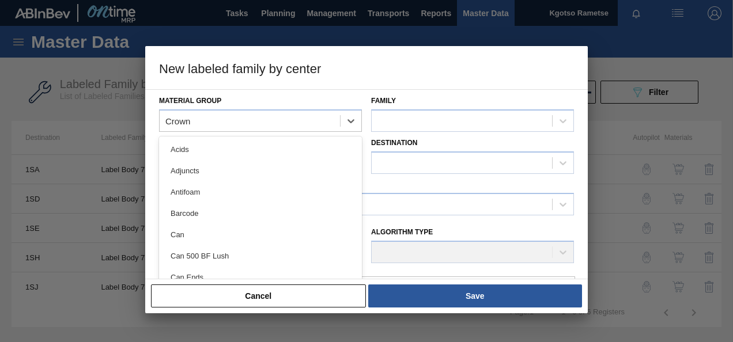
click at [259, 289] on button "Cancel" at bounding box center [258, 296] width 215 height 23
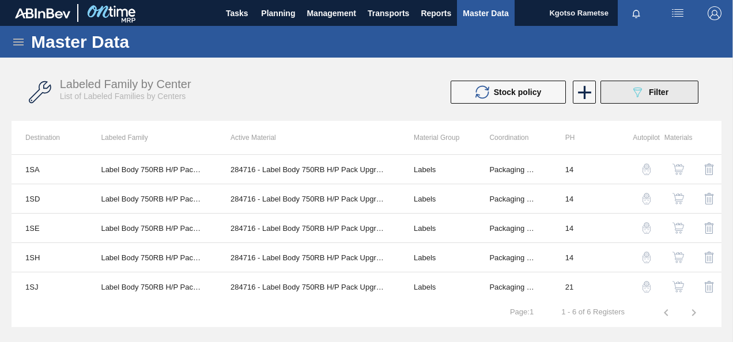
click at [636, 89] on icon "089F7B8B-B2A5-4AFE-B5C0-19BA573D28AC" at bounding box center [637, 92] width 14 height 14
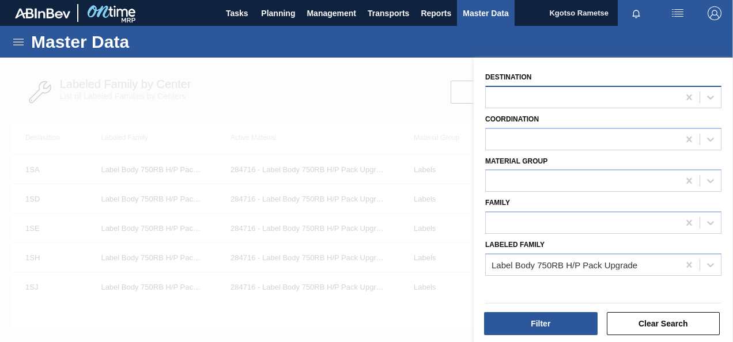
click at [535, 101] on div at bounding box center [582, 97] width 193 height 17
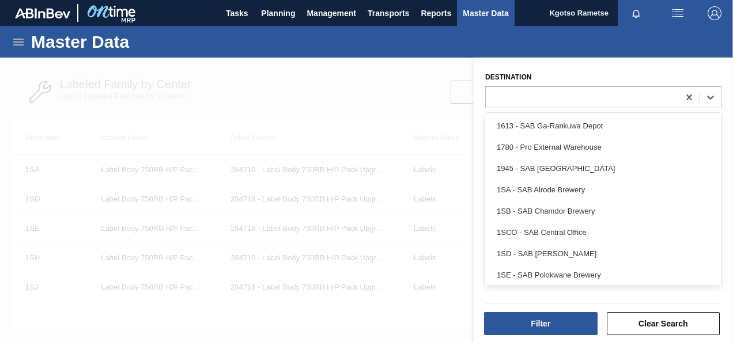
click at [549, 78] on div "Destination option 1613 - SAB Ga-Rankuwa Depot focused, 1 of 11. 11 results ava…" at bounding box center [603, 88] width 236 height 39
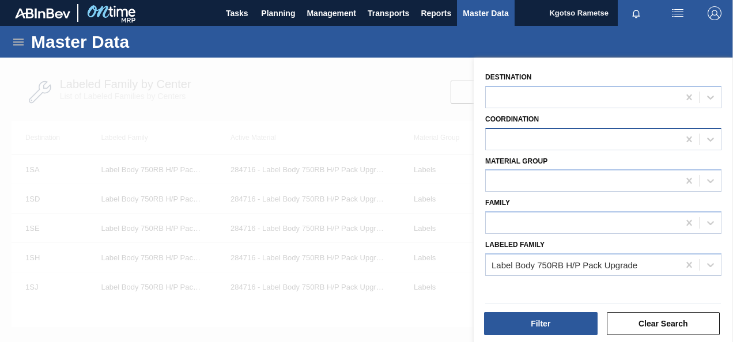
click at [512, 135] on div at bounding box center [582, 139] width 193 height 17
click at [476, 198] on div "Destination Coordination Material Group Family Labeled Family Label Body 750RB …" at bounding box center [603, 202] width 259 height 288
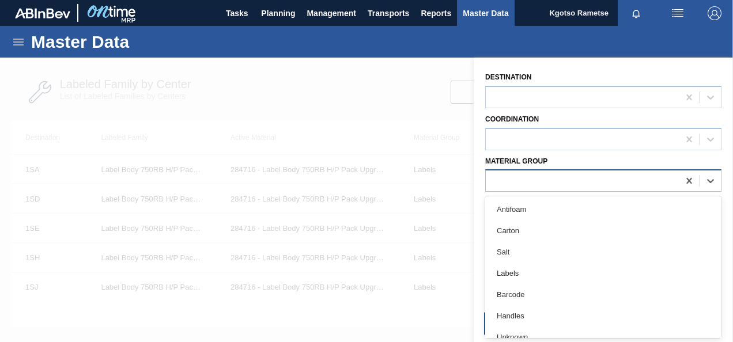
click at [524, 171] on div at bounding box center [603, 180] width 236 height 22
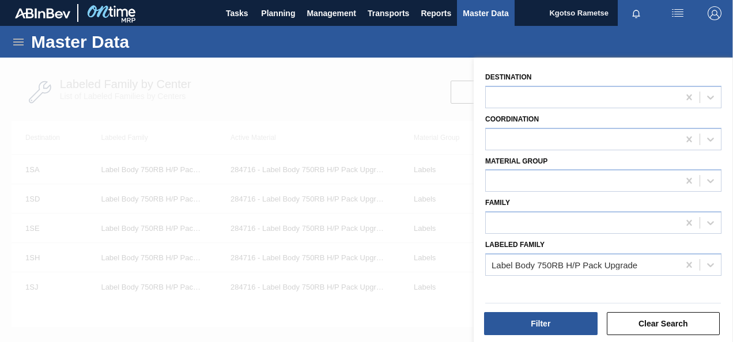
click at [475, 241] on div "Destination Coordination Material Group Family Labeled Family Label Body 750RB …" at bounding box center [603, 202] width 259 height 288
click at [529, 219] on div at bounding box center [582, 223] width 193 height 17
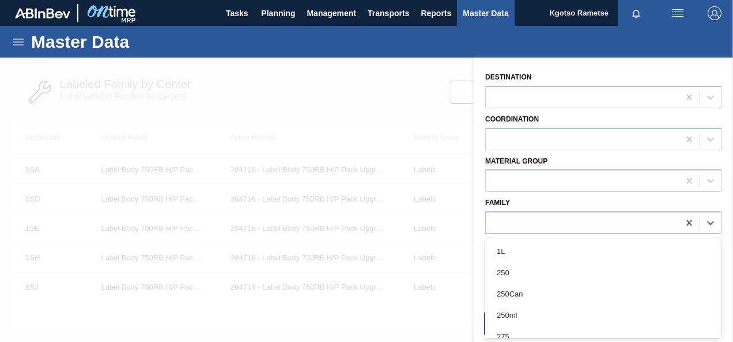
click at [476, 192] on div "Destination Coordination Material Group Family option 1L focused, 1 of 101. 101…" at bounding box center [603, 202] width 259 height 288
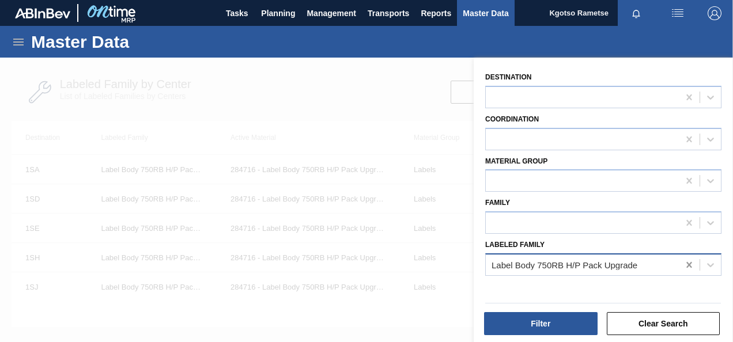
click at [688, 261] on icon at bounding box center [690, 265] width 12 height 12
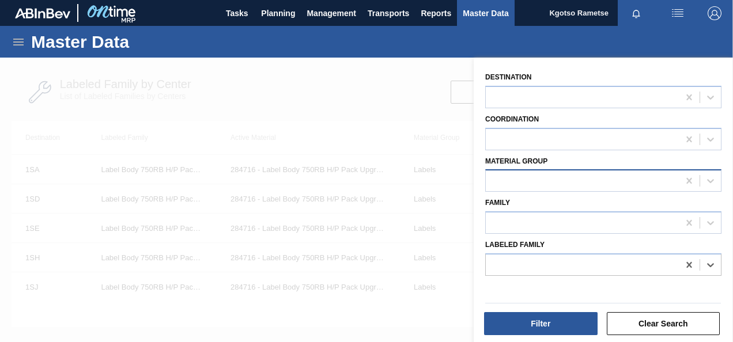
click at [529, 186] on div at bounding box center [582, 181] width 193 height 17
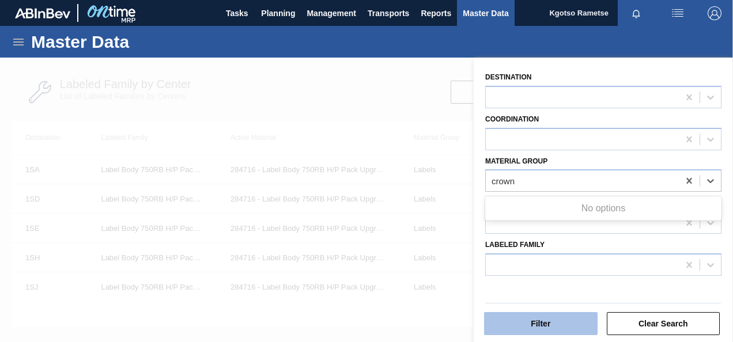
type Group "crown"
click at [537, 323] on button "Filter" at bounding box center [541, 323] width 114 height 23
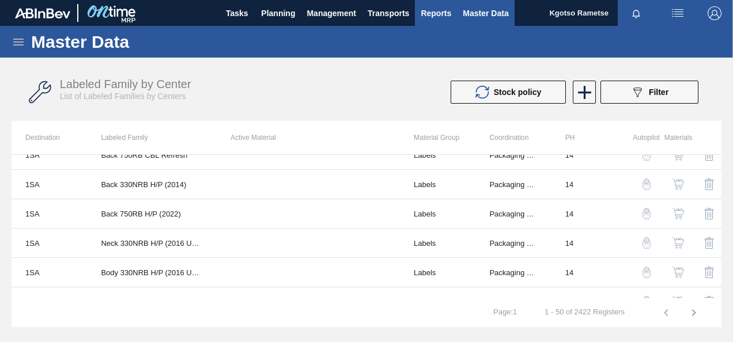
scroll to position [115, 0]
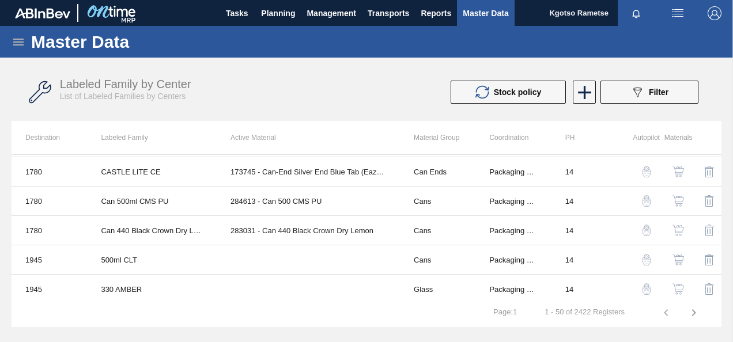
click at [18, 37] on icon at bounding box center [19, 42] width 14 height 14
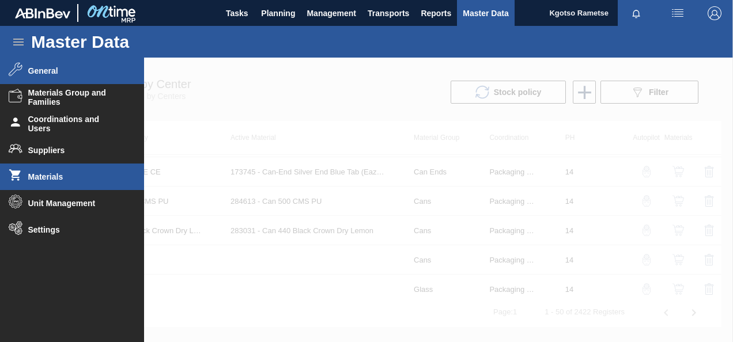
click at [56, 177] on span "Materials" at bounding box center [75, 176] width 95 height 9
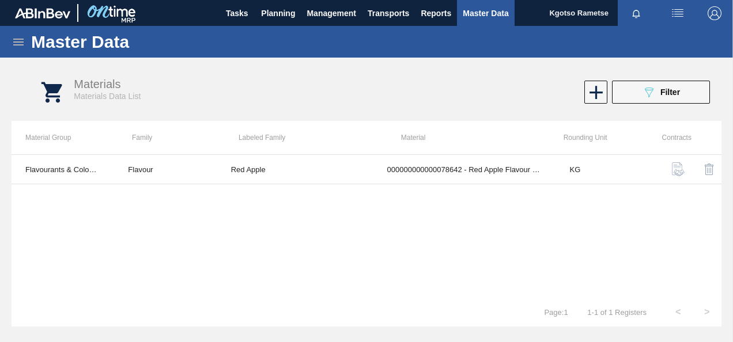
click at [581, 92] on div "089F7B8B-B2A5-4AFE-B5C0-19BA573D28AC Filter" at bounding box center [553, 92] width 325 height 23
click at [590, 91] on icon at bounding box center [596, 92] width 13 height 13
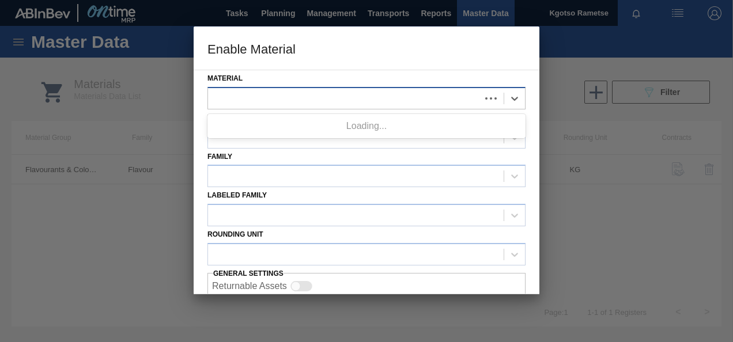
click at [293, 89] on div at bounding box center [366, 98] width 318 height 22
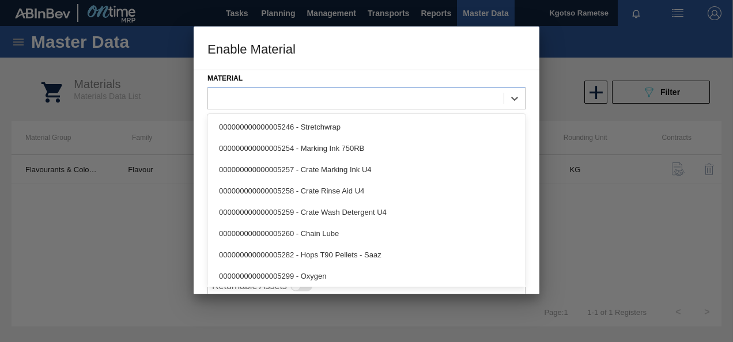
click at [198, 110] on div "Material option 000000000000005246 - Stretchwrap focused, 1 of 101. 101 results…" at bounding box center [367, 182] width 346 height 225
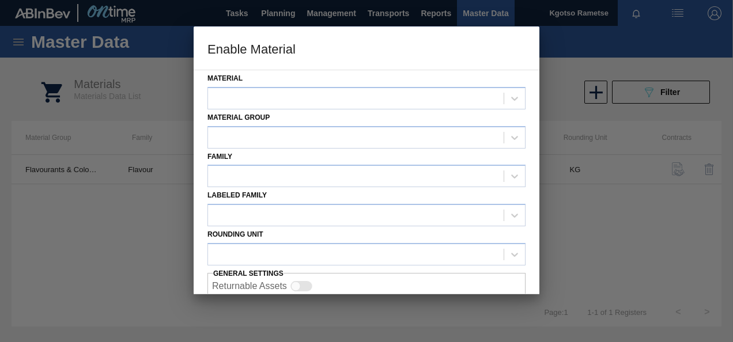
scroll to position [43, 0]
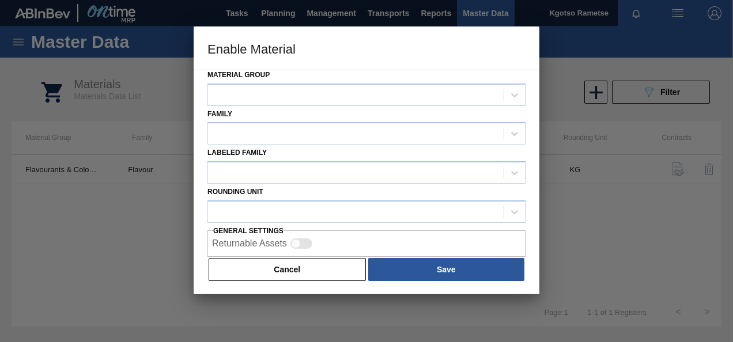
drag, startPoint x: 266, startPoint y: 262, endPoint x: 301, endPoint y: 253, distance: 36.2
click at [267, 262] on button "Cancel" at bounding box center [287, 269] width 157 height 23
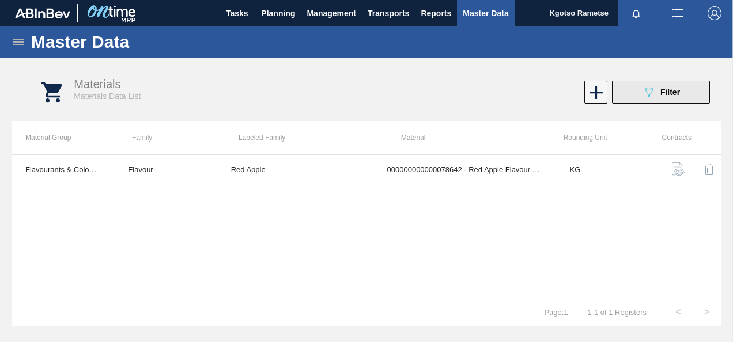
click at [650, 88] on icon at bounding box center [649, 93] width 9 height 10
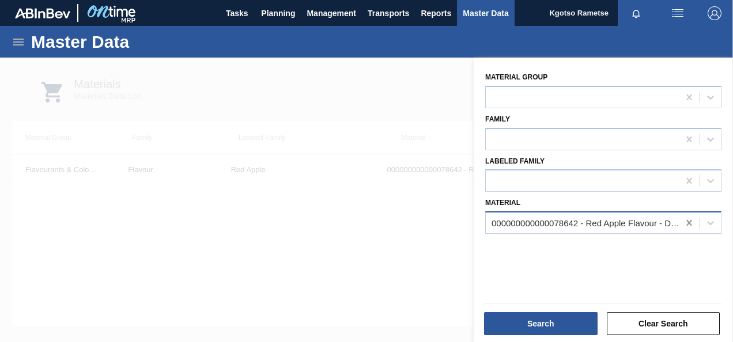
drag, startPoint x: 689, startPoint y: 221, endPoint x: 565, endPoint y: 96, distance: 176.1
click at [689, 221] on icon at bounding box center [688, 223] width 5 height 6
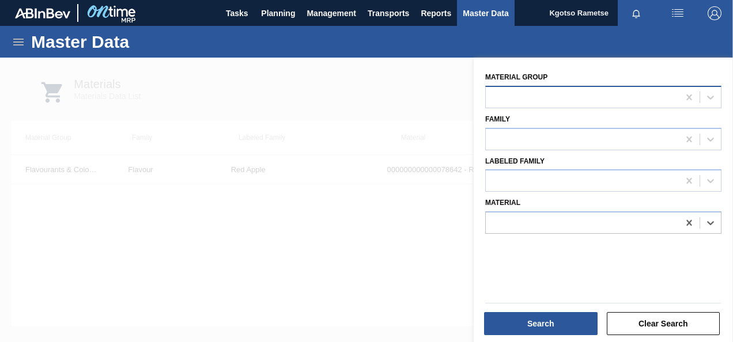
click at [559, 93] on div at bounding box center [582, 97] width 193 height 17
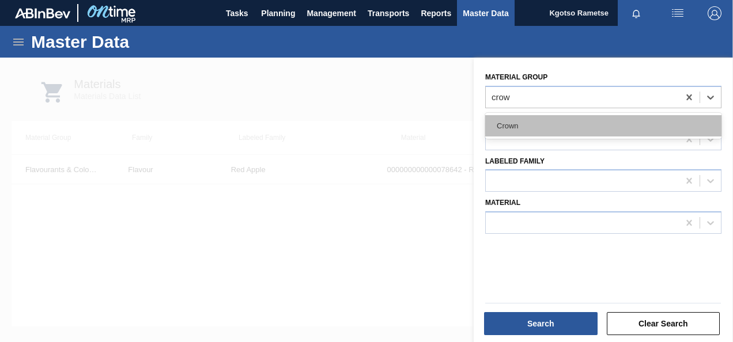
type Group "crown"
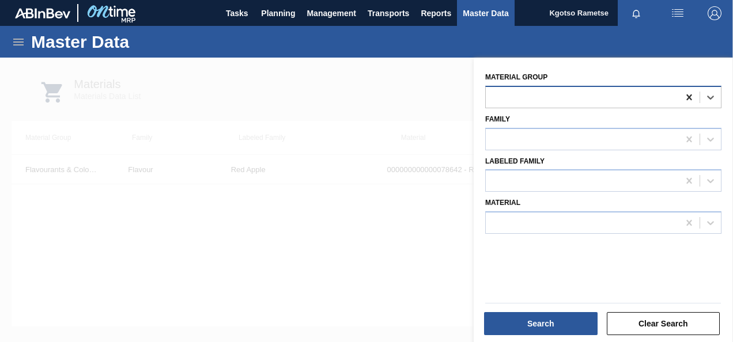
click at [688, 95] on icon at bounding box center [690, 98] width 12 height 12
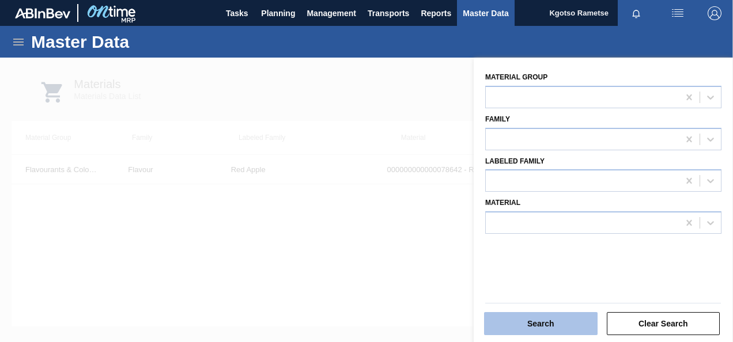
click at [550, 333] on button "Search" at bounding box center [541, 323] width 114 height 23
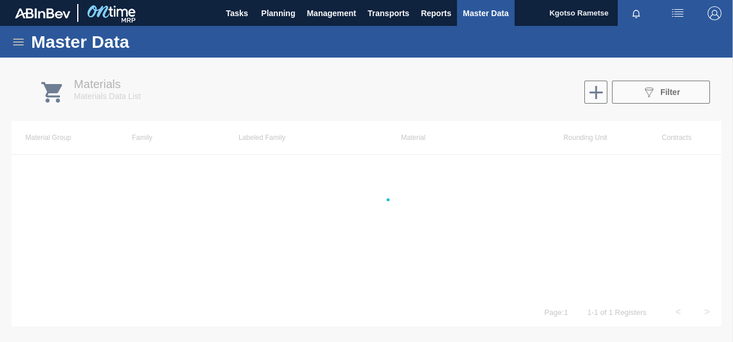
click at [17, 41] on icon at bounding box center [18, 42] width 10 height 7
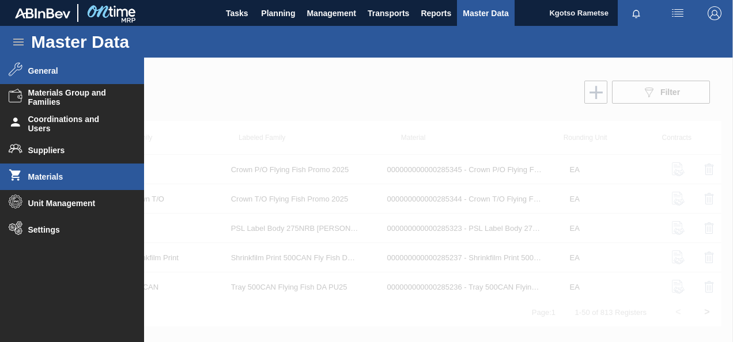
click at [36, 75] on li "General" at bounding box center [72, 71] width 144 height 27
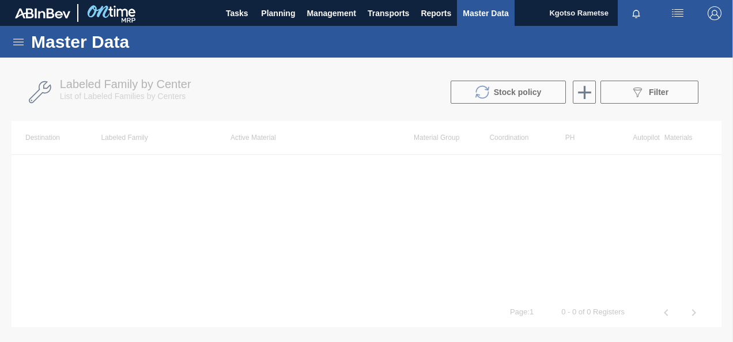
click at [589, 91] on div at bounding box center [366, 200] width 733 height 285
click at [587, 92] on div at bounding box center [366, 200] width 733 height 285
